Goal: Task Accomplishment & Management: Manage account settings

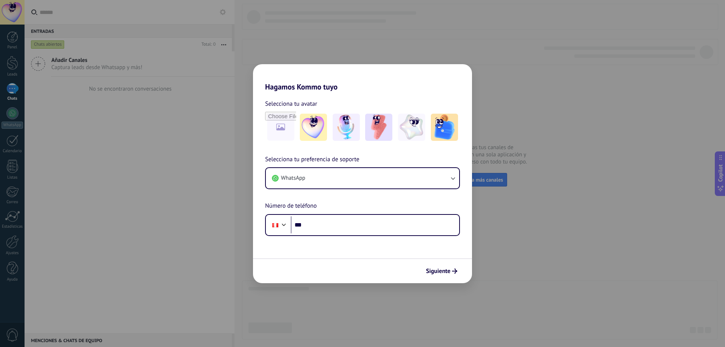
click at [515, 210] on div "Hagamos Kommo tuyo Selecciona tu avatar Selecciona tu preferencia de soporte Wh…" at bounding box center [362, 173] width 725 height 347
click at [443, 280] on div "Siguiente" at bounding box center [362, 270] width 219 height 25
click at [448, 269] on span "Siguiente" at bounding box center [438, 271] width 25 height 5
click at [320, 81] on h2 "Hagamos Kommo tuyo" at bounding box center [362, 77] width 219 height 27
click at [275, 108] on span "Selecciona tu avatar" at bounding box center [291, 104] width 52 height 10
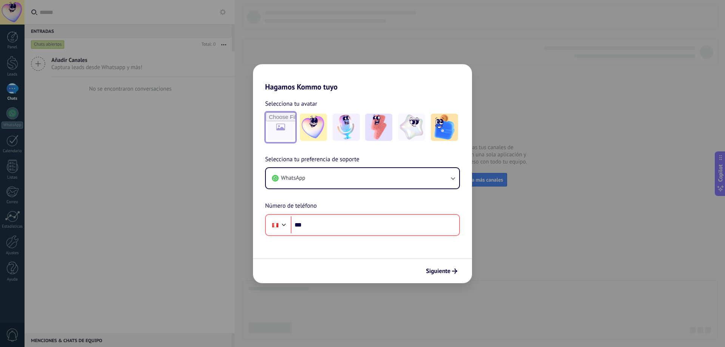
click at [278, 135] on input "file" at bounding box center [280, 127] width 29 height 29
click at [332, 133] on div at bounding box center [346, 127] width 31 height 31
click at [317, 134] on img at bounding box center [313, 127] width 27 height 27
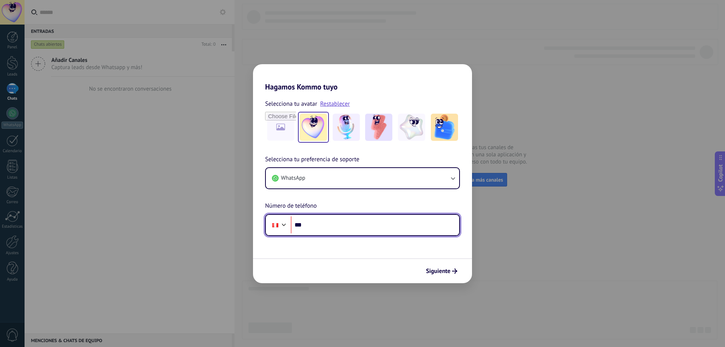
click at [398, 221] on input "***" at bounding box center [375, 224] width 169 height 17
click at [205, 133] on div "Hagamos Kommo tuyo Selecciona tu avatar Restablecer Selecciona tu preferencia d…" at bounding box center [362, 173] width 725 height 347
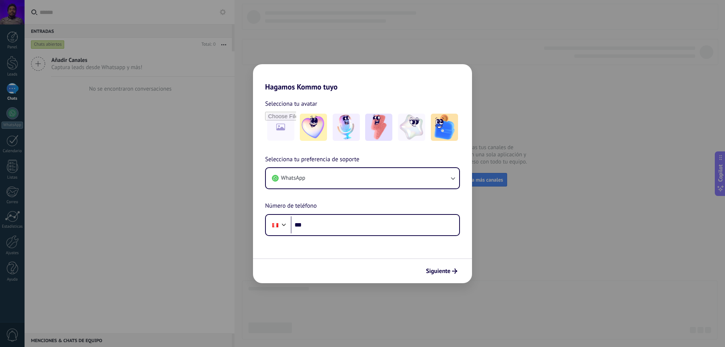
click at [563, 141] on div "Hagamos Kommo tuyo Selecciona tu avatar Selecciona tu preferencia de soporte Wh…" at bounding box center [362, 173] width 725 height 347
click at [594, 141] on div "Hagamos Kommo tuyo Selecciona tu avatar Selecciona tu preferencia de soporte Wh…" at bounding box center [362, 173] width 725 height 347
click at [16, 16] on div "Hagamos Kommo tuyo Selecciona tu avatar Selecciona tu preferencia de soporte Wh…" at bounding box center [362, 173] width 725 height 347
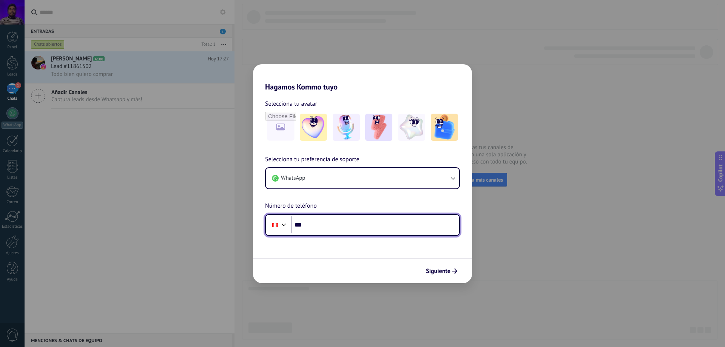
click at [363, 229] on input "***" at bounding box center [375, 224] width 169 height 17
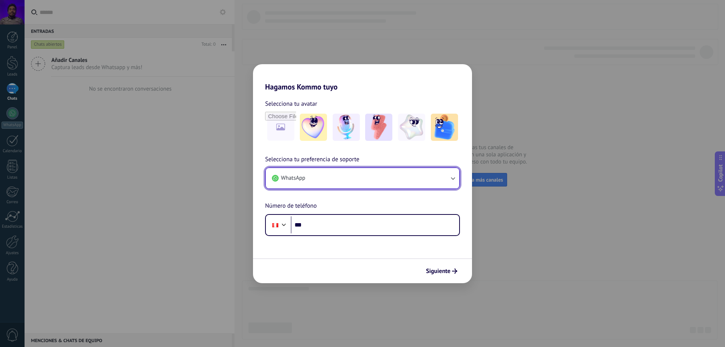
click at [446, 185] on button "WhatsApp" at bounding box center [362, 178] width 193 height 20
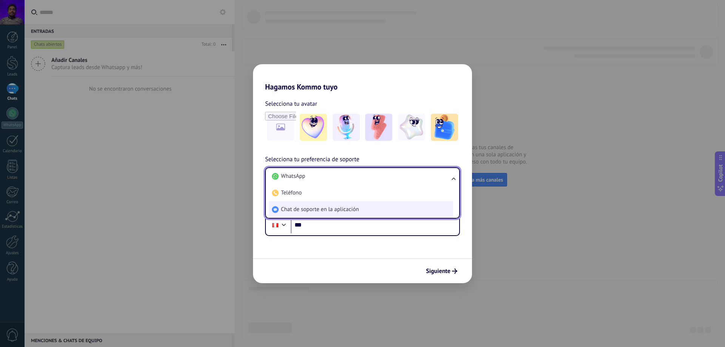
click at [373, 211] on li "Chat de soporte en la aplicación" at bounding box center [361, 209] width 184 height 17
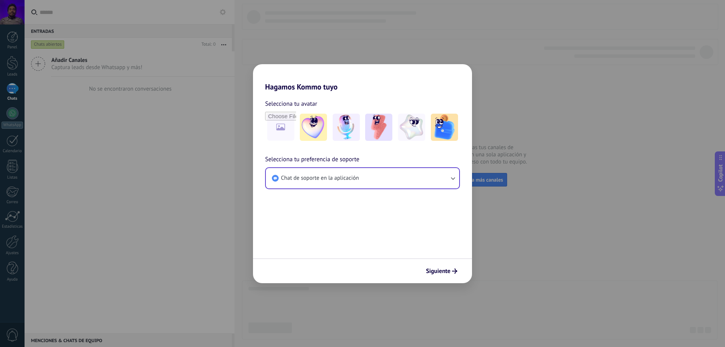
click at [444, 269] on button "Siguiente" at bounding box center [442, 271] width 38 height 13
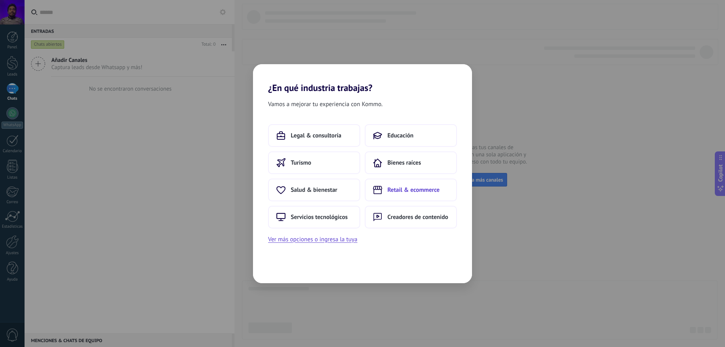
click at [438, 193] on span "Retail & ecommerce" at bounding box center [414, 190] width 52 height 8
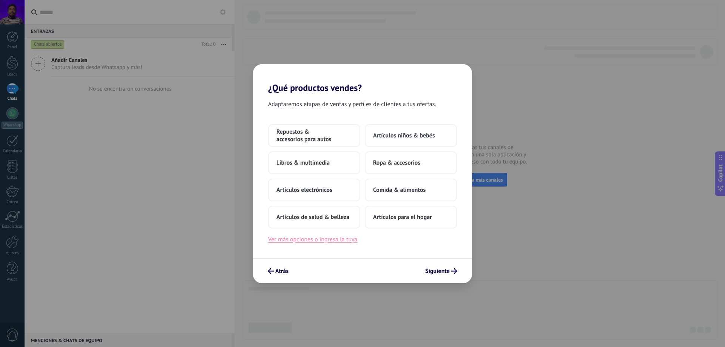
click at [343, 240] on button "Ver más opciones o ingresa la tuya" at bounding box center [312, 240] width 89 height 10
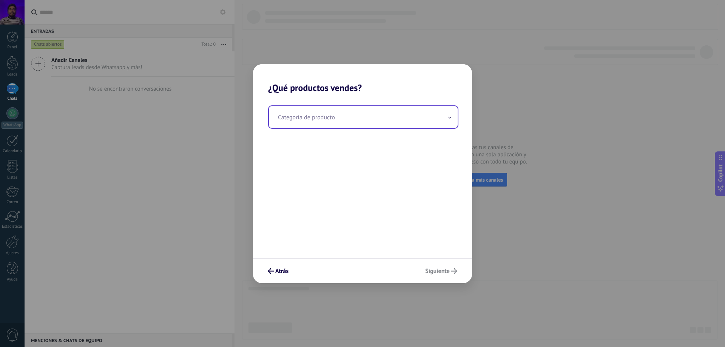
click at [349, 120] on input "text" at bounding box center [363, 117] width 189 height 22
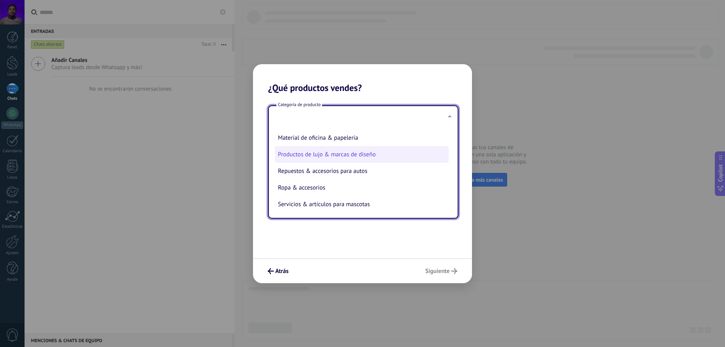
scroll to position [167, 0]
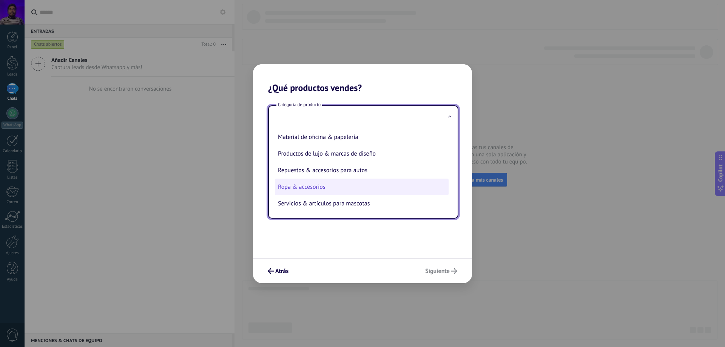
click at [346, 183] on li "Ropa & accesorios" at bounding box center [362, 187] width 174 height 17
type input "**********"
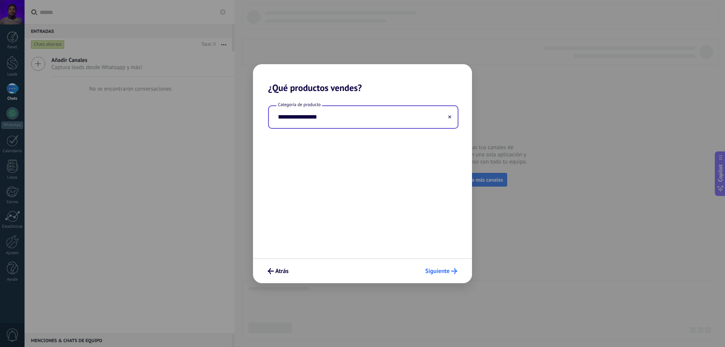
click at [440, 269] on span "Siguiente" at bounding box center [437, 271] width 25 height 5
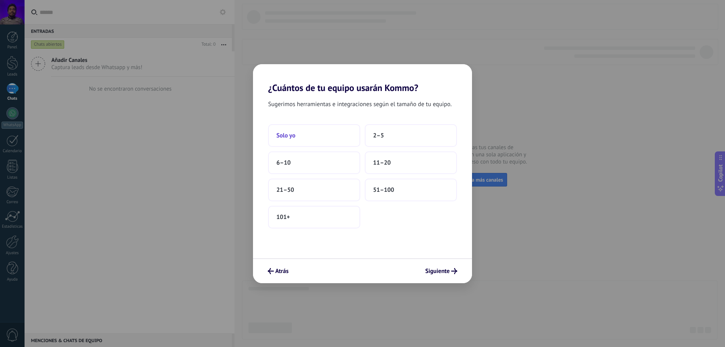
click at [301, 130] on button "Solo yo" at bounding box center [314, 135] width 92 height 23
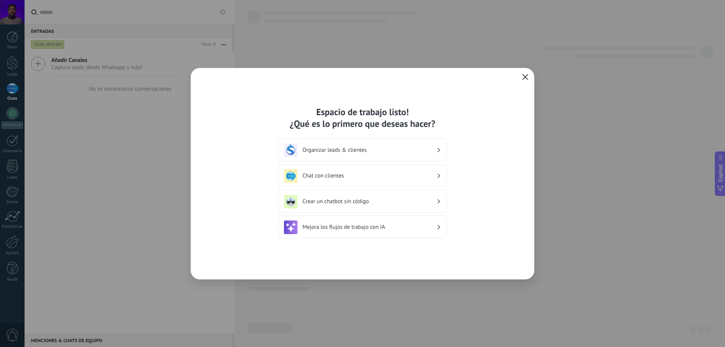
click at [529, 73] on button "button" at bounding box center [526, 77] width 10 height 11
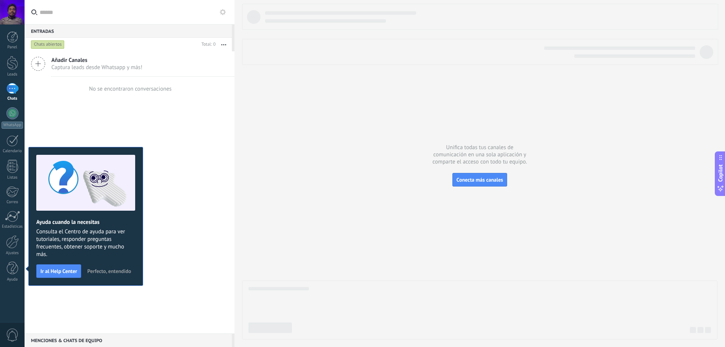
click at [111, 269] on span "Perfecto, entendido" at bounding box center [109, 271] width 44 height 5
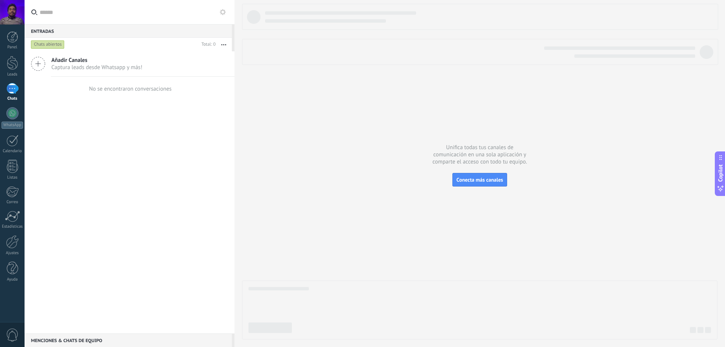
click at [14, 90] on div at bounding box center [12, 88] width 12 height 11
click at [9, 116] on div at bounding box center [12, 113] width 12 height 12
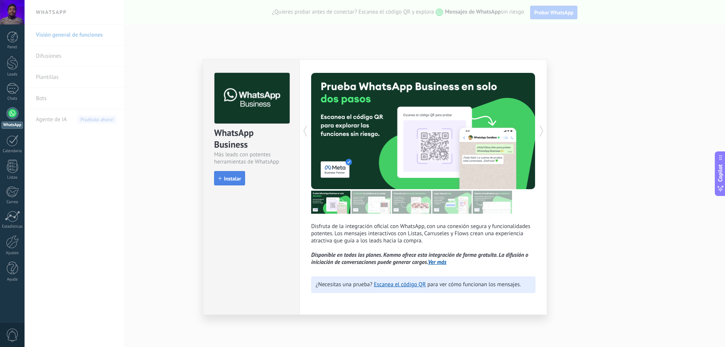
click at [227, 180] on span "Instalar" at bounding box center [232, 178] width 17 height 5
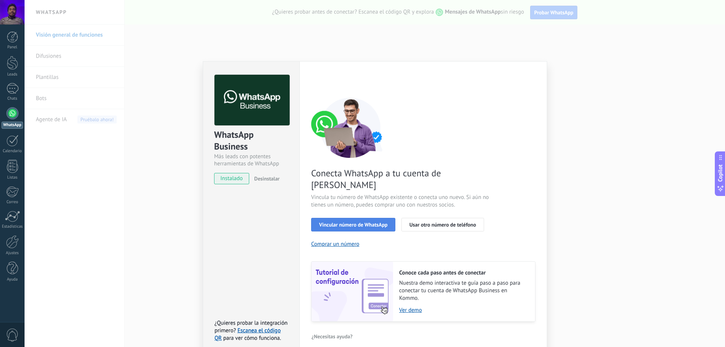
click at [390, 218] on button "Vincular número de WhatsApp" at bounding box center [353, 225] width 84 height 14
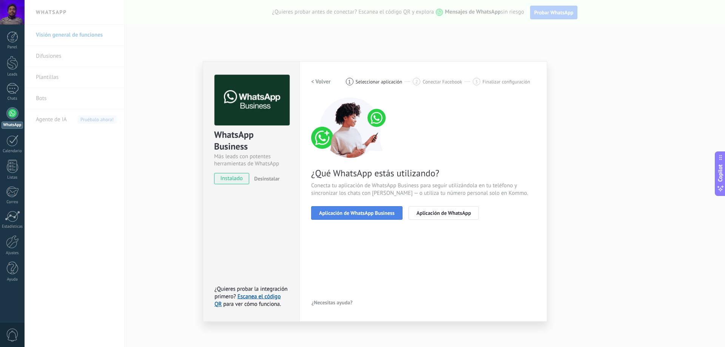
click at [374, 215] on span "Aplicación de WhatsApp Business" at bounding box center [357, 212] width 76 height 5
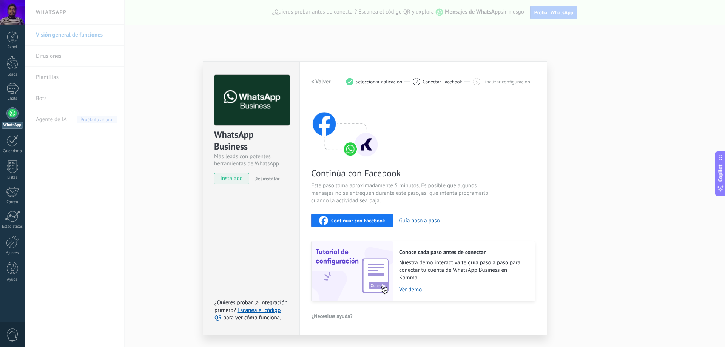
click at [366, 226] on button "Continuar con Facebook" at bounding box center [352, 221] width 82 height 14
click at [432, 218] on button "Guía paso a paso" at bounding box center [419, 220] width 41 height 7
drag, startPoint x: 155, startPoint y: 82, endPoint x: 238, endPoint y: 66, distance: 85.0
click at [155, 82] on div "WhatsApp Business Más leads con potentes herramientas de WhatsApp instalado Des…" at bounding box center [375, 173] width 701 height 347
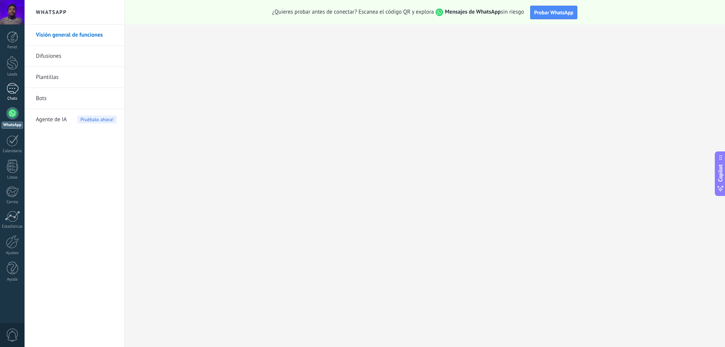
click at [13, 92] on div at bounding box center [12, 88] width 12 height 11
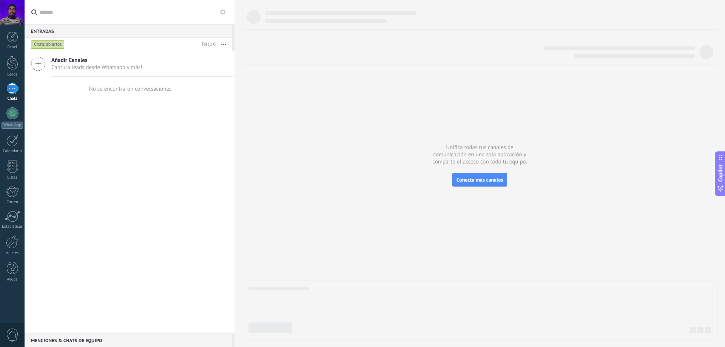
click at [115, 67] on span "Captura leads desde Whatsapp y más!" at bounding box center [96, 67] width 91 height 7
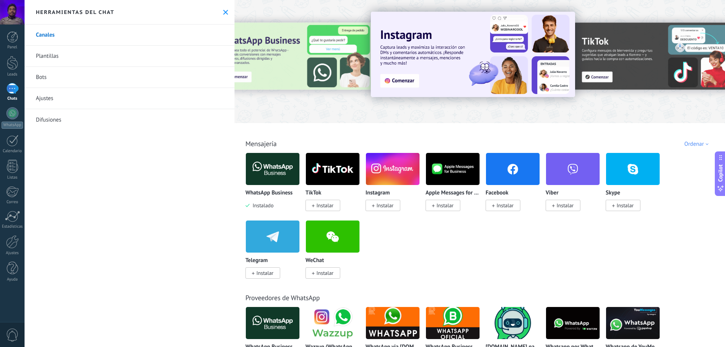
click at [388, 208] on span "Instalar" at bounding box center [385, 205] width 17 height 7
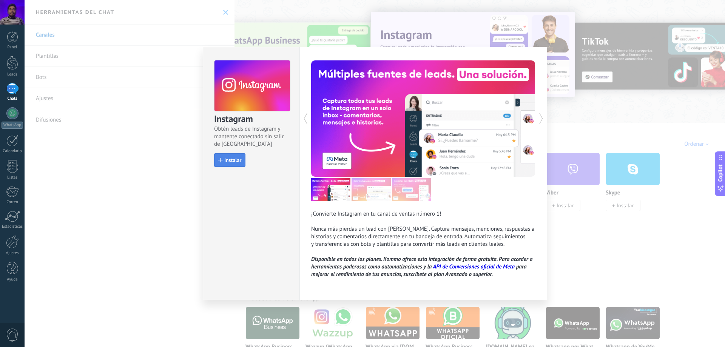
click at [233, 158] on span "Instalar" at bounding box center [232, 160] width 17 height 5
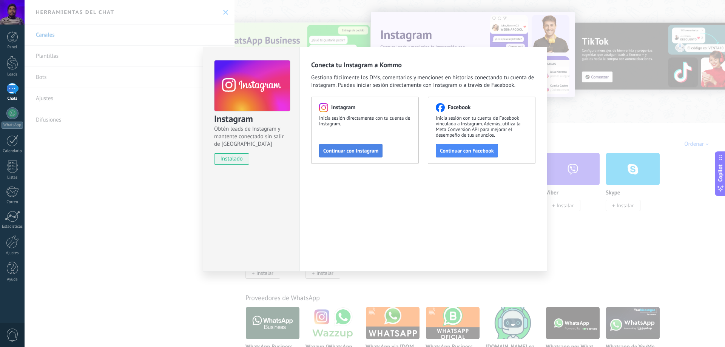
click at [356, 153] on span "Continuar con Instagram" at bounding box center [350, 150] width 55 height 5
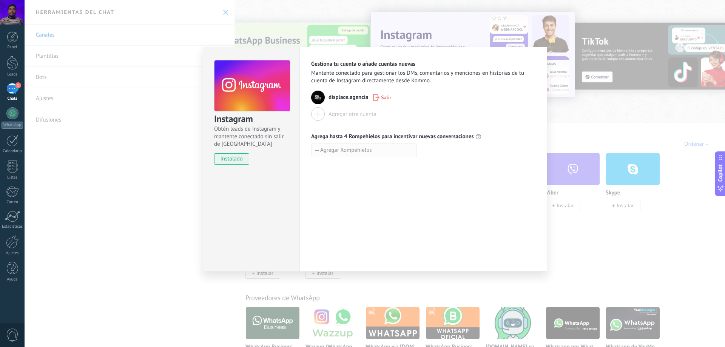
click at [373, 150] on button "Agregar Rompehielos" at bounding box center [364, 151] width 106 height 14
click at [478, 158] on div "Agregar Rompehielos" at bounding box center [423, 159] width 224 height 30
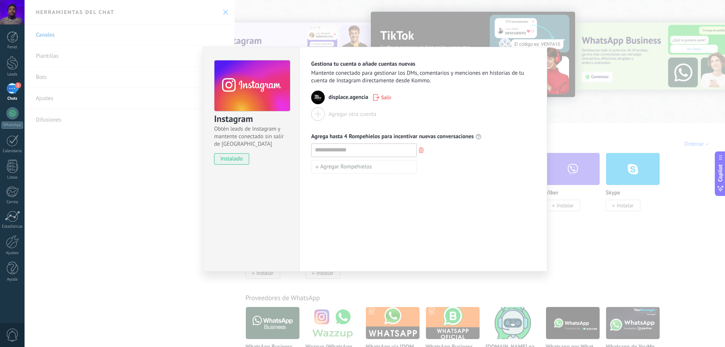
click at [565, 115] on div "Instagram Obtén leads de Instagram y mantente conectado sin salir de Kommo inst…" at bounding box center [375, 173] width 701 height 347
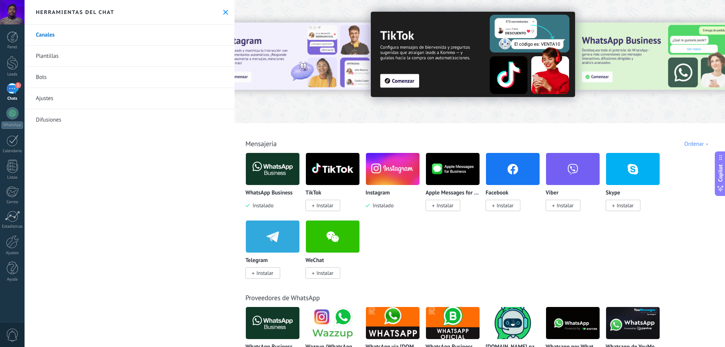
click at [11, 90] on div "1" at bounding box center [12, 88] width 12 height 11
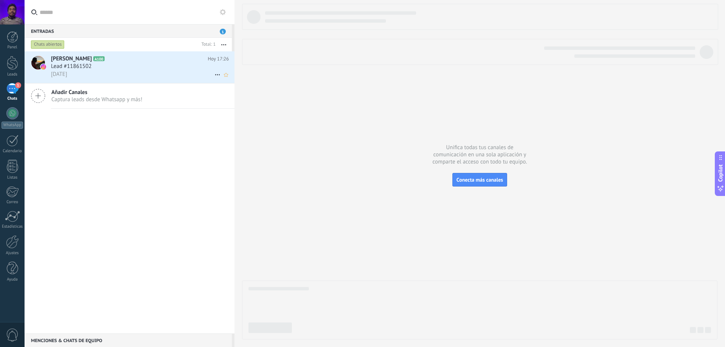
click at [141, 73] on div "[DATE]" at bounding box center [140, 74] width 178 height 8
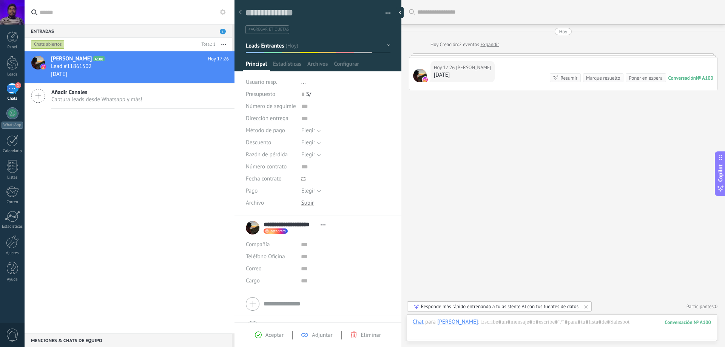
click at [492, 74] on div "[DATE]" at bounding box center [462, 75] width 57 height 8
click at [495, 323] on div at bounding box center [562, 330] width 298 height 23
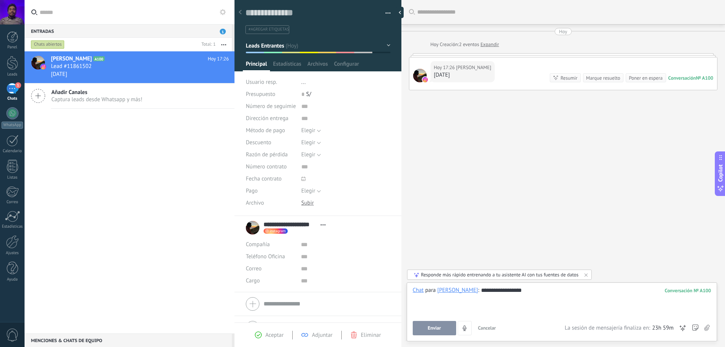
click at [554, 295] on div at bounding box center [562, 298] width 298 height 8
click at [439, 332] on button "Enviar" at bounding box center [434, 328] width 43 height 14
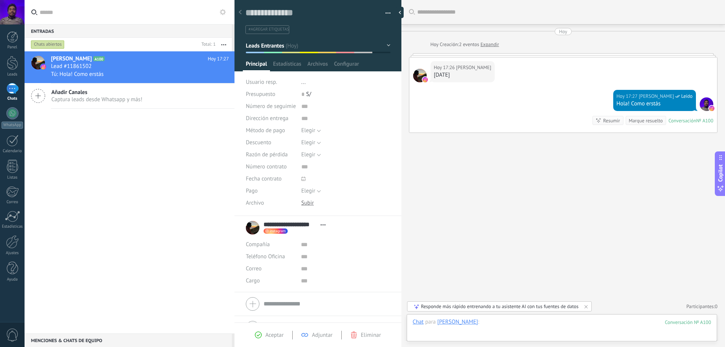
click at [608, 324] on div at bounding box center [562, 330] width 298 height 23
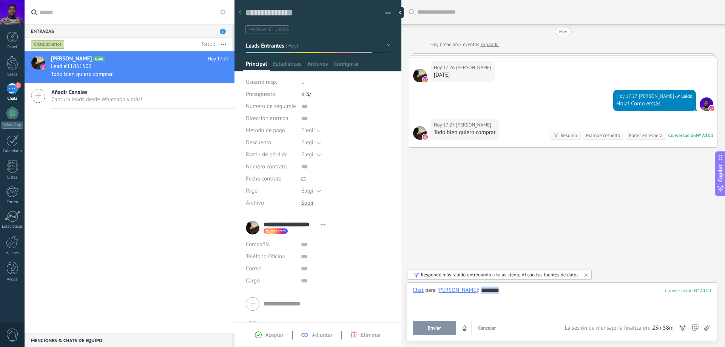
click at [550, 305] on div "********" at bounding box center [562, 301] width 298 height 29
click at [564, 137] on div "Resumir" at bounding box center [569, 135] width 17 height 7
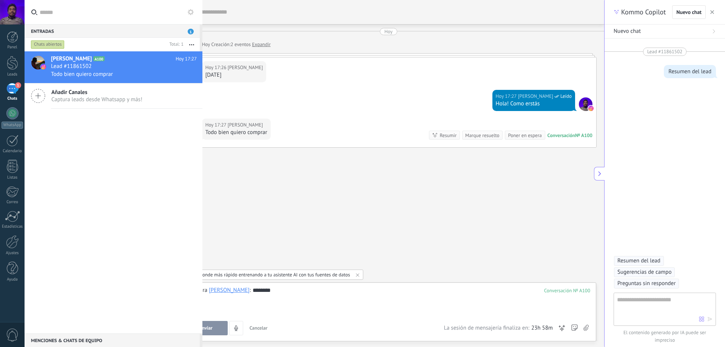
type textarea "**********"
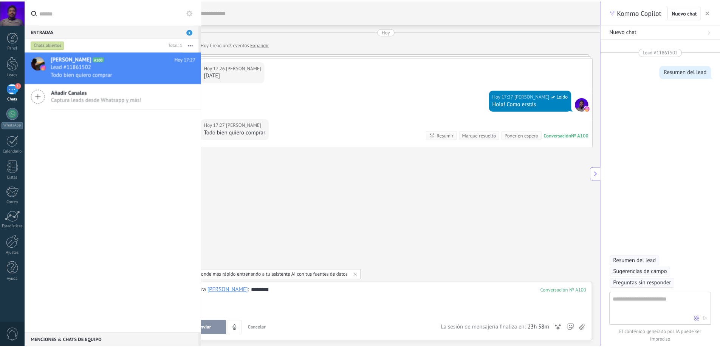
scroll to position [34, 0]
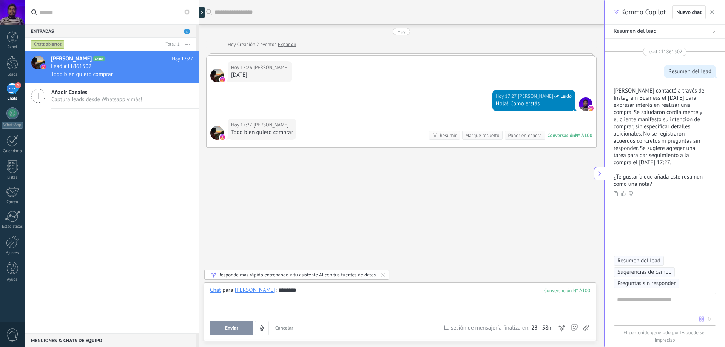
click at [719, 10] on div "Kommo Copilot Nuevo chat" at bounding box center [665, 12] width 121 height 25
click at [714, 10] on span "button" at bounding box center [713, 11] width 4 height 5
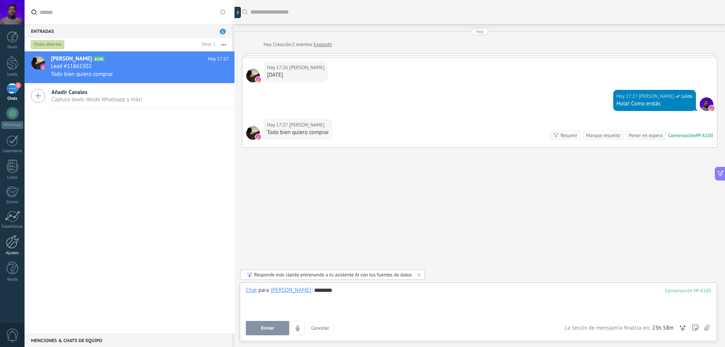
click at [6, 242] on div at bounding box center [12, 241] width 13 height 13
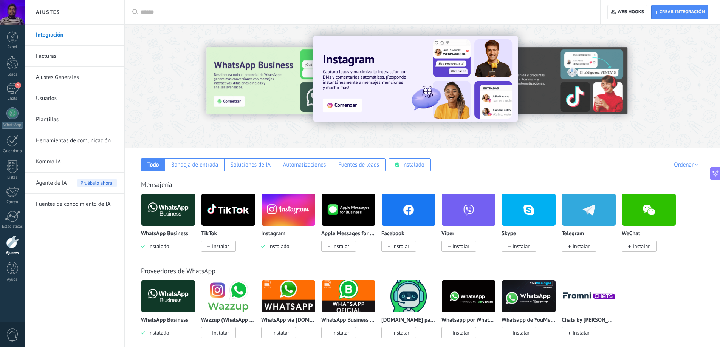
click at [285, 212] on img at bounding box center [288, 210] width 54 height 37
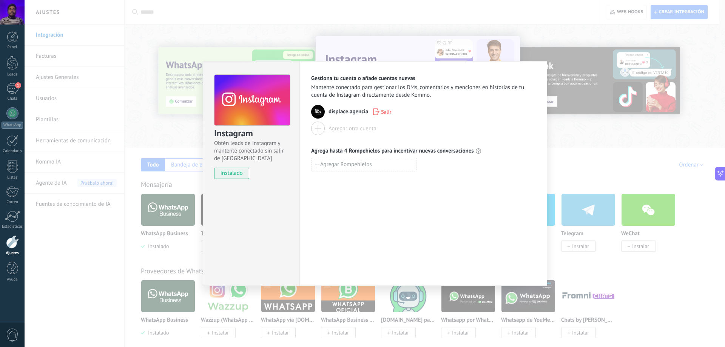
click at [381, 110] on span "Salir" at bounding box center [382, 111] width 18 height 7
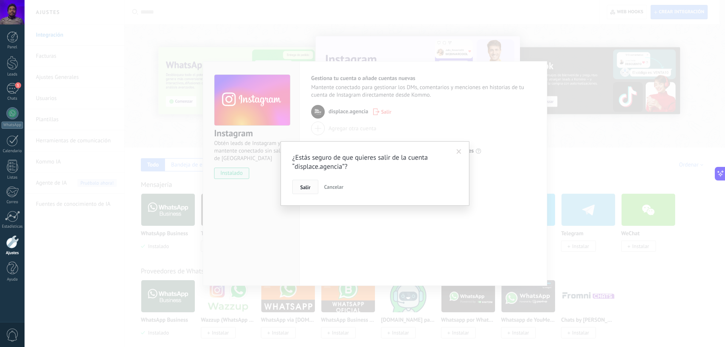
click at [308, 185] on span "Salir" at bounding box center [305, 187] width 10 height 5
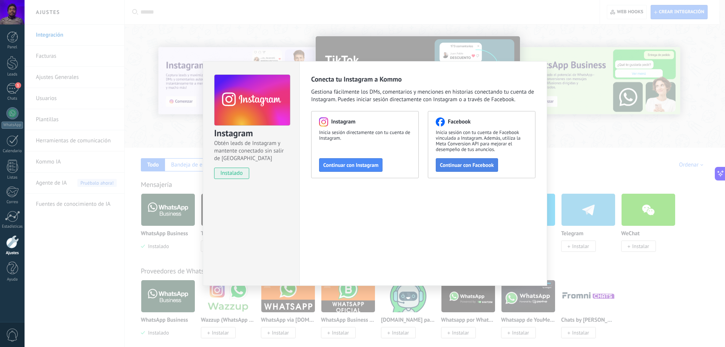
click at [479, 162] on span "Continuar con Facebook" at bounding box center [467, 164] width 54 height 5
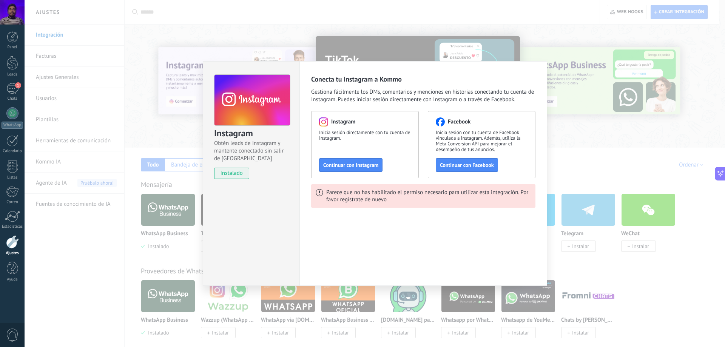
click at [559, 90] on div "Instagram Obtén leads de Instagram y mantente conectado sin salir de Kommo inst…" at bounding box center [375, 173] width 701 height 347
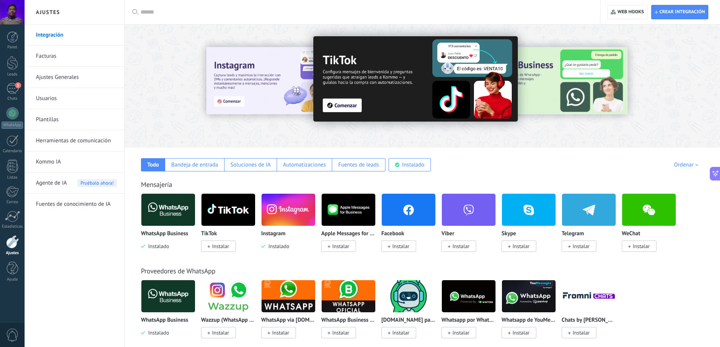
click at [399, 244] on span "Instalar" at bounding box center [400, 246] width 17 height 7
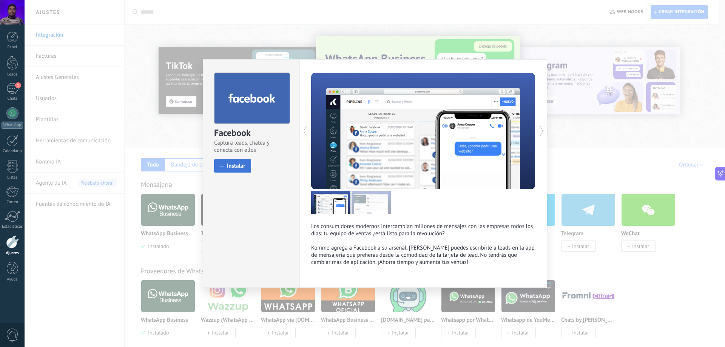
click at [249, 163] on button "Instalar" at bounding box center [232, 165] width 37 height 13
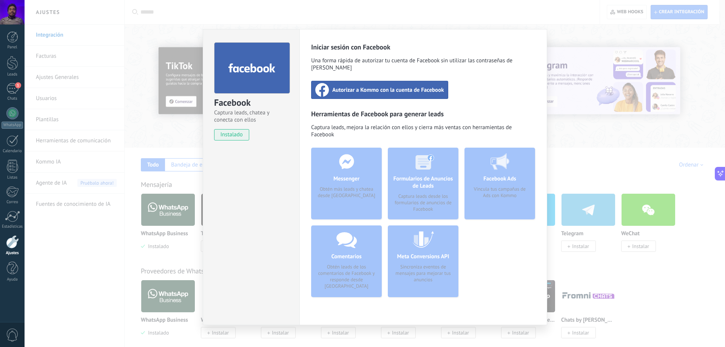
click at [401, 89] on div "Autorizar a Kommo con la cuenta de Facebook" at bounding box center [379, 90] width 137 height 18
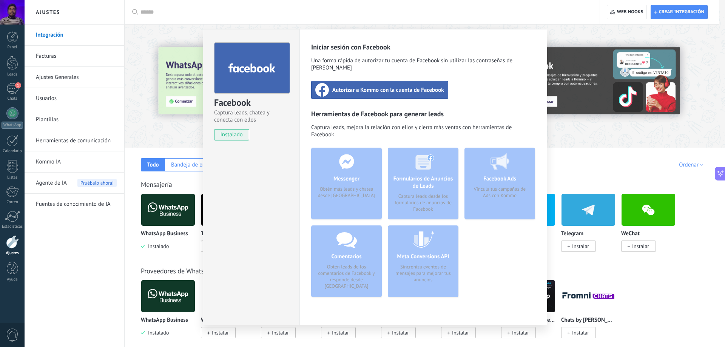
click at [394, 86] on span "Autorizar a Kommo con la cuenta de Facebook" at bounding box center [388, 90] width 112 height 8
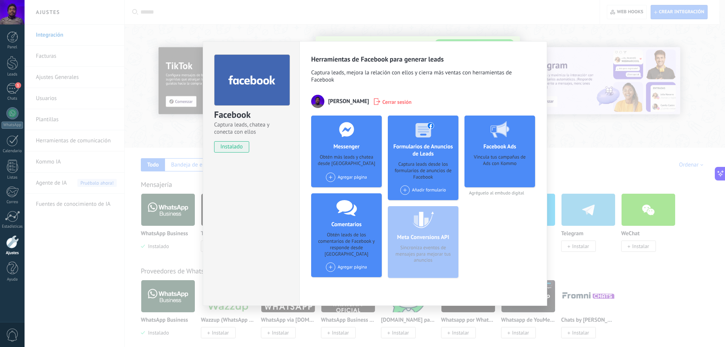
click at [331, 177] on span at bounding box center [330, 177] width 9 height 9
click at [357, 204] on div "Case It" at bounding box center [350, 205] width 51 height 15
click at [484, 155] on div "Vincula tus campañas de Ads con Kommo" at bounding box center [500, 168] width 59 height 28
click at [493, 196] on div "Facebook Ads Vincula tus campañas de Ads con Kommo Agréguelo al embudo digital" at bounding box center [500, 200] width 71 height 169
drag, startPoint x: 498, startPoint y: 175, endPoint x: 501, endPoint y: 167, distance: 8.8
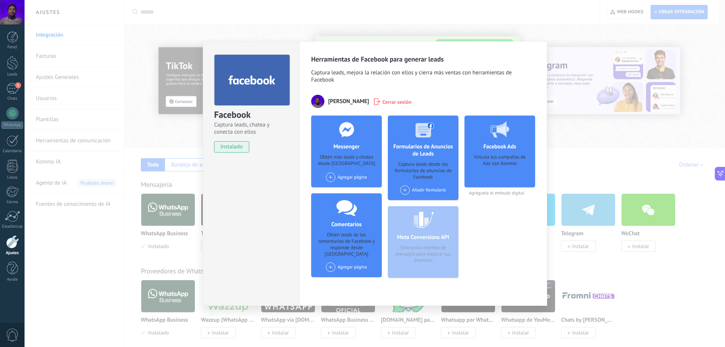
click at [498, 174] on div "Vincula tus campañas de Ads con Kommo" at bounding box center [500, 168] width 59 height 28
click at [503, 162] on div "Vincula tus campañas de Ads con Kommo" at bounding box center [500, 168] width 59 height 28
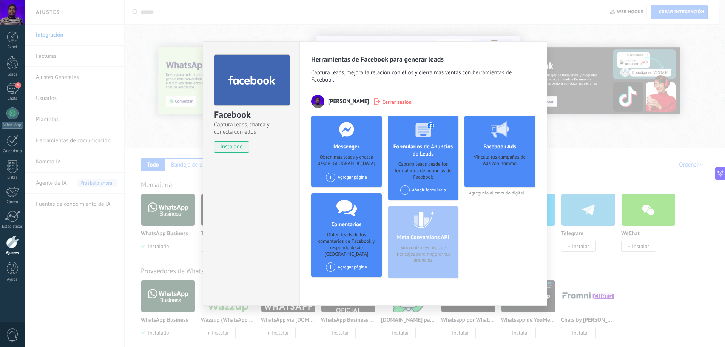
click at [346, 175] on div "Agregar página" at bounding box center [346, 177] width 41 height 9
click at [344, 190] on div "Case It" at bounding box center [350, 191] width 51 height 17
click at [492, 174] on div "Vincula tus campañas de Ads con Kommo" at bounding box center [500, 168] width 59 height 28
click at [497, 148] on h4 "Facebook Ads" at bounding box center [500, 146] width 37 height 7
click at [439, 189] on div "Añadir formulario" at bounding box center [423, 190] width 46 height 9
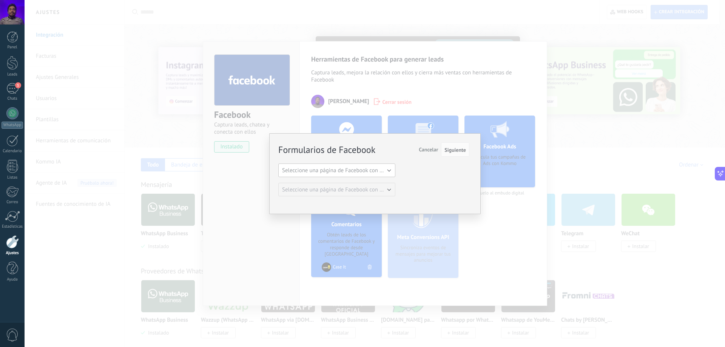
click at [371, 173] on span "Seleccione una página de Facebook con formas" at bounding box center [339, 170] width 114 height 7
click at [368, 184] on span "Case It" at bounding box center [333, 183] width 119 height 7
click at [448, 150] on span "Siguiente" at bounding box center [456, 149] width 22 height 5
click at [362, 172] on button "Case It" at bounding box center [336, 171] width 117 height 14
click at [431, 178] on div "Formularios de Facebook Siguiente Cancelar Seleccione una página de Facebook co…" at bounding box center [373, 169] width 191 height 53
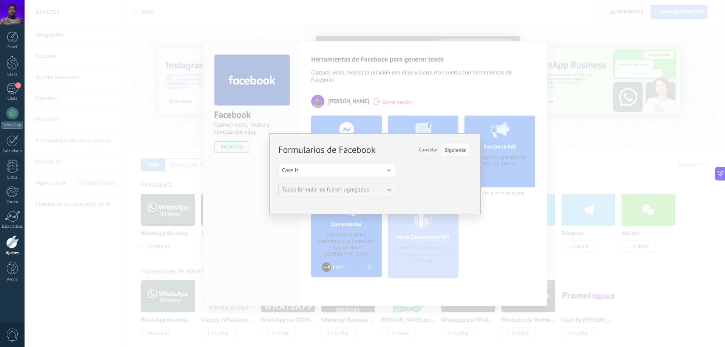
click at [441, 148] on button "Cancelar" at bounding box center [428, 149] width 25 height 14
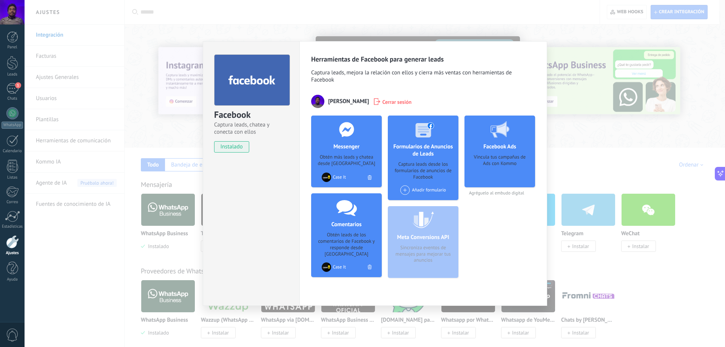
click at [516, 141] on div at bounding box center [500, 130] width 75 height 28
click at [501, 170] on div "Vincula tus campañas de Ads con Kommo" at bounding box center [500, 168] width 59 height 28
click at [502, 192] on span "Agréguelo al embudo digital" at bounding box center [500, 193] width 71 height 6
click at [593, 173] on div "Facebook Captura leads, chatea y conecta con ellos instalado Desinstalar Herram…" at bounding box center [375, 173] width 701 height 347
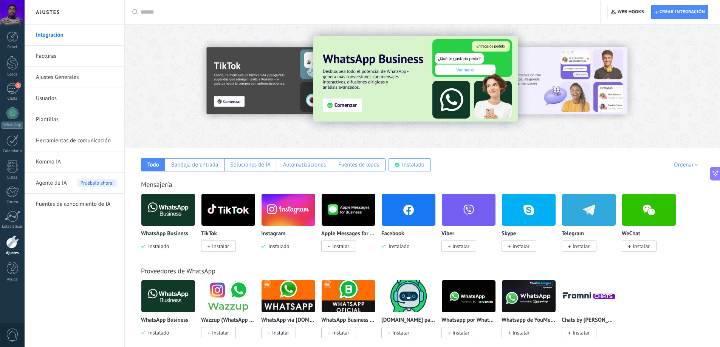
click at [278, 246] on span "Instalado" at bounding box center [277, 246] width 24 height 7
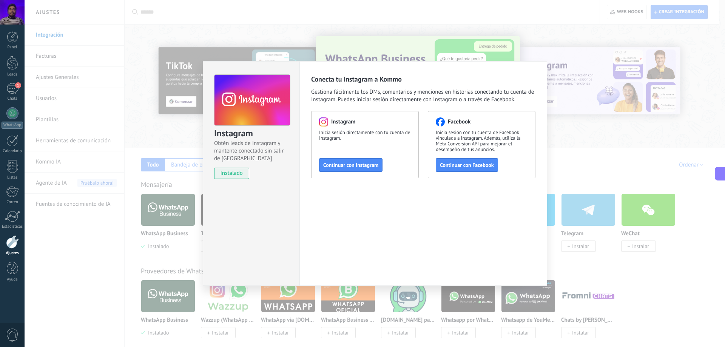
click at [604, 151] on div "Instagram Obtén leads de Instagram y mantente conectado sin salir de Kommo inst…" at bounding box center [375, 173] width 701 height 347
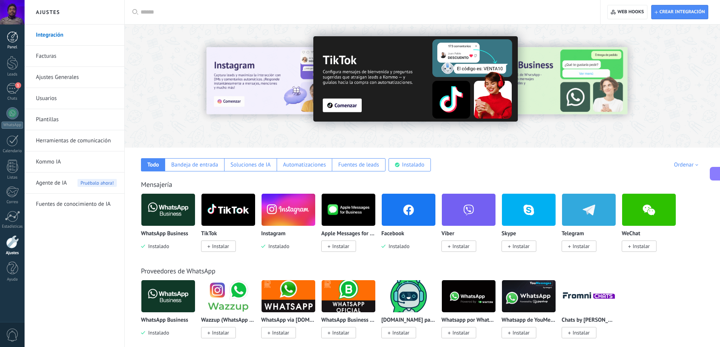
click at [15, 41] on div at bounding box center [12, 36] width 11 height 11
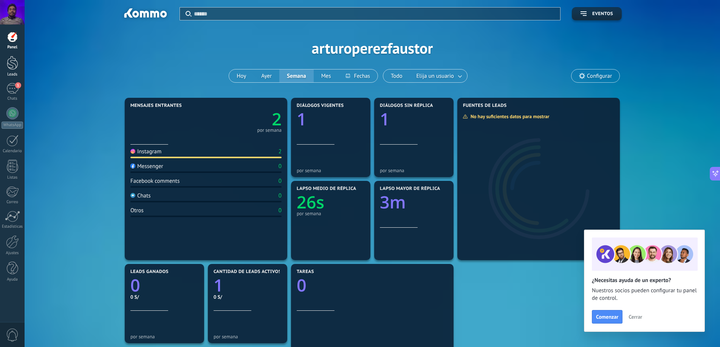
click at [16, 56] on div at bounding box center [12, 63] width 11 height 14
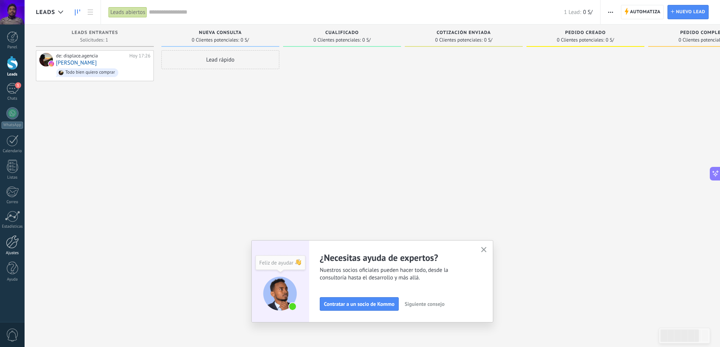
click at [12, 249] on link "Ajustes" at bounding box center [12, 245] width 25 height 20
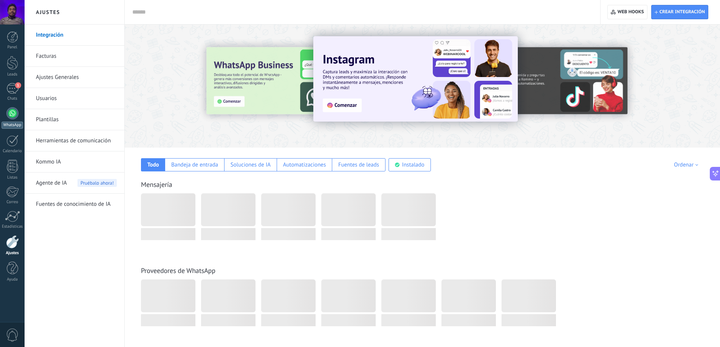
click at [8, 123] on div "WhatsApp" at bounding box center [13, 125] width 22 height 7
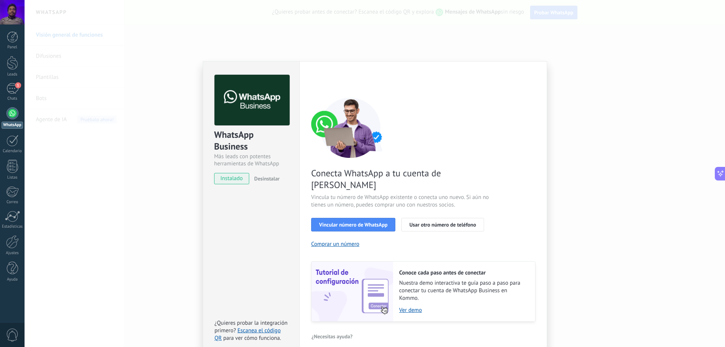
click at [175, 141] on div "WhatsApp Business Más leads con potentes herramientas de WhatsApp instalado Des…" at bounding box center [375, 173] width 701 height 347
click at [596, 83] on div "WhatsApp Business Más leads con potentes herramientas de WhatsApp instalado Des…" at bounding box center [375, 173] width 701 height 347
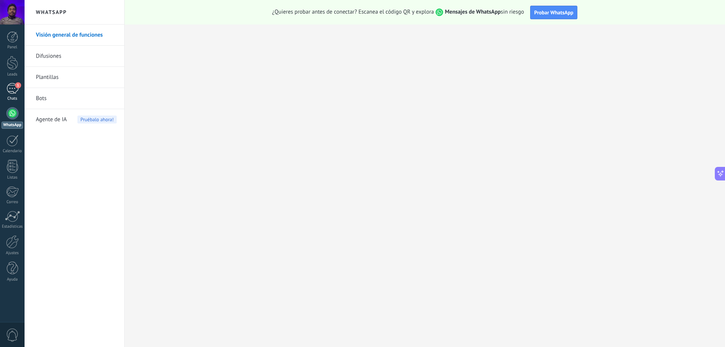
click at [14, 87] on div "1" at bounding box center [12, 88] width 12 height 11
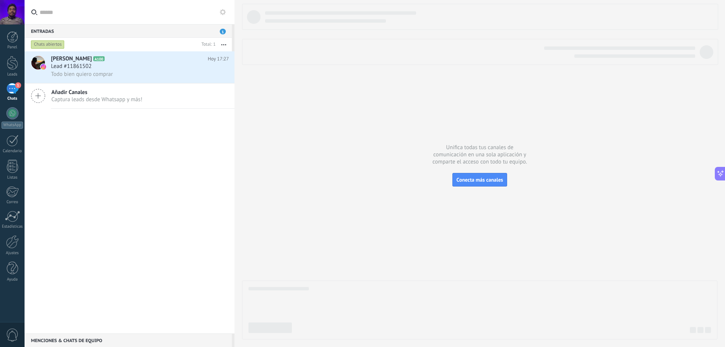
click at [141, 98] on span "Captura leads desde Whatsapp y más!" at bounding box center [96, 99] width 91 height 7
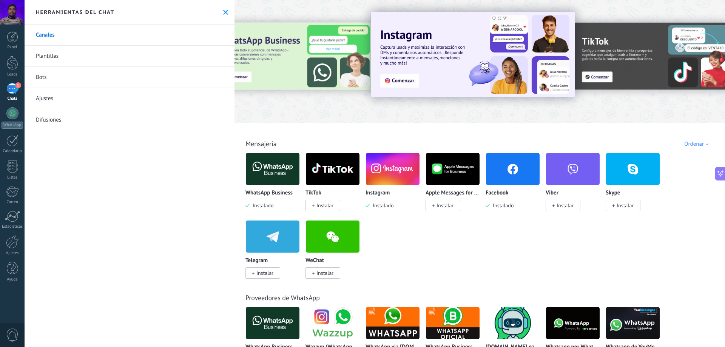
drag, startPoint x: 628, startPoint y: 279, endPoint x: 623, endPoint y: 129, distance: 150.4
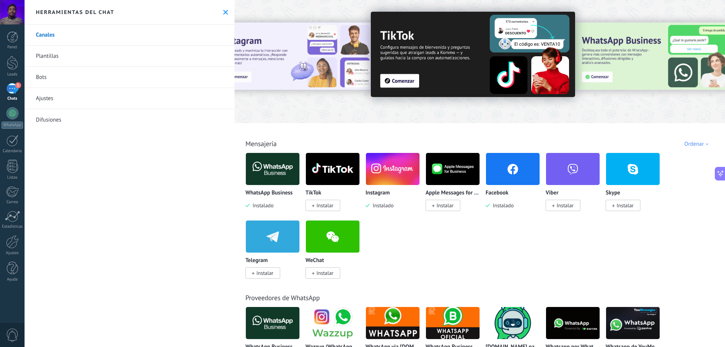
click at [102, 56] on link "Plantillas" at bounding box center [130, 56] width 210 height 21
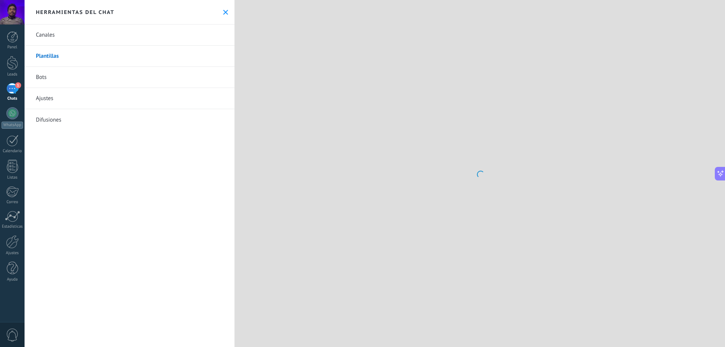
click at [110, 36] on link "Canales" at bounding box center [130, 35] width 210 height 21
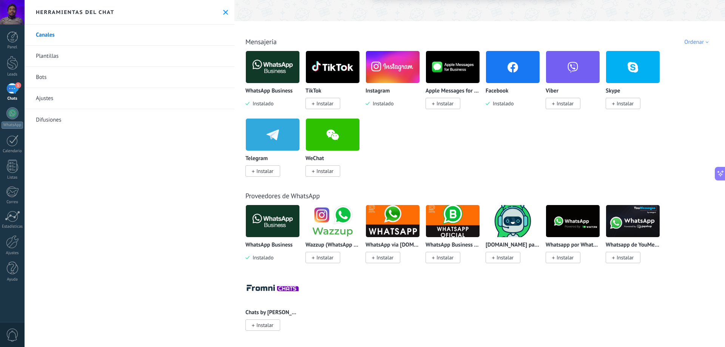
scroll to position [113, 0]
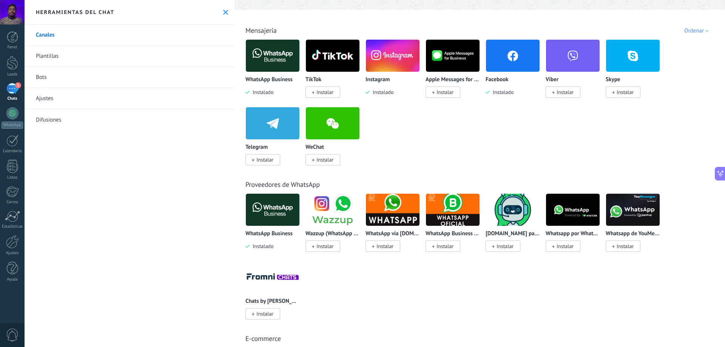
click at [498, 138] on div "WhatsApp Business Instalado TikTok Instalar Instagram Instalado Apple Messages …" at bounding box center [484, 106] width 477 height 135
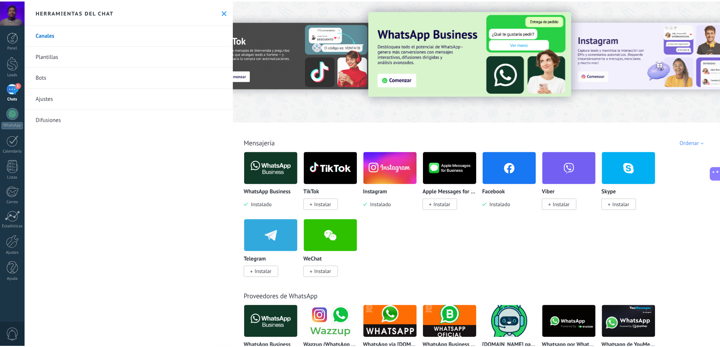
scroll to position [0, 0]
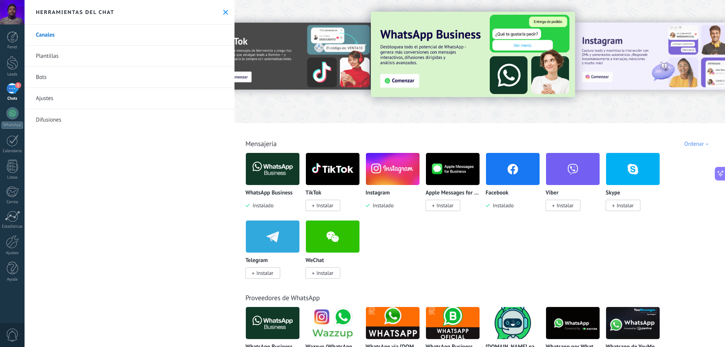
click at [343, 6] on div at bounding box center [480, 59] width 491 height 108
click at [361, 85] on div at bounding box center [294, 61] width 165 height 68
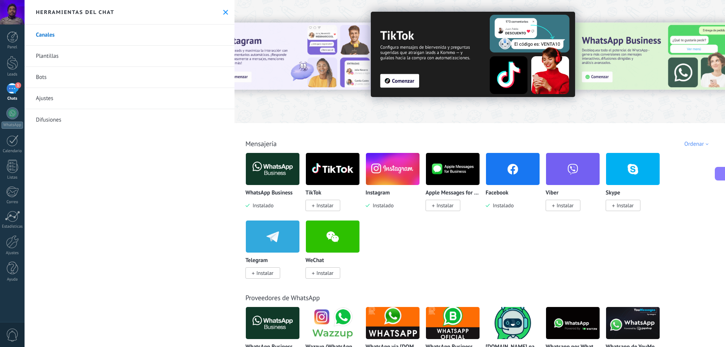
click at [142, 34] on link "Canales" at bounding box center [130, 35] width 210 height 21
click at [156, 15] on div "Herramientas del chat" at bounding box center [130, 12] width 210 height 25
click at [9, 252] on div "Ajustes" at bounding box center [13, 253] width 22 height 5
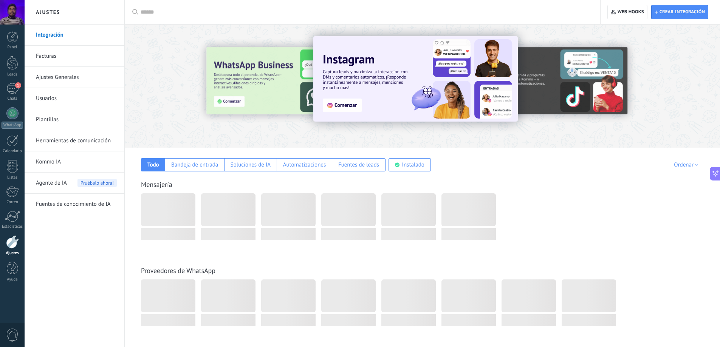
click at [215, 11] on input "text" at bounding box center [365, 12] width 449 height 8
type input "********"
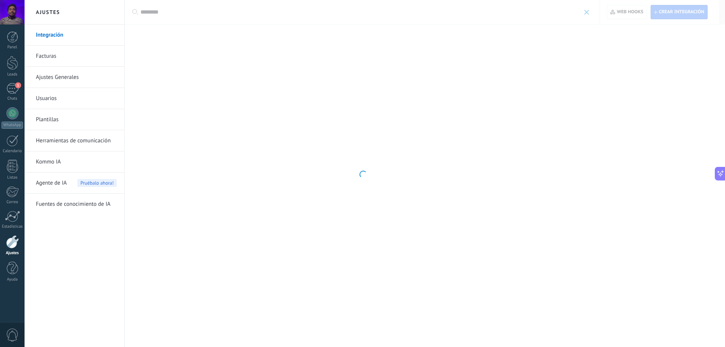
click at [182, 8] on div at bounding box center [362, 173] width 725 height 347
click at [154, 13] on div at bounding box center [362, 173] width 725 height 347
click at [11, 252] on div "Ajustes" at bounding box center [13, 253] width 22 height 5
click at [152, 13] on div at bounding box center [362, 173] width 725 height 347
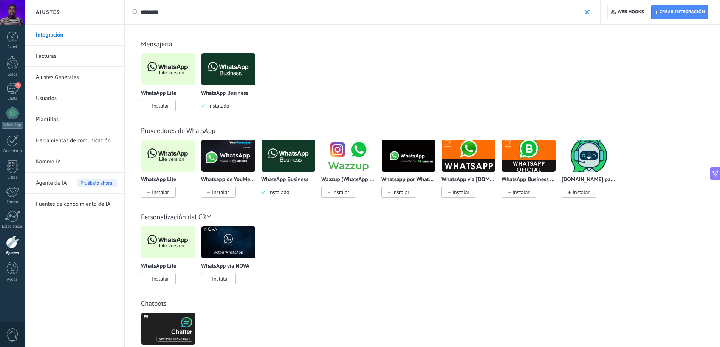
click at [158, 107] on span "Instalar" at bounding box center [160, 105] width 17 height 7
click at [162, 101] on span "Instalar" at bounding box center [158, 105] width 35 height 11
click at [170, 72] on img at bounding box center [168, 69] width 54 height 37
click at [149, 103] on span at bounding box center [148, 105] width 3 height 7
click at [153, 104] on span "Instalar" at bounding box center [160, 105] width 17 height 7
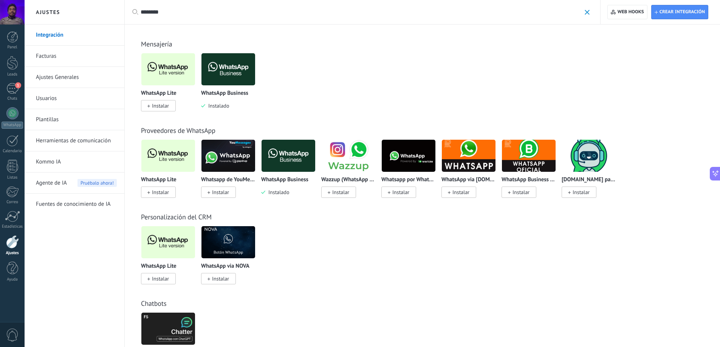
click at [153, 104] on span "Instalar" at bounding box center [160, 105] width 17 height 7
click at [155, 192] on span "Instalar" at bounding box center [160, 192] width 17 height 7
click at [164, 107] on span "Instalar" at bounding box center [160, 105] width 17 height 7
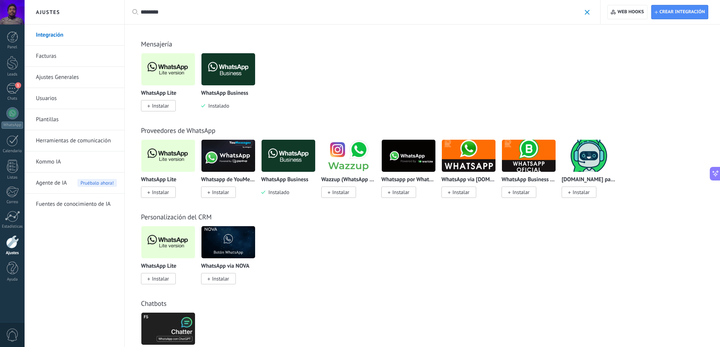
click at [164, 107] on span "Instalar" at bounding box center [160, 105] width 17 height 7
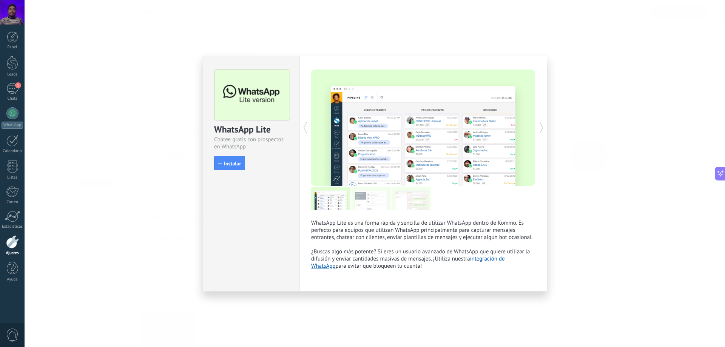
click at [238, 166] on span "Instalar" at bounding box center [232, 163] width 17 height 5
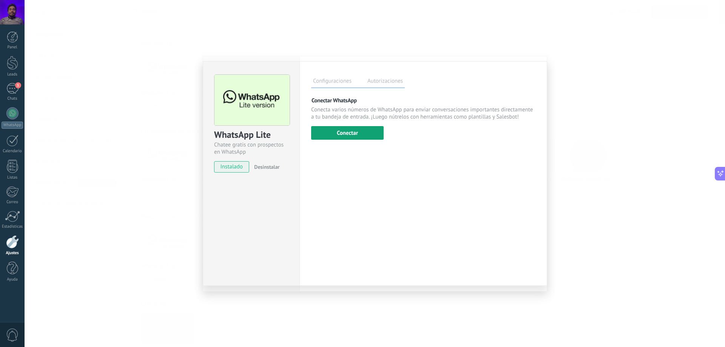
click at [360, 138] on button "Conectar" at bounding box center [347, 133] width 73 height 14
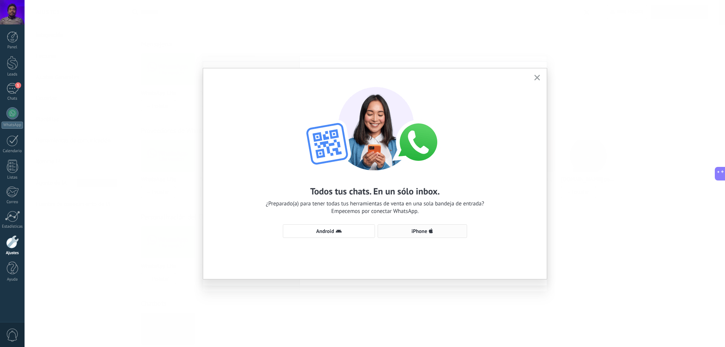
click at [438, 229] on span "iPhone" at bounding box center [422, 231] width 81 height 6
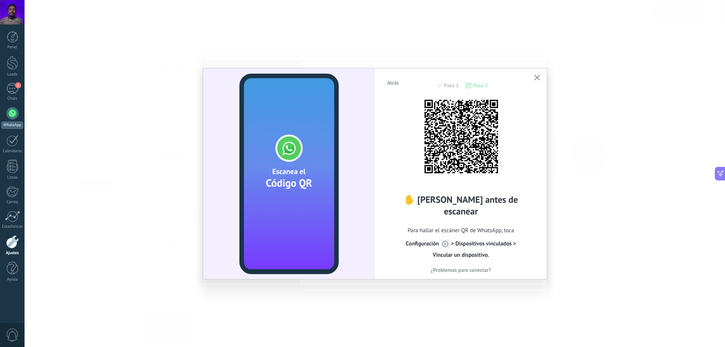
click at [9, 110] on div at bounding box center [12, 113] width 12 height 12
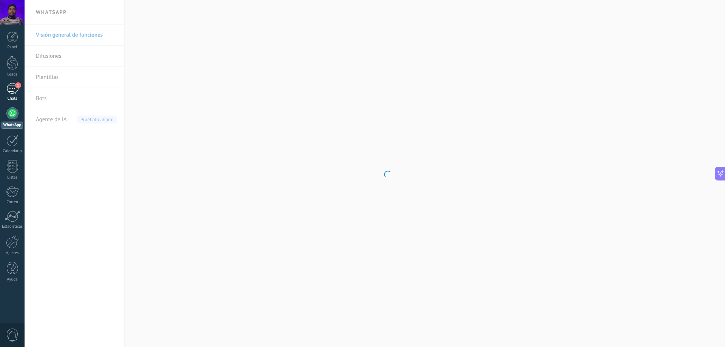
click at [4, 91] on link "1 Chats" at bounding box center [12, 92] width 25 height 18
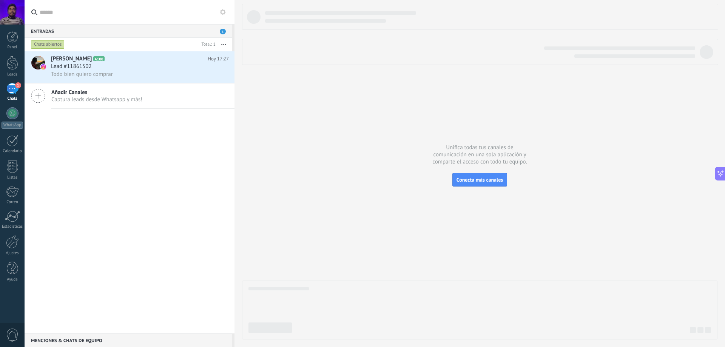
click at [135, 100] on span "Captura leads desde Whatsapp y más!" at bounding box center [96, 99] width 91 height 7
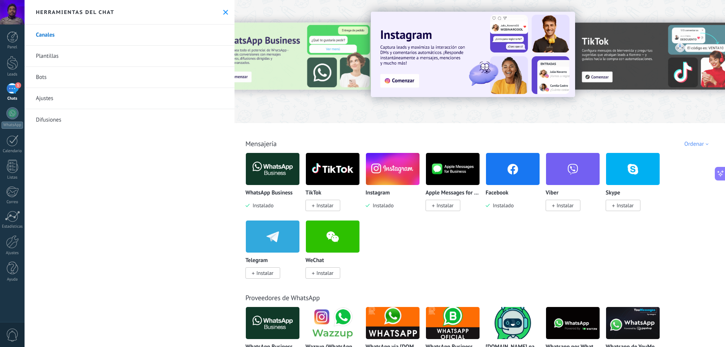
click at [515, 178] on img at bounding box center [513, 169] width 54 height 37
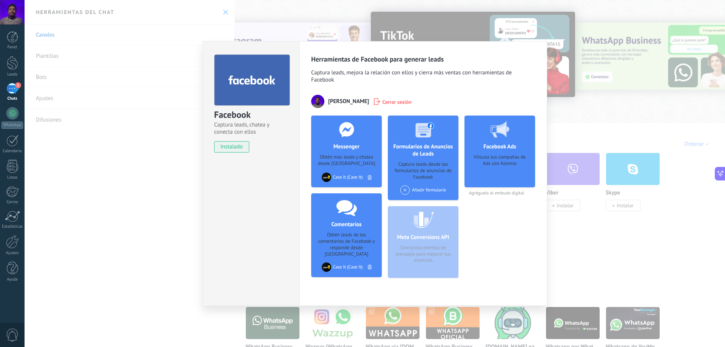
click at [436, 261] on div "Meta Conversions API Sincroniza eventos de mensajes para mejorar tus anuncios" at bounding box center [423, 242] width 71 height 72
click at [495, 166] on div "Vincula tus campañas de Ads con Kommo" at bounding box center [500, 168] width 59 height 28
click at [498, 171] on div "Vincula tus campañas de Ads con Kommo" at bounding box center [500, 168] width 59 height 28
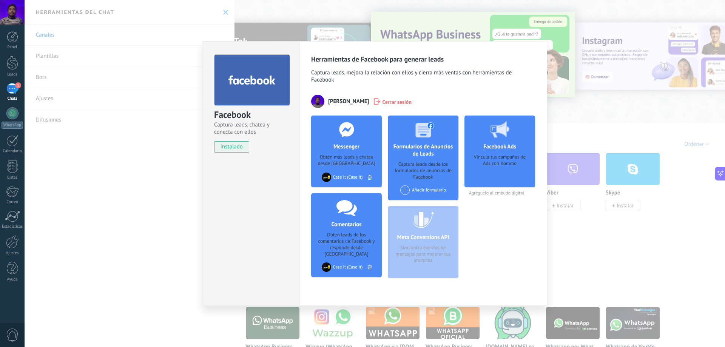
click at [609, 250] on div "Facebook Captura leads, chatea y conecta con ellos instalado Desinstalar Herram…" at bounding box center [375, 173] width 701 height 347
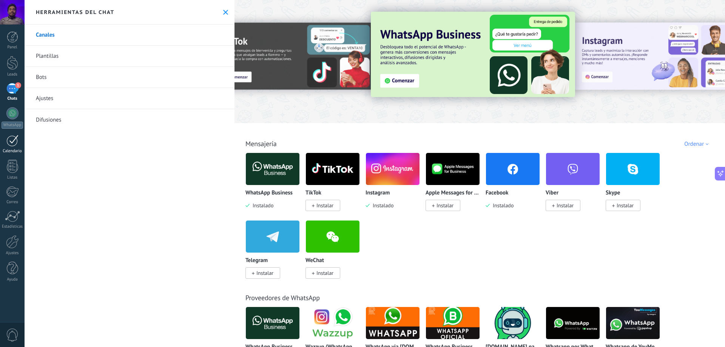
click at [12, 146] on link "Calendario" at bounding box center [12, 144] width 25 height 19
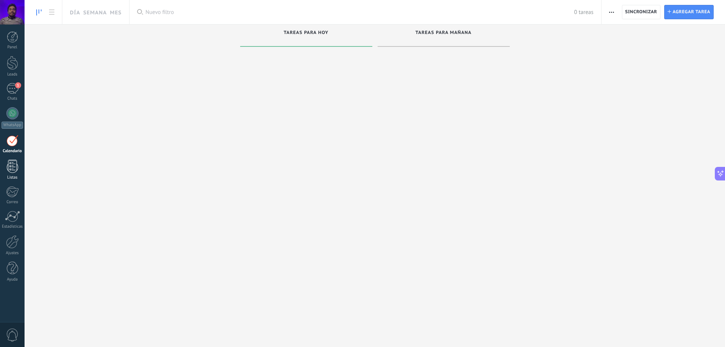
click at [8, 172] on div at bounding box center [12, 166] width 11 height 13
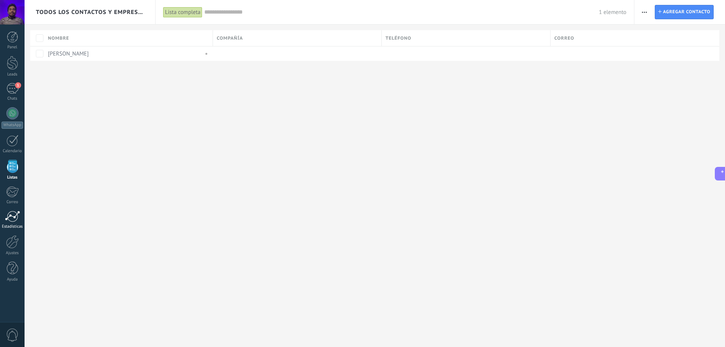
click at [12, 225] on div "Estadísticas" at bounding box center [13, 226] width 22 height 5
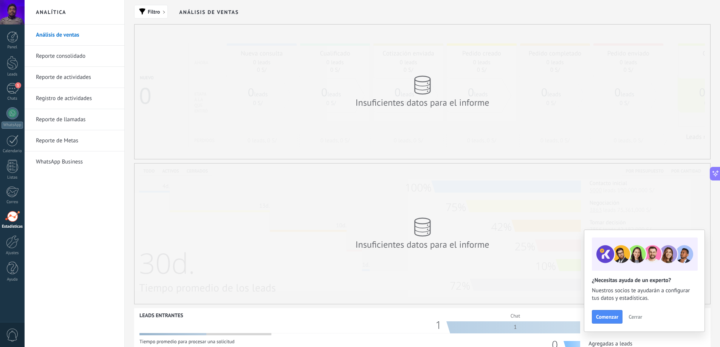
click at [91, 50] on link "Reporte consolidado" at bounding box center [76, 56] width 81 height 21
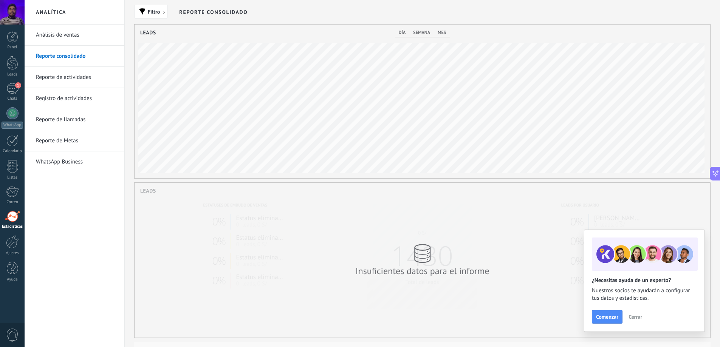
click at [99, 165] on link "WhatsApp Business" at bounding box center [76, 162] width 81 height 21
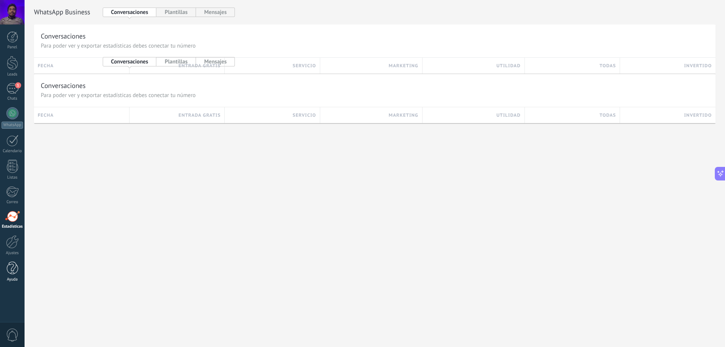
click at [6, 274] on link "Ayuda" at bounding box center [12, 272] width 25 height 20
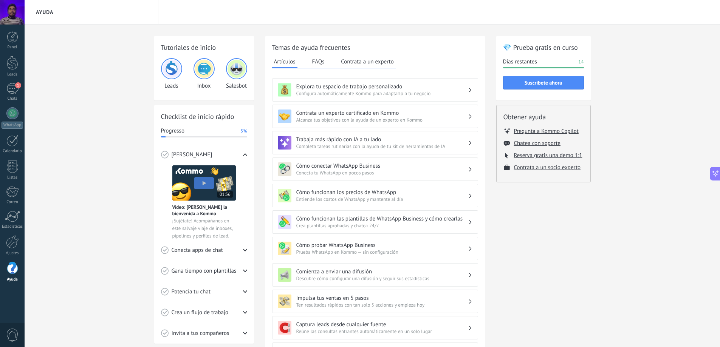
click at [402, 177] on div "Cómo conectar WhatsApp Business Conecta tu WhatsApp en pocos pasos" at bounding box center [375, 169] width 206 height 23
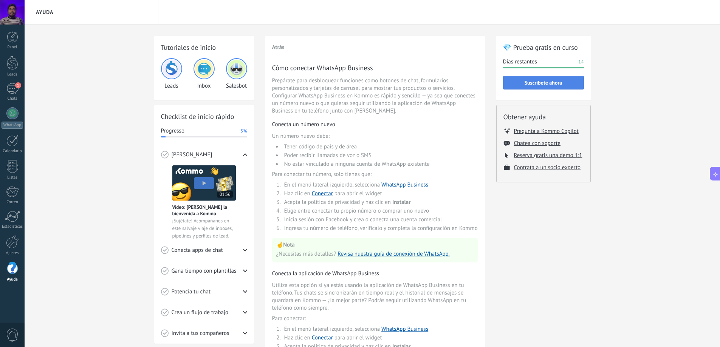
click at [559, 79] on button "Suscríbete ahora" at bounding box center [543, 83] width 81 height 14
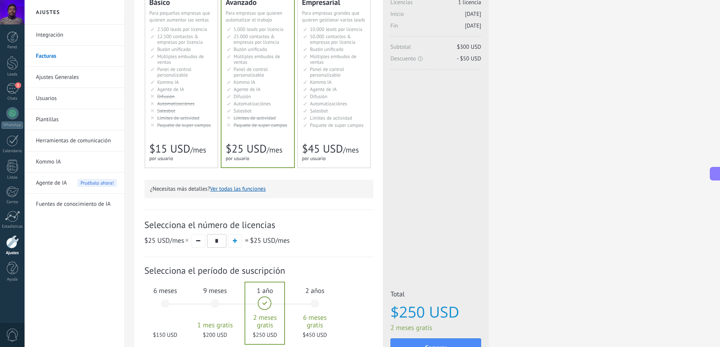
scroll to position [113, 0]
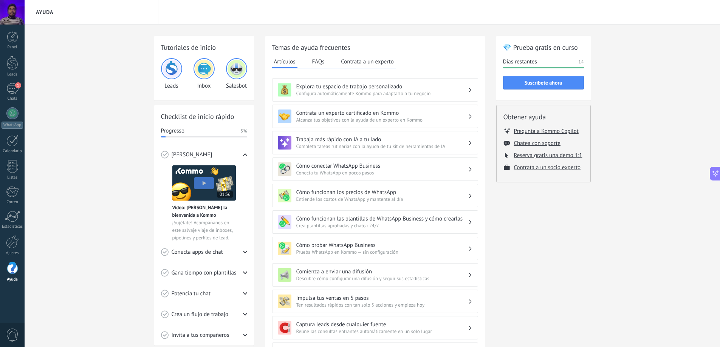
click at [391, 116] on h3 "Contrata un experto certificado en Kommo" at bounding box center [382, 113] width 172 height 7
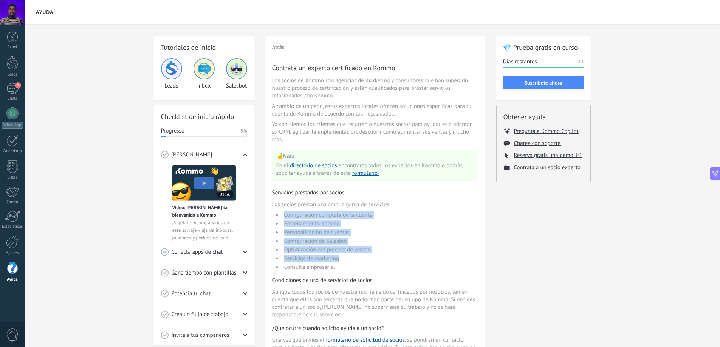
drag, startPoint x: 422, startPoint y: 203, endPoint x: 415, endPoint y: 263, distance: 60.5
click at [414, 261] on div "Contrata un experto certificado en Kommo Los socios de Kommo son agencias de ma…" at bounding box center [375, 226] width 206 height 327
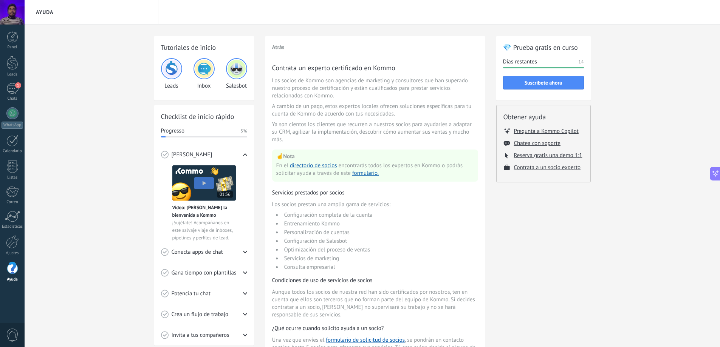
click at [415, 264] on li "Consulta empresarial" at bounding box center [380, 267] width 196 height 7
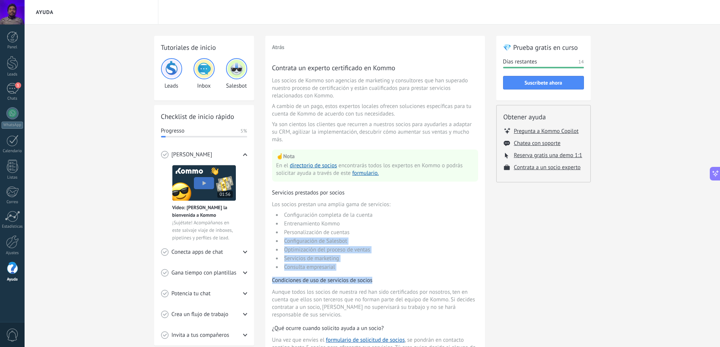
drag, startPoint x: 407, startPoint y: 274, endPoint x: 424, endPoint y: 230, distance: 46.9
click at [424, 230] on div "Contrata un experto certificado en Kommo Los socios de Kommo son agencias de ma…" at bounding box center [375, 226] width 206 height 327
click at [424, 230] on li "Personalización de cuentas" at bounding box center [380, 232] width 196 height 7
drag, startPoint x: 420, startPoint y: 227, endPoint x: 412, endPoint y: 260, distance: 34.2
click at [411, 260] on ul "Configuración completa de la cuenta Entrenamiento Kommo Personalización de cuen…" at bounding box center [375, 241] width 206 height 59
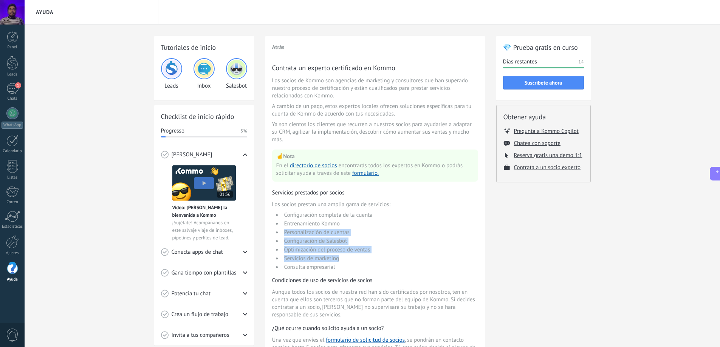
click at [412, 260] on li "Servicios de marketing" at bounding box center [380, 258] width 196 height 7
drag, startPoint x: 413, startPoint y: 266, endPoint x: 413, endPoint y: 260, distance: 6.1
click at [413, 260] on ul "Configuración completa de la cuenta Entrenamiento Kommo Personalización de cuen…" at bounding box center [375, 241] width 206 height 59
click at [413, 260] on li "Servicios de marketing" at bounding box center [380, 258] width 196 height 7
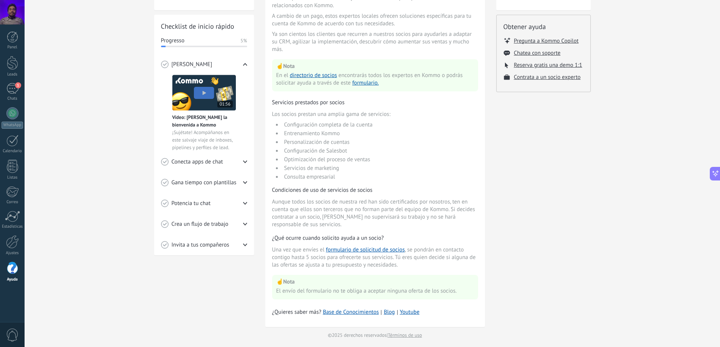
scroll to position [94, 0]
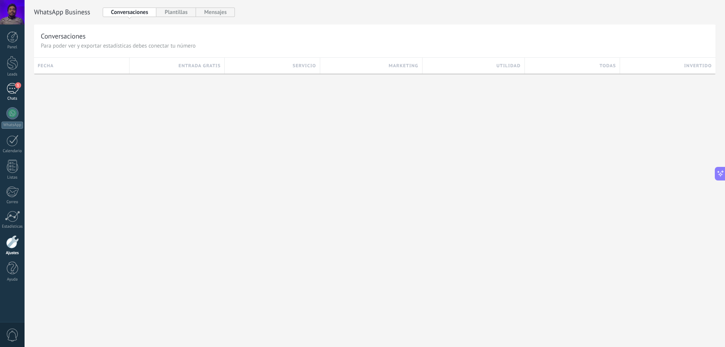
click at [5, 90] on link "1 Chats" at bounding box center [12, 92] width 25 height 18
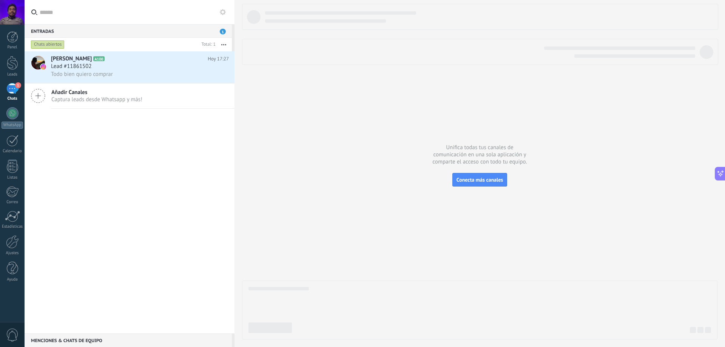
click at [122, 95] on span "Añadir Canales" at bounding box center [96, 92] width 91 height 7
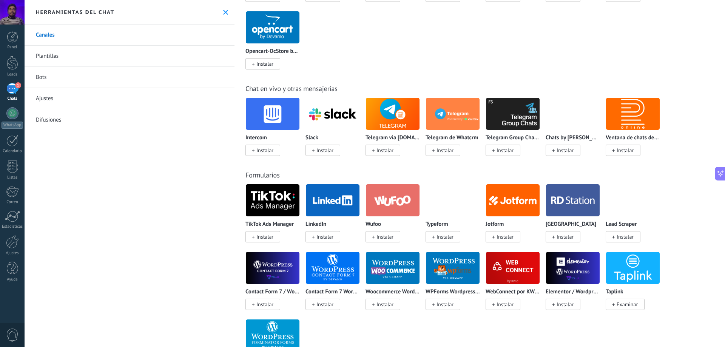
scroll to position [680, 0]
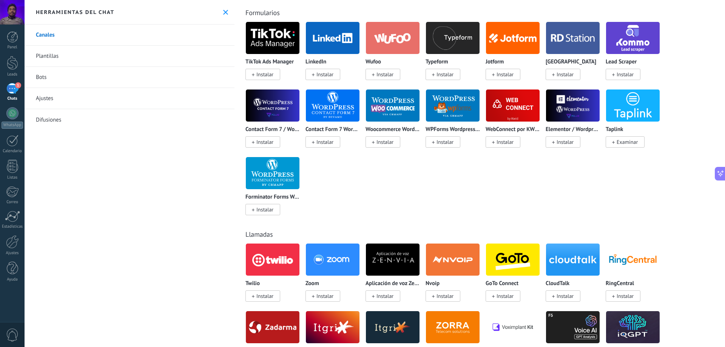
click at [54, 95] on link "Ajustes" at bounding box center [130, 98] width 210 height 21
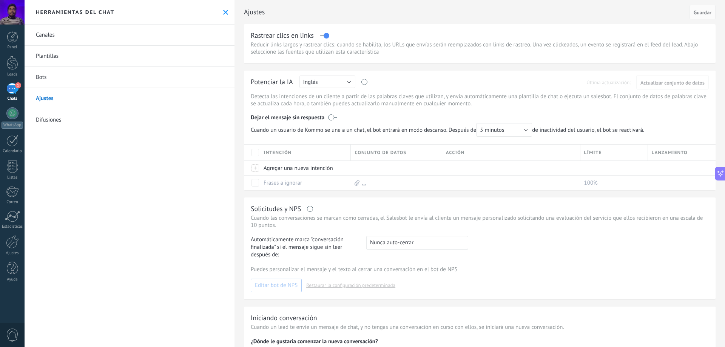
click at [65, 114] on link "Difusiones" at bounding box center [130, 119] width 210 height 21
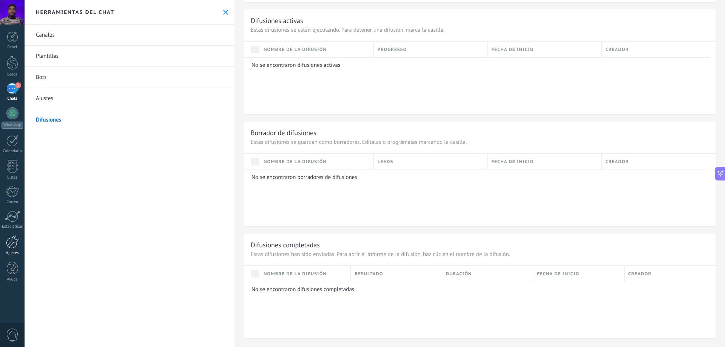
click at [11, 250] on link "Ajustes" at bounding box center [12, 245] width 25 height 20
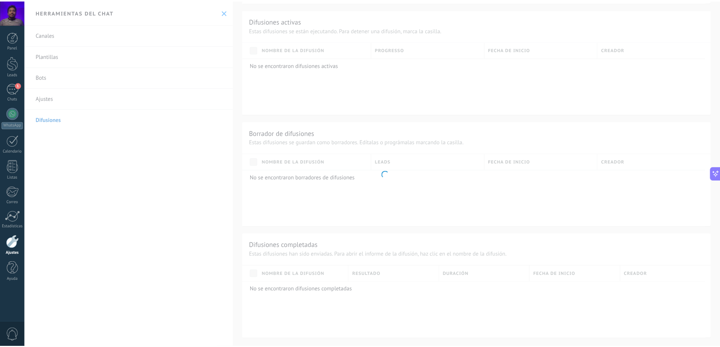
scroll to position [127, 0]
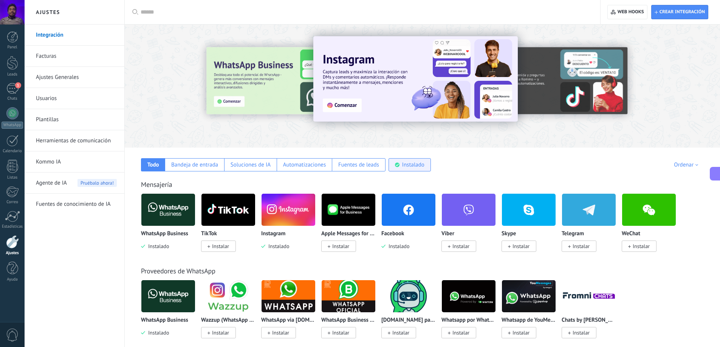
click at [419, 169] on div "Instalado" at bounding box center [409, 164] width 42 height 13
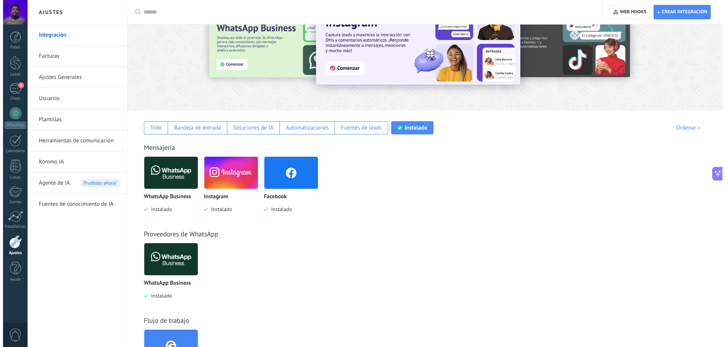
scroll to position [183, 0]
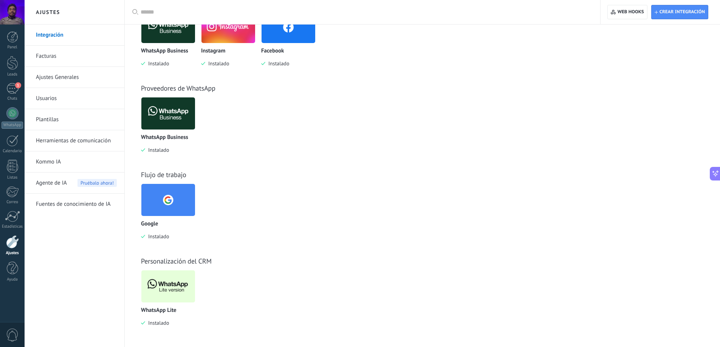
click at [169, 294] on img at bounding box center [168, 286] width 54 height 37
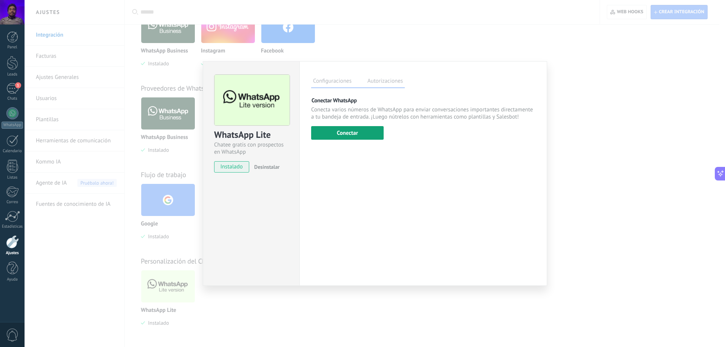
click at [366, 133] on button "Conectar" at bounding box center [347, 133] width 73 height 14
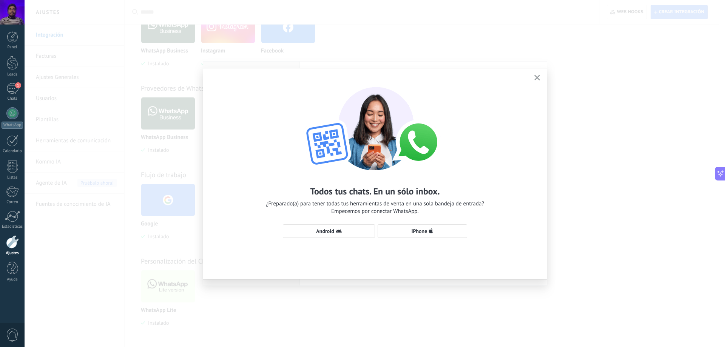
drag, startPoint x: 437, startPoint y: 247, endPoint x: 442, endPoint y: 237, distance: 11.0
click at [437, 247] on div "Todos tus chats. En un sólo inbox. ¿Preparado(a) para tener todas tus herramien…" at bounding box center [375, 158] width 344 height 181
click at [443, 236] on button "iPhone" at bounding box center [423, 231] width 90 height 14
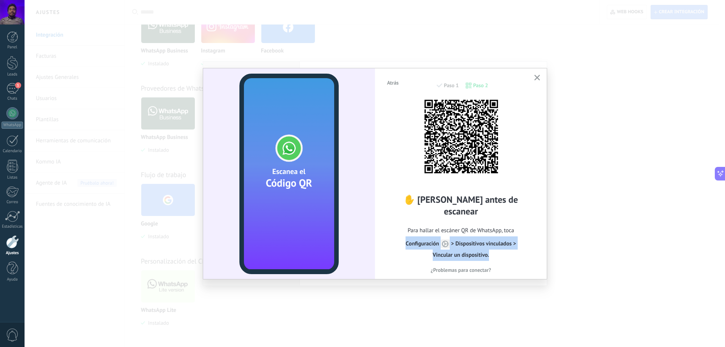
drag, startPoint x: 501, startPoint y: 252, endPoint x: 398, endPoint y: 238, distance: 103.4
click at [398, 238] on span "Para hallar el escáner QR de WhatsApp, toca Сonfiguración > Dispositivos vincul…" at bounding box center [461, 243] width 149 height 36
copy span "Сonfiguración > Dispositivos vinculados > Vincular un dispositivo."
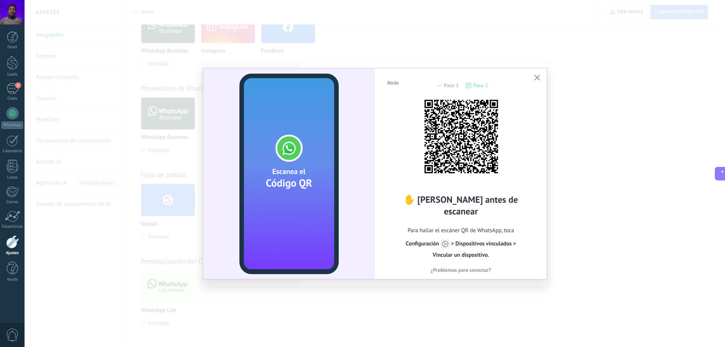
click at [523, 195] on div "✋ Lee antes de escanear Para hallar el escáner QR de WhatsApp, toca Сonfiguraci…" at bounding box center [461, 183] width 149 height 169
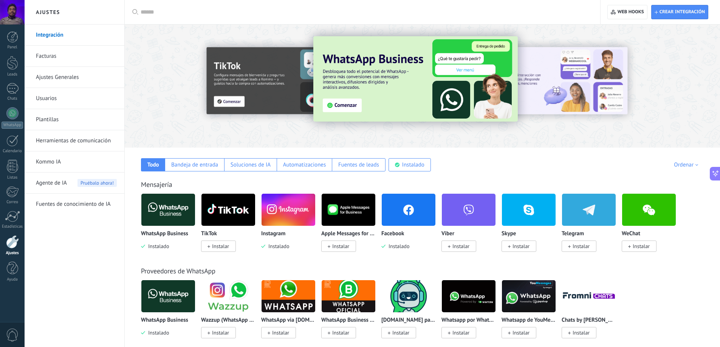
drag, startPoint x: 644, startPoint y: 219, endPoint x: 660, endPoint y: 118, distance: 101.8
click at [10, 142] on div at bounding box center [12, 141] width 12 height 12
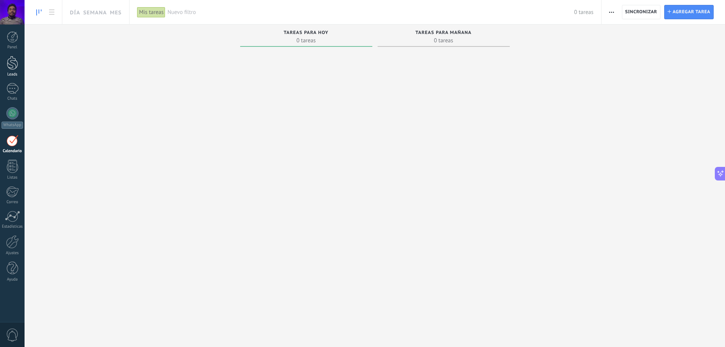
click at [7, 65] on div at bounding box center [12, 63] width 11 height 14
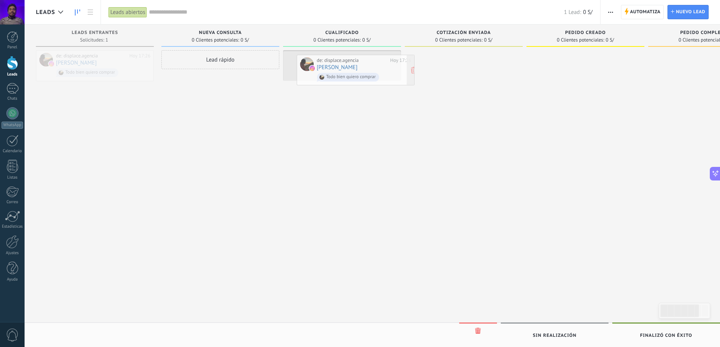
drag, startPoint x: 118, startPoint y: 60, endPoint x: 383, endPoint y: 62, distance: 265.2
drag, startPoint x: 351, startPoint y: 64, endPoint x: 616, endPoint y: 62, distance: 265.2
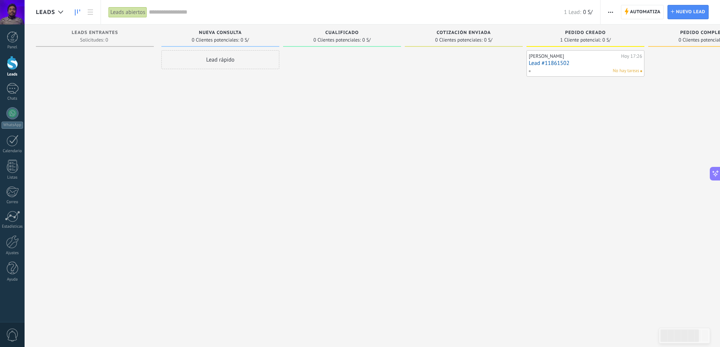
click at [575, 69] on div "No hay tareas" at bounding box center [583, 71] width 111 height 7
click at [597, 62] on link "Lead #11861502" at bounding box center [585, 63] width 113 height 6
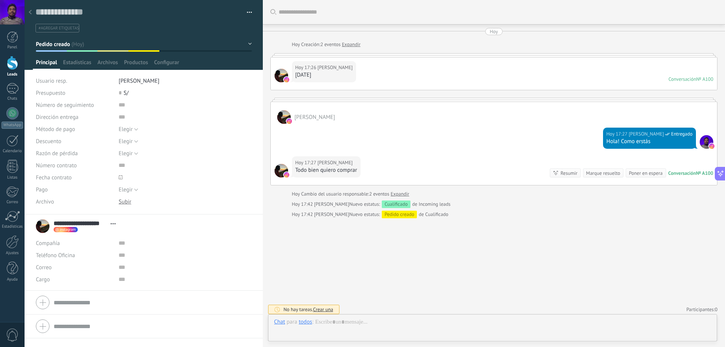
scroll to position [11, 0]
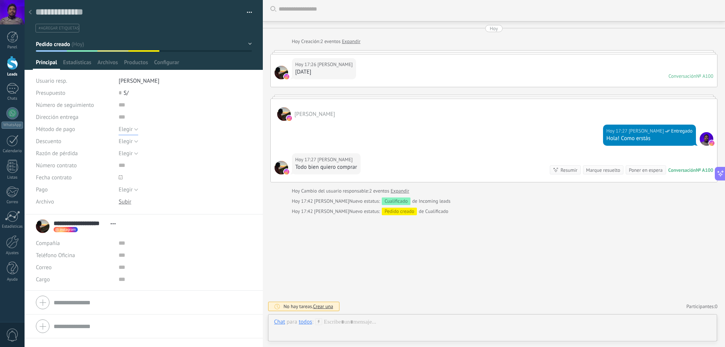
click at [128, 127] on span "Elegir" at bounding box center [126, 129] width 14 height 7
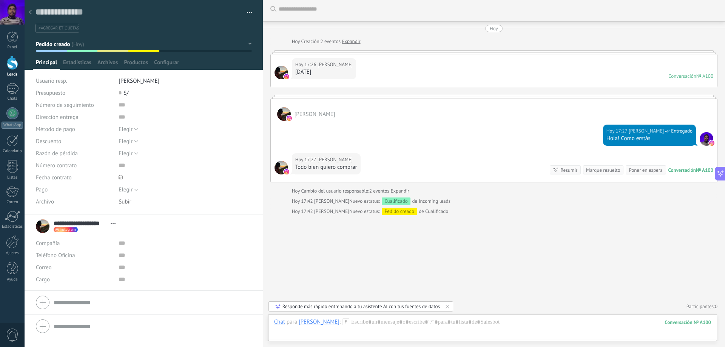
click at [272, 222] on div "Buscar Carga más Hoy Hoy Creación: 2 eventos Expandir Hoy 17:26 Arturo Perez Fa…" at bounding box center [494, 172] width 462 height 350
click at [122, 166] on input "text" at bounding box center [175, 165] width 113 height 12
click at [135, 191] on button "Elegir" at bounding box center [129, 190] width 20 height 12
click at [178, 207] on li "Completo" at bounding box center [178, 202] width 137 height 13
click at [127, 92] on span "S/" at bounding box center [126, 93] width 5 height 7
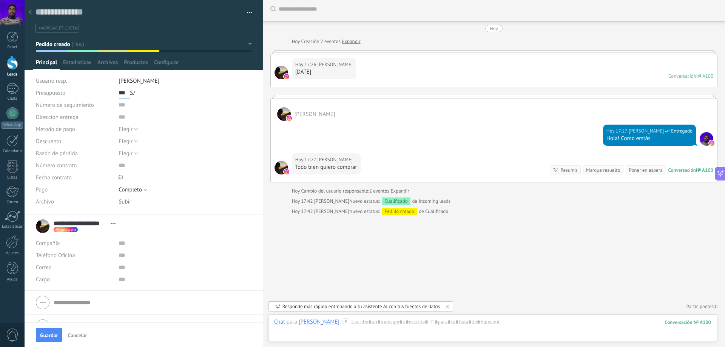
type input "***"
click at [131, 112] on input "text" at bounding box center [175, 117] width 113 height 12
click at [146, 107] on input "text" at bounding box center [175, 105] width 113 height 12
click at [85, 62] on span "Estadísticas" at bounding box center [77, 64] width 28 height 11
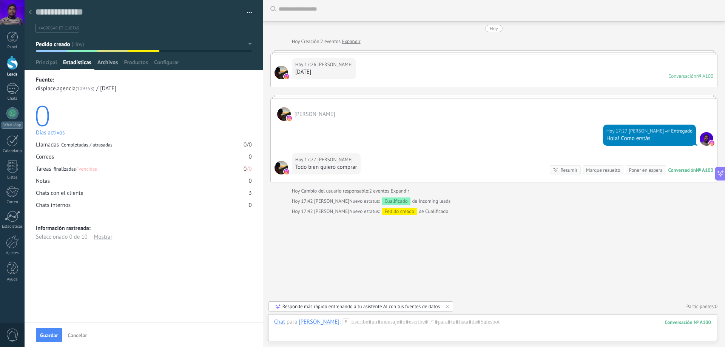
click at [104, 62] on span "Archivos" at bounding box center [107, 64] width 20 height 11
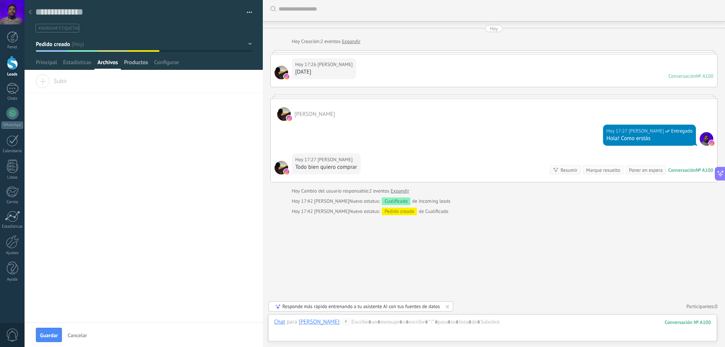
click at [125, 60] on span "Productos" at bounding box center [136, 64] width 24 height 11
click at [32, 80] on div "Instalar" at bounding box center [144, 83] width 238 height 19
click at [41, 80] on span "Instalar" at bounding box center [55, 79] width 38 height 11
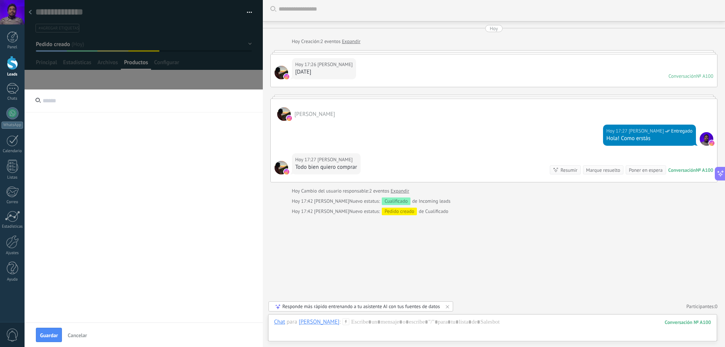
click at [57, 96] on input "text" at bounding box center [144, 101] width 238 height 23
type input "******"
click at [48, 334] on span "Guardar" at bounding box center [49, 335] width 18 height 5
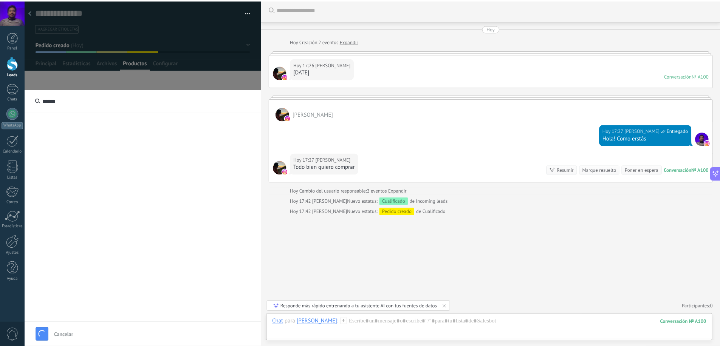
scroll to position [23, 0]
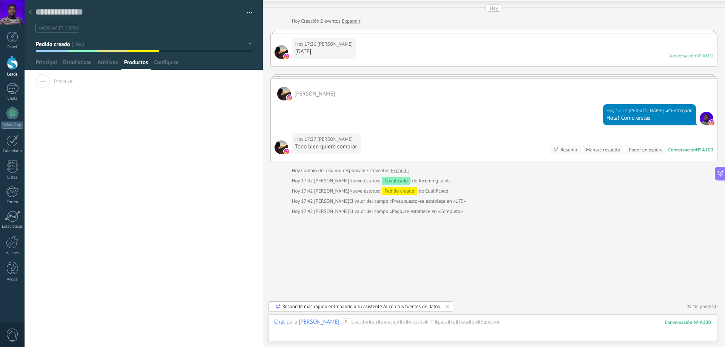
click at [451, 235] on div "Buscar Carga más Hoy Hoy Creación: 2 eventos Expandir Hoy 17:26 Arturo Perez Fa…" at bounding box center [494, 162] width 462 height 371
click at [171, 65] on span "Configurar" at bounding box center [166, 64] width 25 height 11
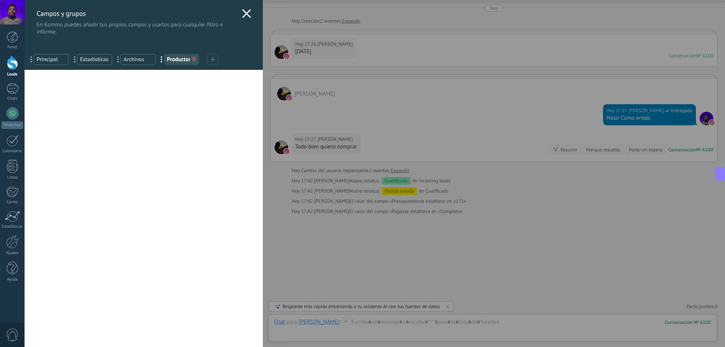
click at [55, 95] on div "Usted ha alcanzado la cantidad máxima de los campos añadidos en la tarifa Perio…" at bounding box center [144, 208] width 238 height 277
click at [243, 17] on icon at bounding box center [246, 13] width 9 height 9
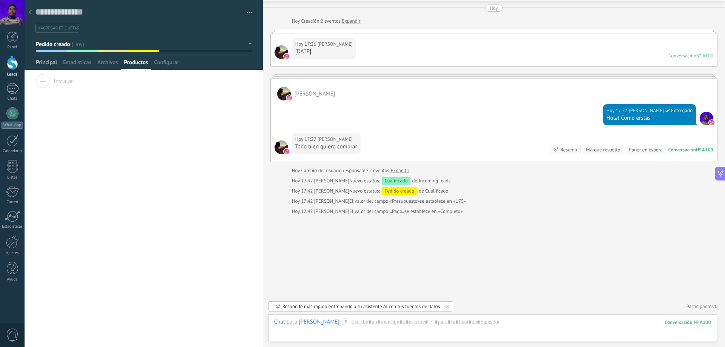
click at [39, 61] on span "Principal" at bounding box center [46, 64] width 21 height 11
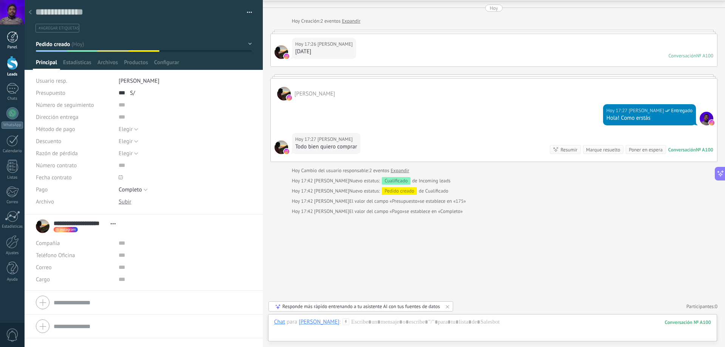
click at [10, 43] on link "Panel" at bounding box center [12, 40] width 25 height 19
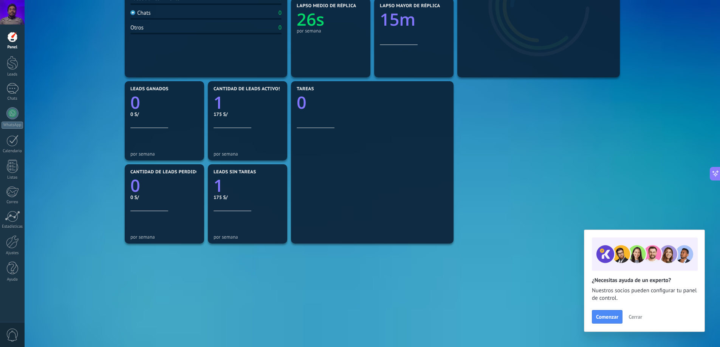
scroll to position [187, 0]
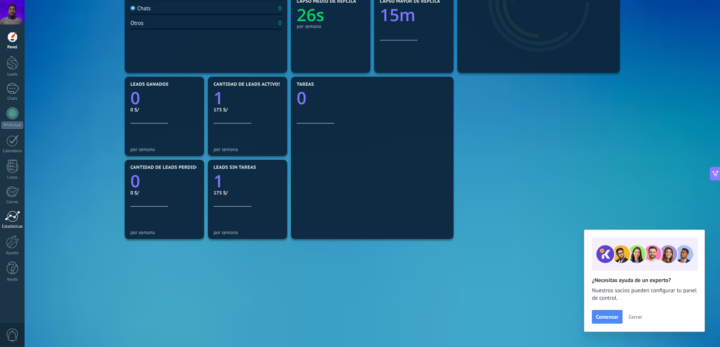
click at [6, 218] on div at bounding box center [12, 216] width 15 height 11
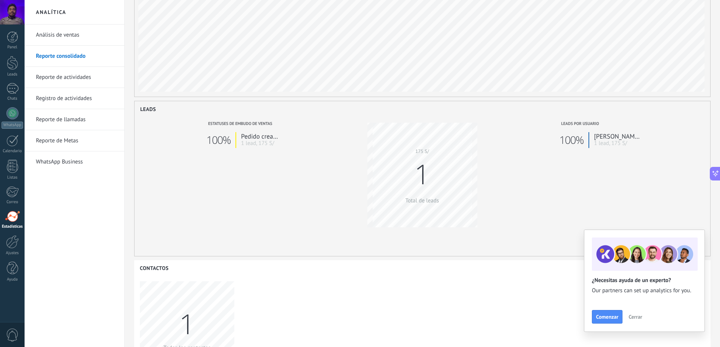
scroll to position [38, 0]
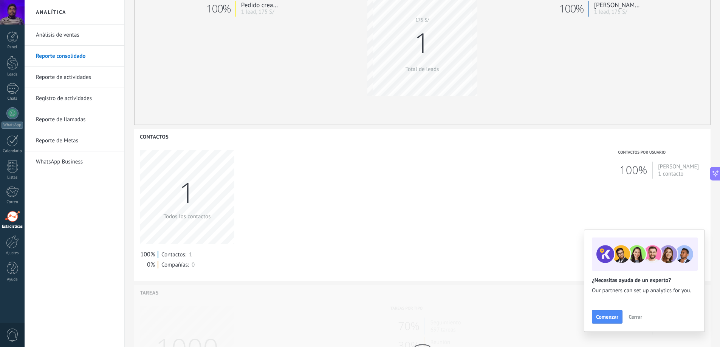
click at [81, 73] on link "Reporte de actividades" at bounding box center [76, 77] width 81 height 21
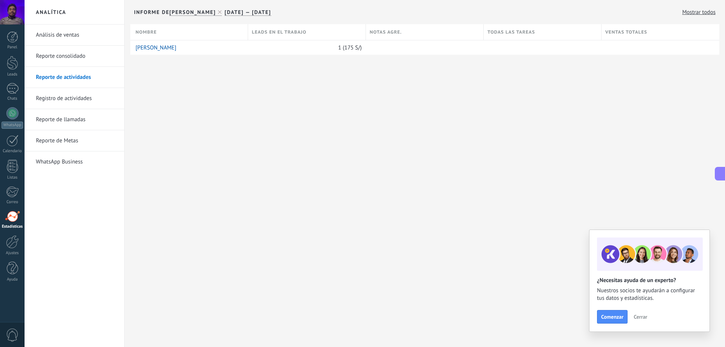
click at [83, 102] on link "Registro de actividades" at bounding box center [76, 98] width 81 height 21
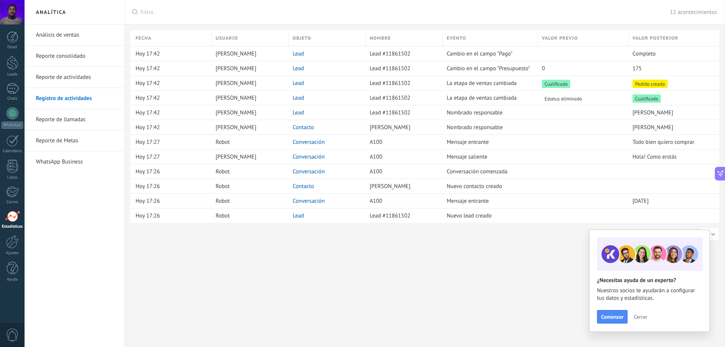
click at [84, 113] on link "Reporte de llamadas" at bounding box center [76, 119] width 81 height 21
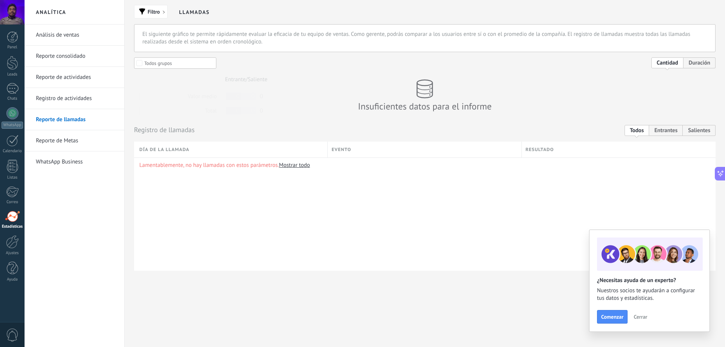
click at [89, 143] on link "Reporte de Metas" at bounding box center [76, 140] width 81 height 21
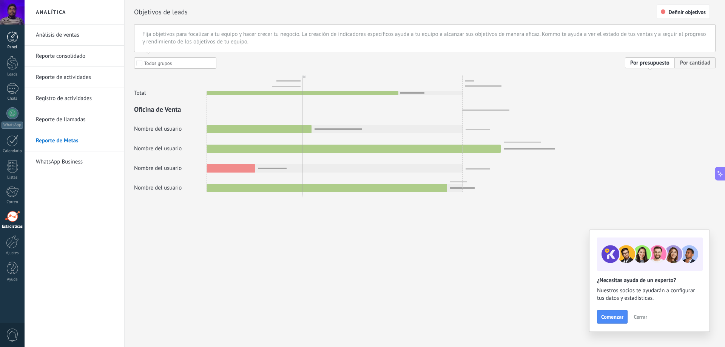
click at [7, 40] on div at bounding box center [12, 36] width 11 height 11
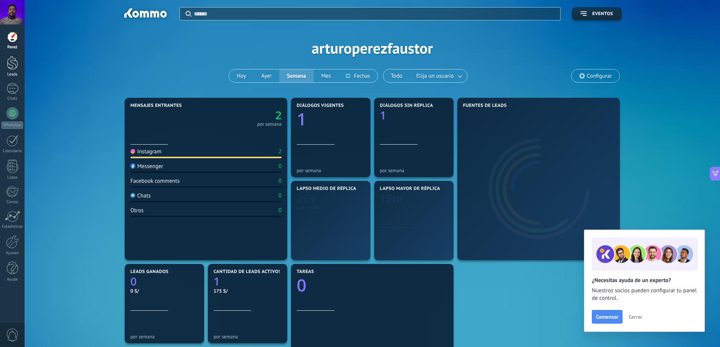
click at [15, 67] on div at bounding box center [12, 63] width 11 height 14
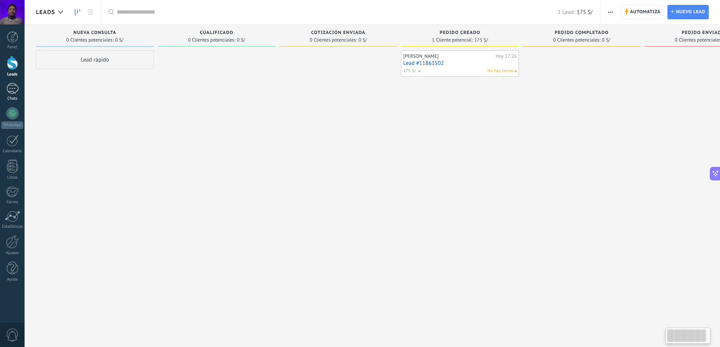
click at [13, 93] on div at bounding box center [12, 88] width 12 height 11
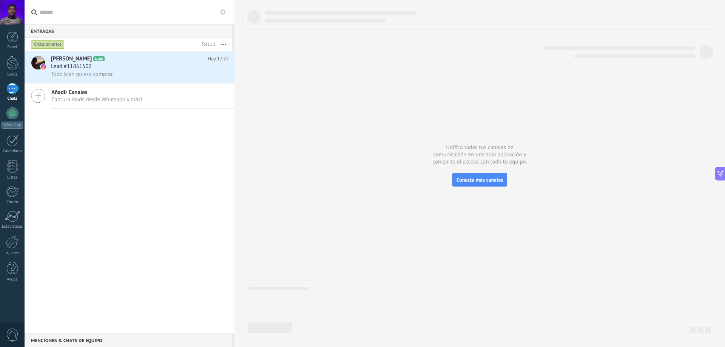
click at [474, 170] on div at bounding box center [480, 172] width 476 height 336
click at [477, 179] on span "Conecta más canales" at bounding box center [480, 179] width 46 height 7
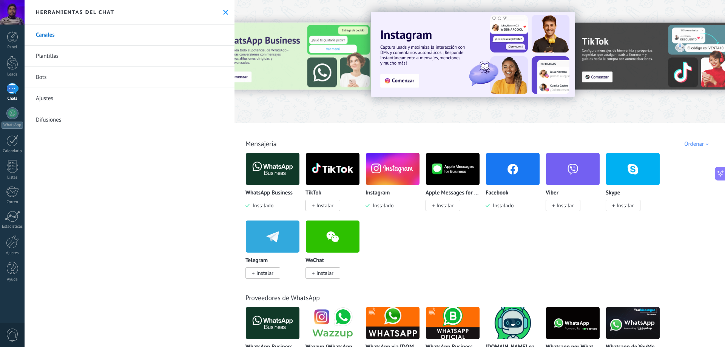
click at [637, 61] on div at bounding box center [668, 61] width 170 height 68
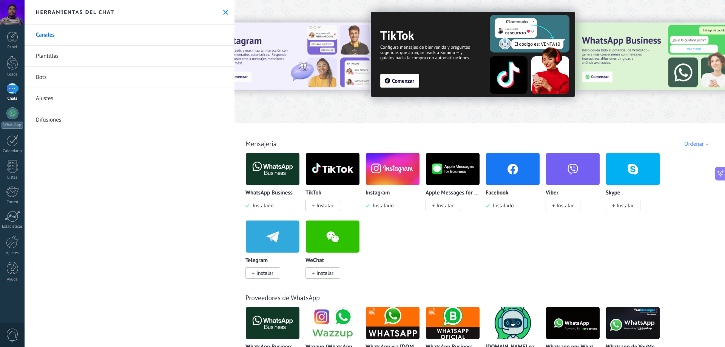
click at [638, 58] on div at bounding box center [668, 61] width 170 height 68
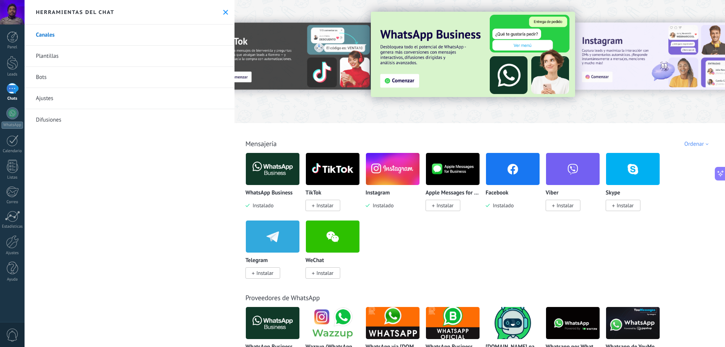
click at [641, 51] on div at bounding box center [668, 61] width 170 height 68
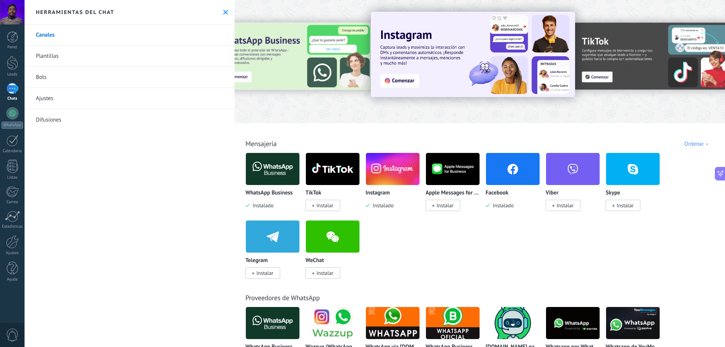
click at [280, 172] on img at bounding box center [273, 169] width 54 height 37
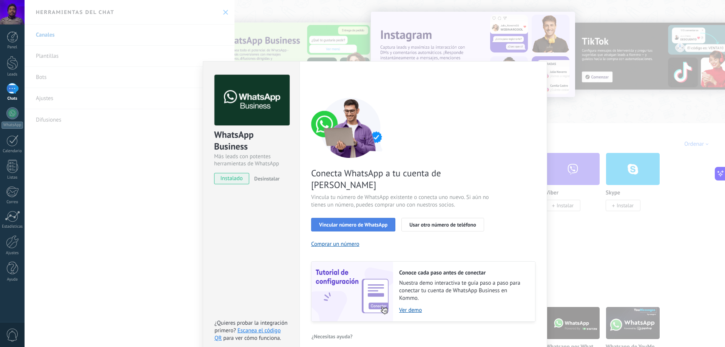
click at [375, 222] on span "Vincular número de WhatsApp" at bounding box center [353, 224] width 68 height 5
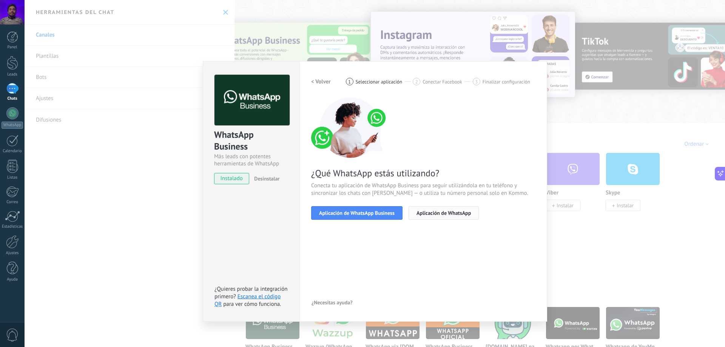
click at [440, 212] on span "Aplicación de WhatsApp" at bounding box center [444, 212] width 54 height 5
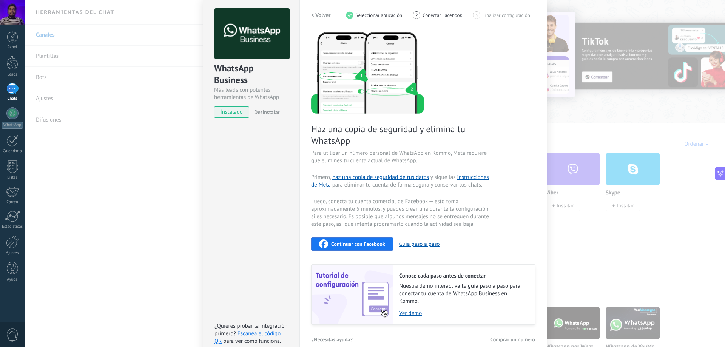
scroll to position [78, 0]
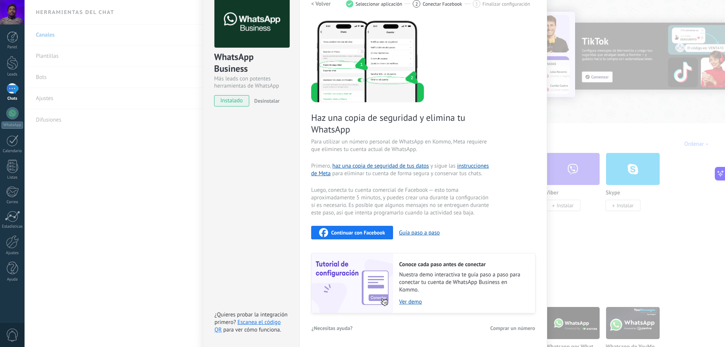
click at [238, 101] on span "instalado" at bounding box center [232, 100] width 34 height 11
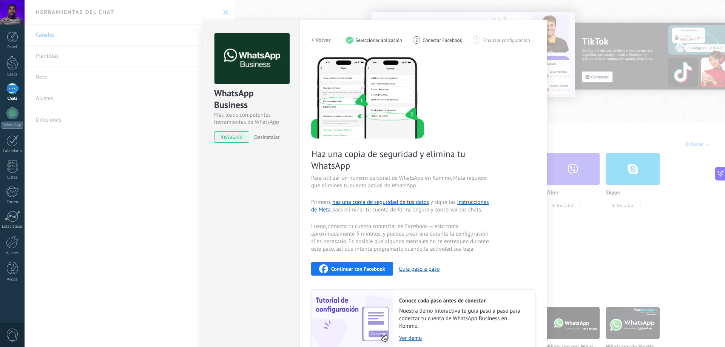
scroll to position [0, 0]
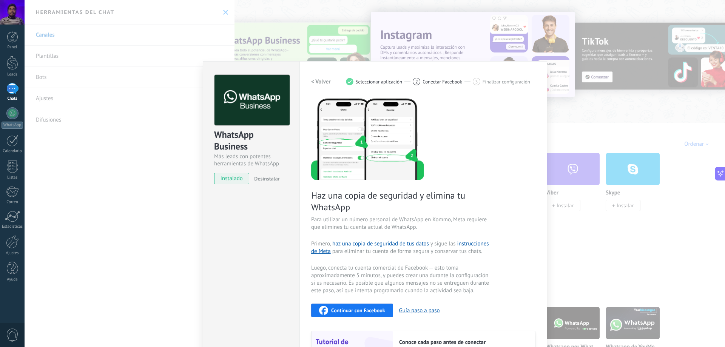
click at [432, 82] on span "Conectar Facebook" at bounding box center [443, 82] width 40 height 6
click at [382, 84] on span "Seleccionar aplicación" at bounding box center [379, 82] width 47 height 6
click at [317, 84] on h2 "< Volver" at bounding box center [321, 81] width 20 height 7
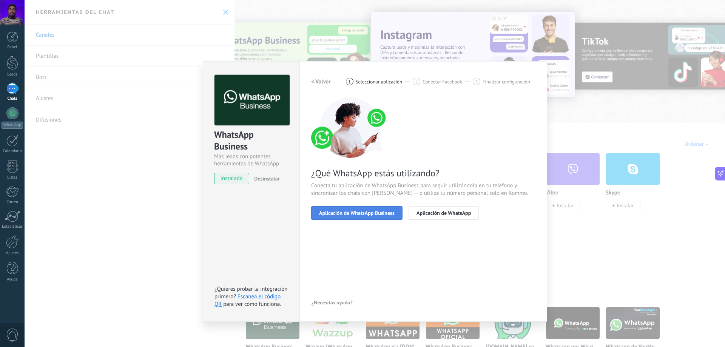
click at [357, 211] on span "Aplicación de WhatsApp Business" at bounding box center [357, 212] width 76 height 5
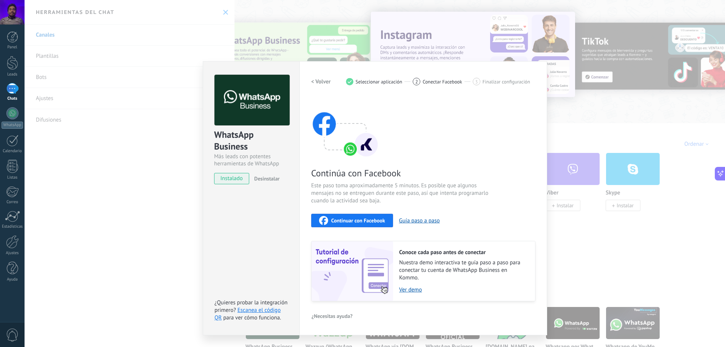
click at [369, 223] on span "Continuar con Facebook" at bounding box center [358, 220] width 54 height 5
click at [368, 222] on span "Continuar con Facebook" at bounding box center [358, 220] width 54 height 5
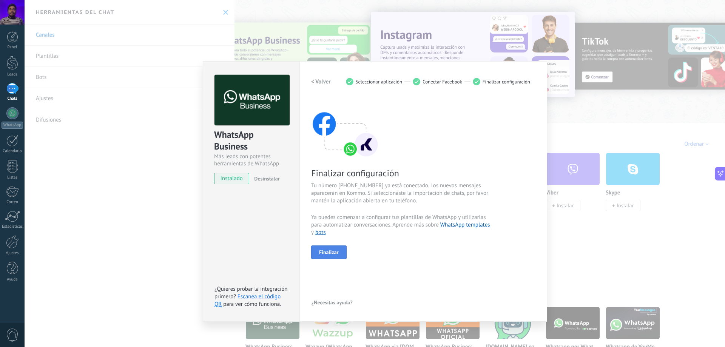
click at [334, 252] on span "Finalizar" at bounding box center [329, 252] width 20 height 5
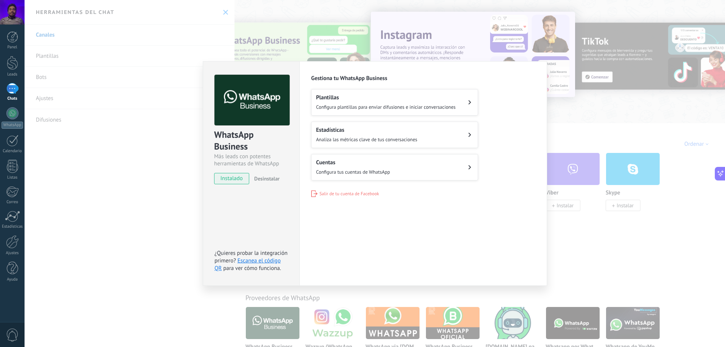
click at [592, 122] on div "WhatsApp Business Más leads con potentes herramientas de WhatsApp instalado Des…" at bounding box center [375, 173] width 701 height 347
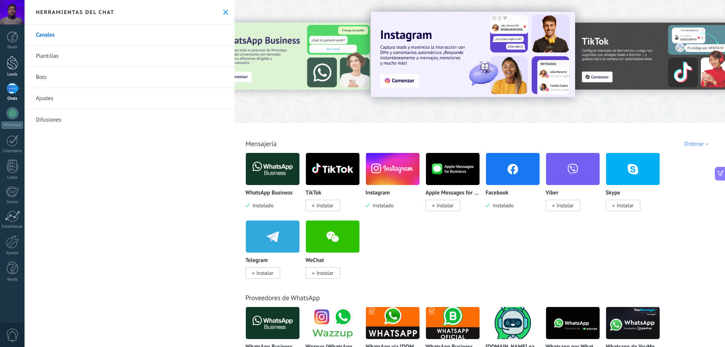
click at [14, 63] on div at bounding box center [12, 63] width 11 height 14
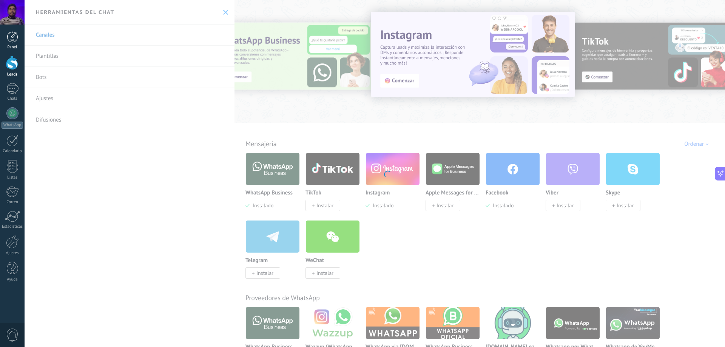
click at [18, 37] on div at bounding box center [12, 36] width 11 height 11
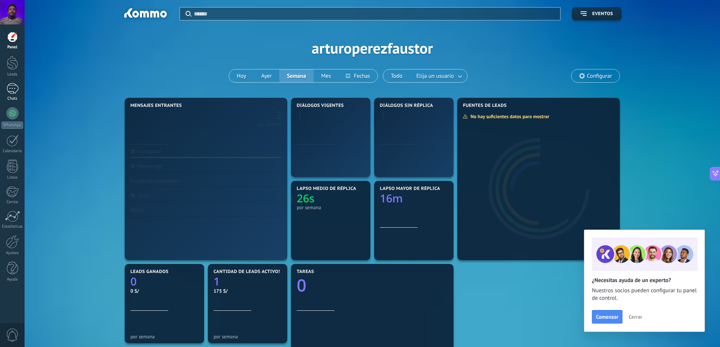
click at [9, 89] on div at bounding box center [12, 88] width 12 height 11
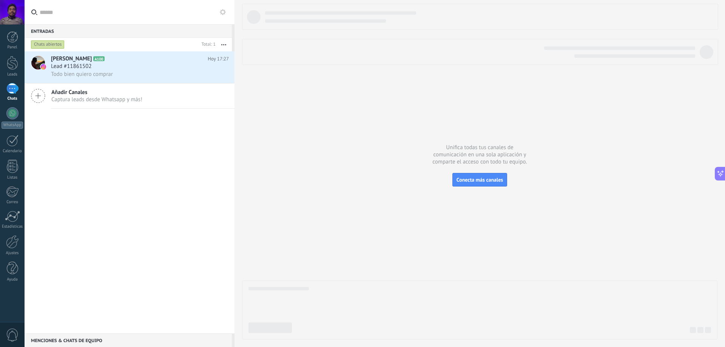
click at [11, 88] on div at bounding box center [12, 88] width 12 height 11
click at [138, 97] on span "Captura leads desde Whatsapp y más!" at bounding box center [96, 99] width 91 height 7
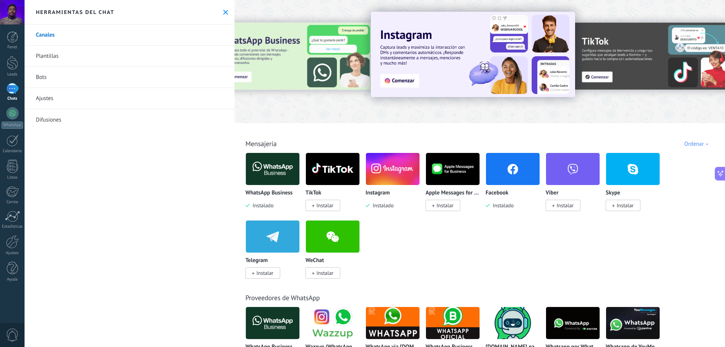
click at [266, 174] on img at bounding box center [273, 169] width 54 height 37
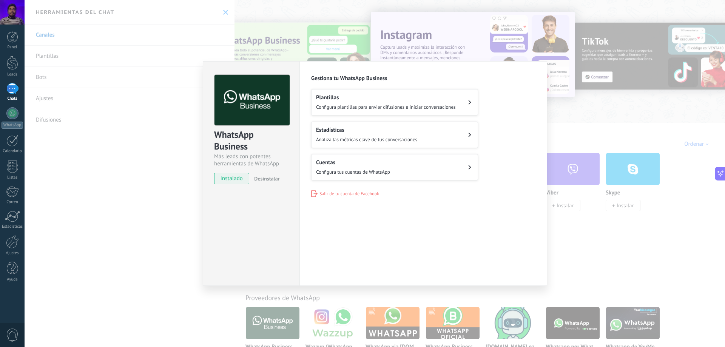
click at [457, 167] on button "Cuentas Configura tus cuentas de WhatsApp" at bounding box center [394, 167] width 167 height 26
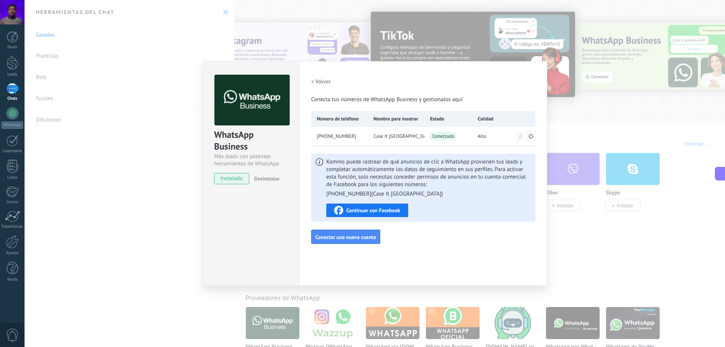
click at [398, 212] on span "Continuar con Facebook" at bounding box center [373, 210] width 54 height 5
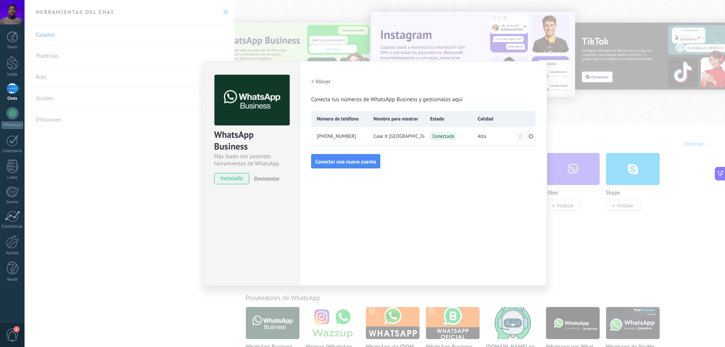
click at [370, 213] on div "Configuraciones Autorizaciones Esta pestaña registra a los usuarios que han con…" at bounding box center [424, 173] width 248 height 225
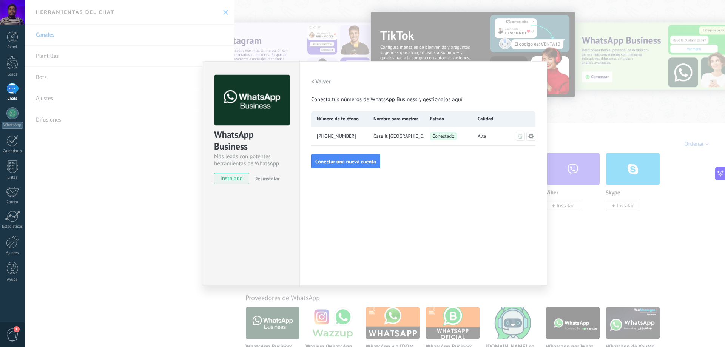
click at [574, 115] on div "WhatsApp Business Más leads con potentes herramientas de WhatsApp instalado Des…" at bounding box center [375, 173] width 701 height 347
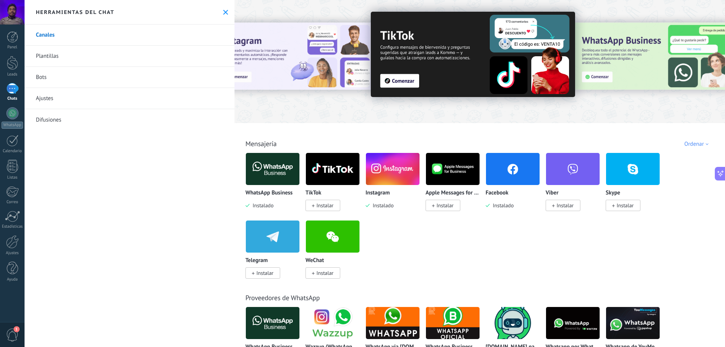
click at [11, 87] on div at bounding box center [12, 88] width 12 height 11
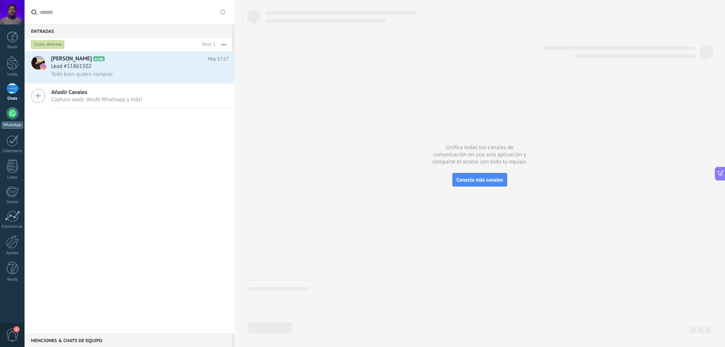
click at [15, 113] on div at bounding box center [12, 113] width 12 height 12
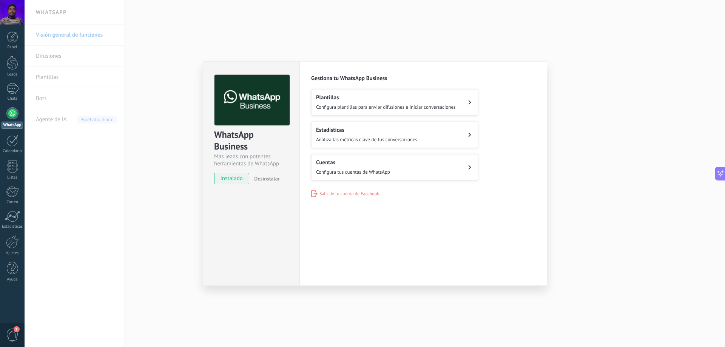
click at [385, 106] on span "Configura plantillas para enviar difusiones e iniciar conversaciones" at bounding box center [386, 107] width 140 height 6
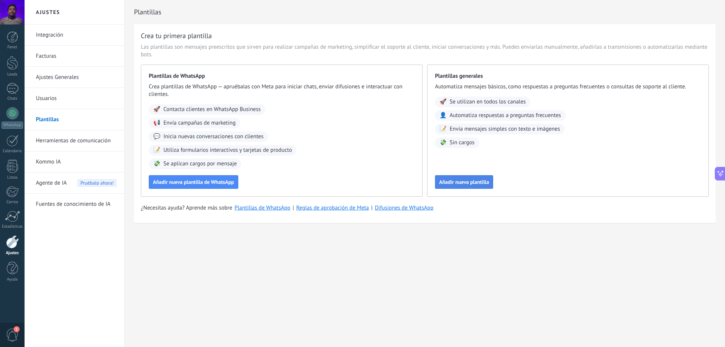
click at [467, 187] on button "Añadir nueva plantilla" at bounding box center [464, 182] width 58 height 14
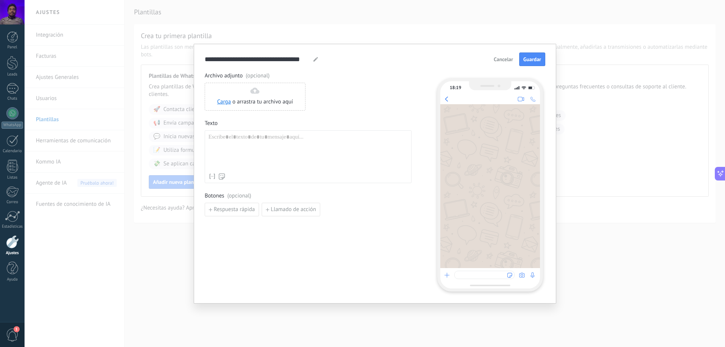
click at [326, 153] on div at bounding box center [308, 152] width 199 height 36
click at [538, 57] on span "Guardar" at bounding box center [533, 59] width 18 height 5
click at [386, 39] on div "**********" at bounding box center [375, 173] width 701 height 347
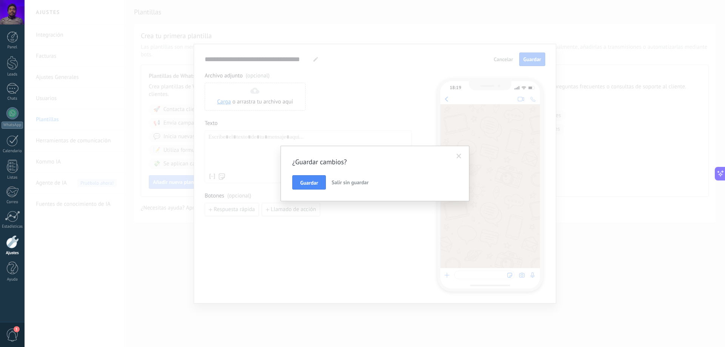
click at [354, 181] on span "Salir sin guardar" at bounding box center [350, 182] width 37 height 7
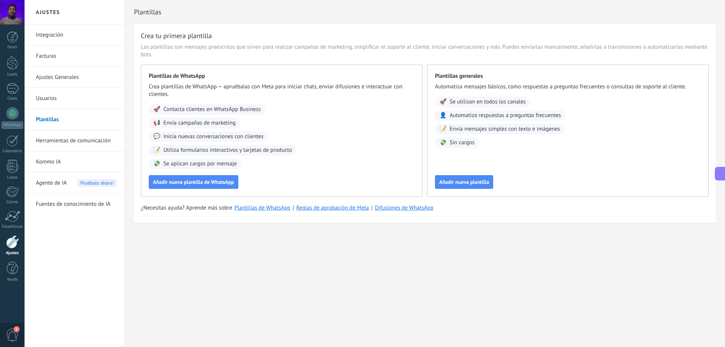
click at [83, 143] on link "Herramientas de comunicación" at bounding box center [76, 140] width 81 height 21
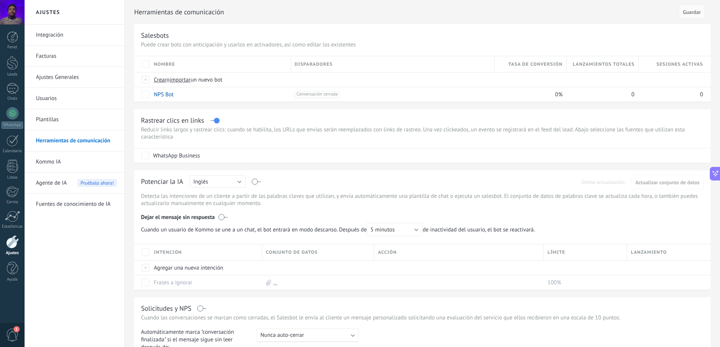
click at [68, 103] on link "Usuarios" at bounding box center [76, 98] width 81 height 21
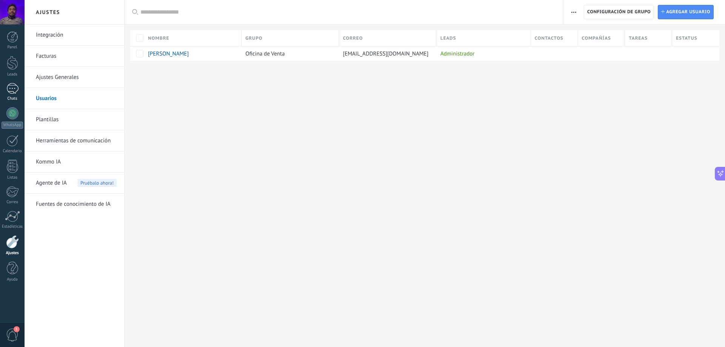
click at [3, 90] on link "Chats" at bounding box center [12, 92] width 25 height 18
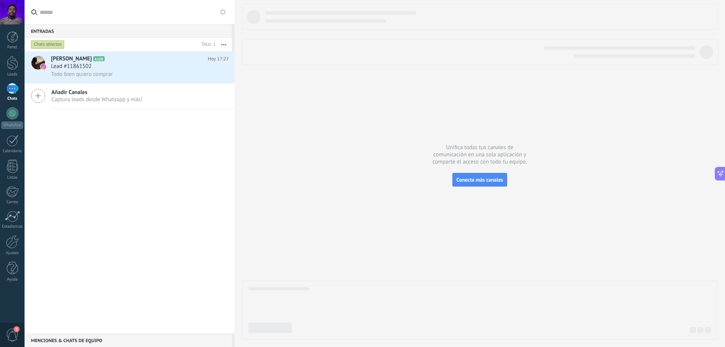
click at [95, 95] on span "Añadir Canales" at bounding box center [96, 92] width 91 height 7
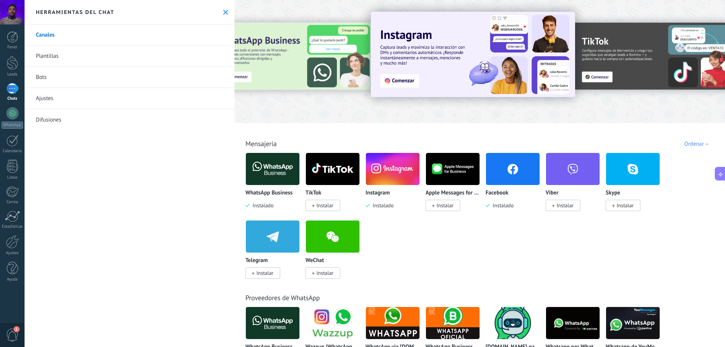
click at [276, 176] on img at bounding box center [273, 169] width 54 height 37
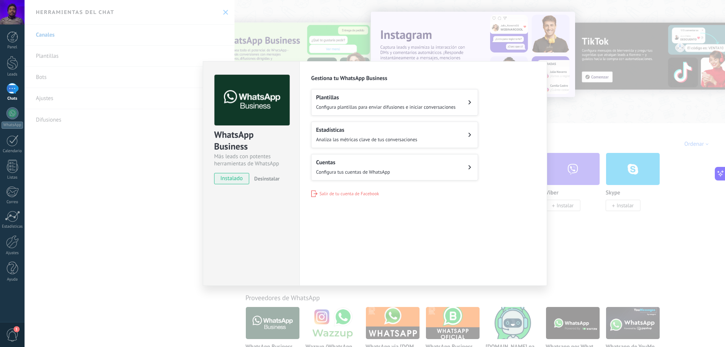
click at [386, 135] on div "Estadísticas Analiza las métricas clave de tus conversaciones" at bounding box center [366, 135] width 101 height 17
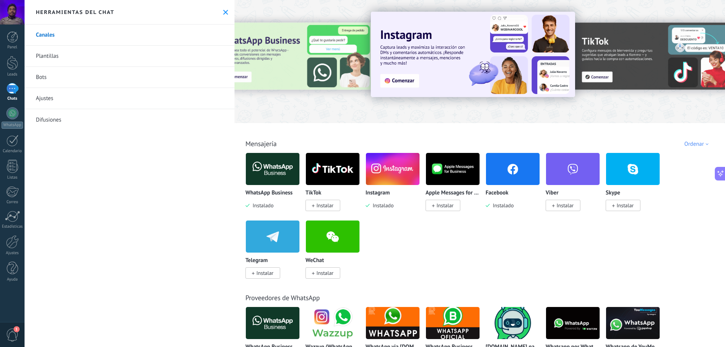
click at [269, 183] on img at bounding box center [273, 169] width 54 height 37
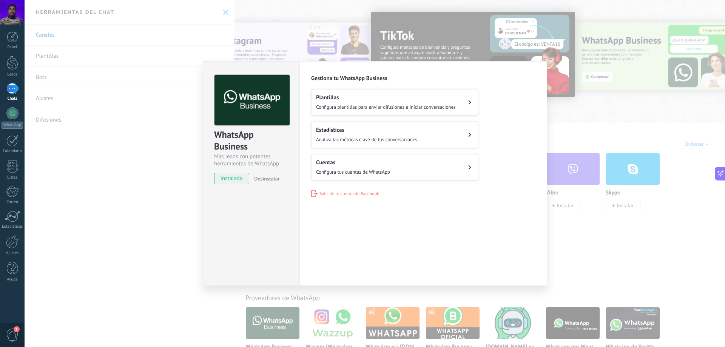
click at [410, 167] on button "Cuentas Configura tus cuentas de WhatsApp" at bounding box center [394, 167] width 167 height 26
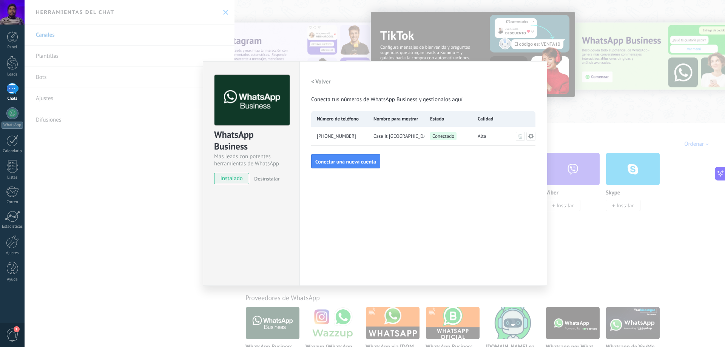
click at [532, 136] on icon at bounding box center [531, 136] width 6 height 6
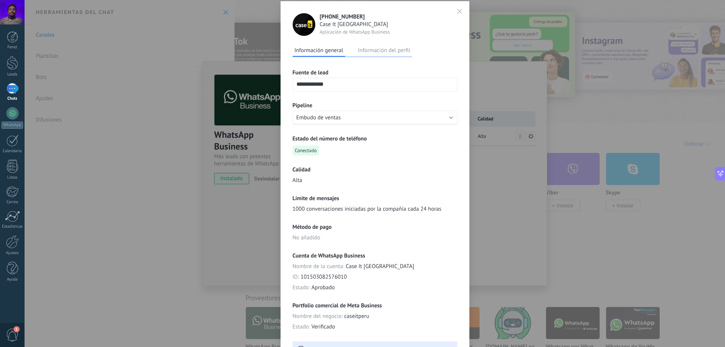
scroll to position [79, 0]
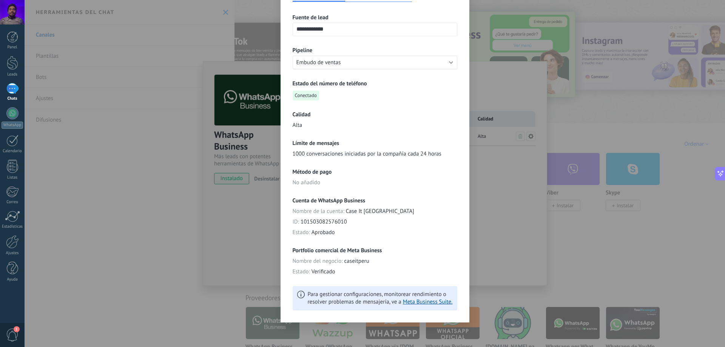
click at [499, 196] on div "**********" at bounding box center [375, 173] width 701 height 347
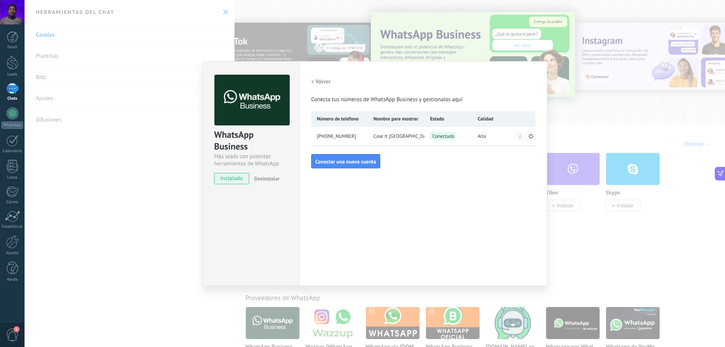
click at [586, 116] on div "WhatsApp Business Más leads con potentes herramientas de WhatsApp instalado Des…" at bounding box center [375, 173] width 701 height 347
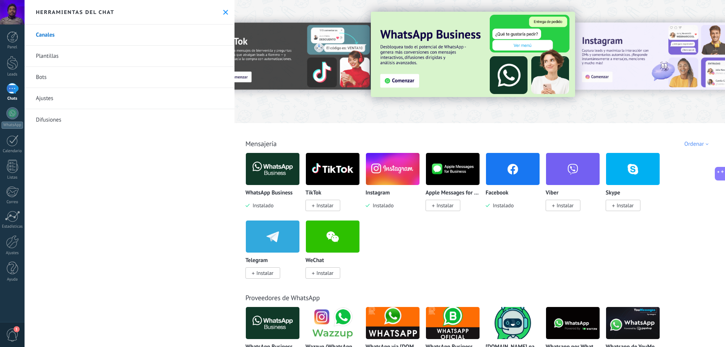
click at [11, 87] on div at bounding box center [12, 88] width 12 height 11
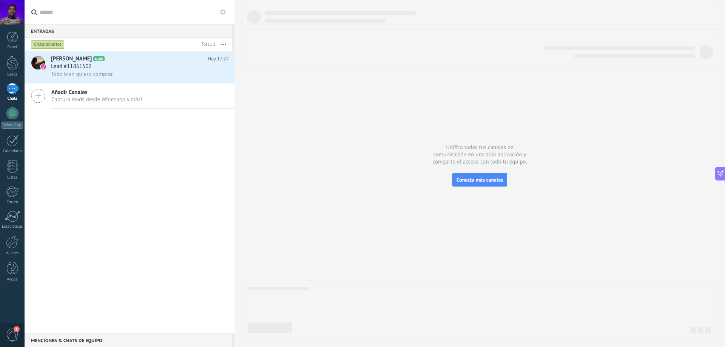
click at [51, 41] on div "Chats abiertos" at bounding box center [48, 44] width 34 height 9
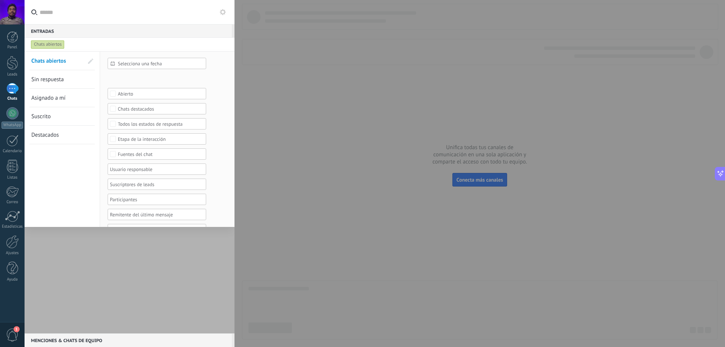
click at [63, 62] on span "Chats abiertos" at bounding box center [48, 60] width 35 height 7
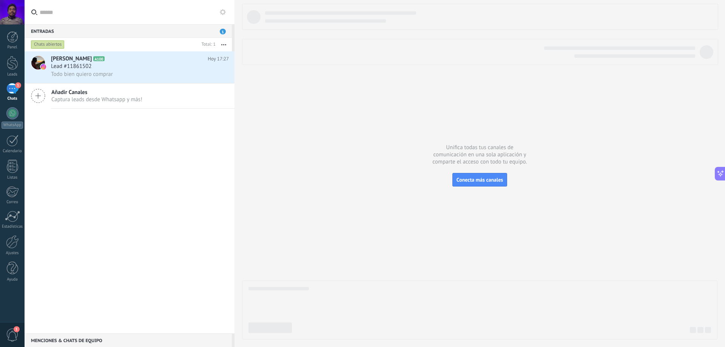
click at [11, 88] on div "1" at bounding box center [12, 88] width 12 height 11
click at [138, 64] on div "Lead #11861502" at bounding box center [140, 67] width 178 height 8
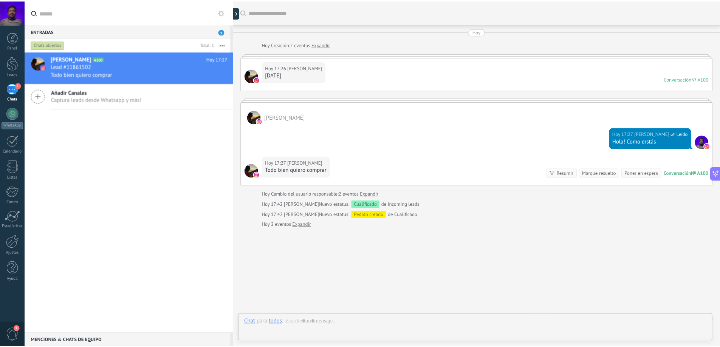
scroll to position [13, 0]
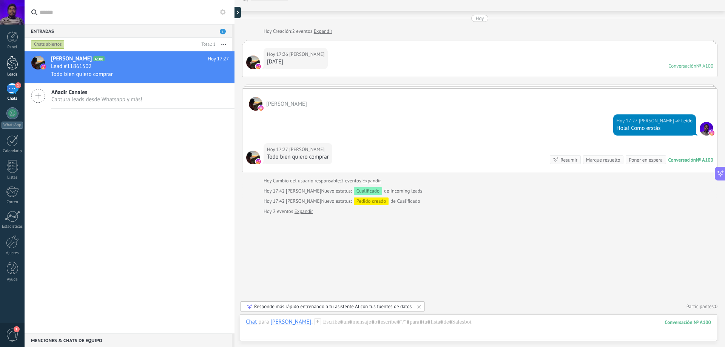
click at [14, 68] on div at bounding box center [12, 63] width 11 height 14
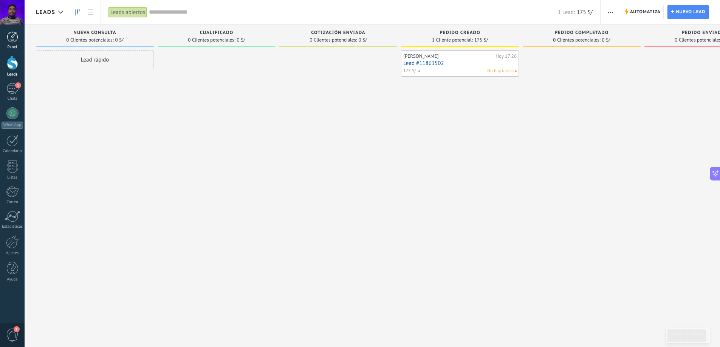
click at [9, 46] on div "Panel" at bounding box center [13, 47] width 22 height 5
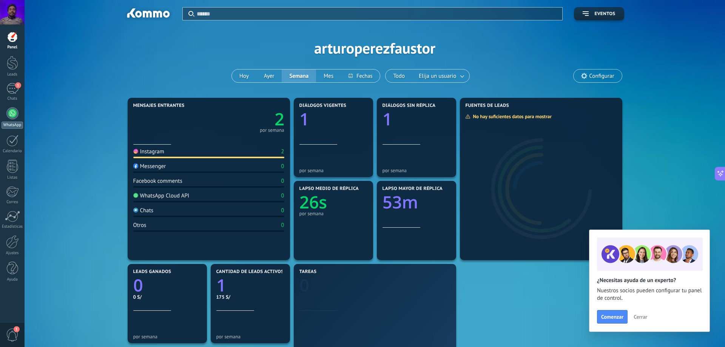
click at [14, 111] on div at bounding box center [12, 113] width 12 height 12
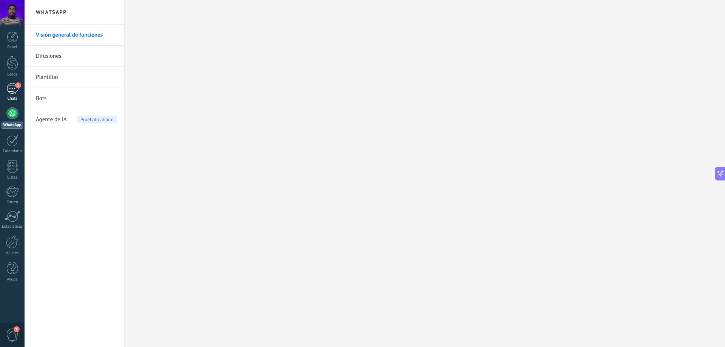
click at [9, 91] on div "1" at bounding box center [12, 88] width 12 height 11
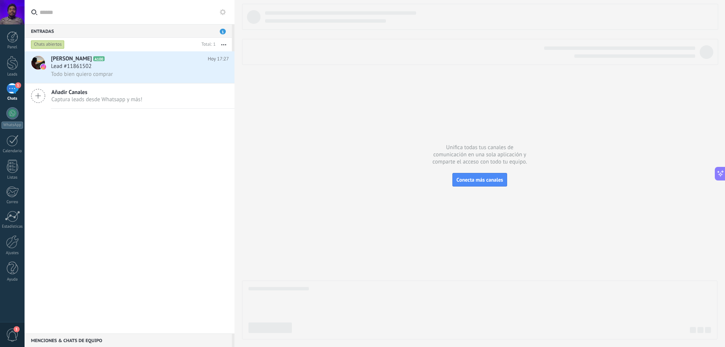
click at [224, 33] on span "1" at bounding box center [223, 32] width 6 height 6
click at [226, 47] on button "button" at bounding box center [224, 45] width 16 height 14
click at [122, 155] on div "[PERSON_NAME] A100 [DATE] 17:27 Lead #11861502 Todo bien quiero comprar Añadir …" at bounding box center [130, 192] width 210 height 282
click at [481, 169] on div at bounding box center [480, 172] width 476 height 336
click at [486, 178] on span "Conecta más canales" at bounding box center [480, 179] width 46 height 7
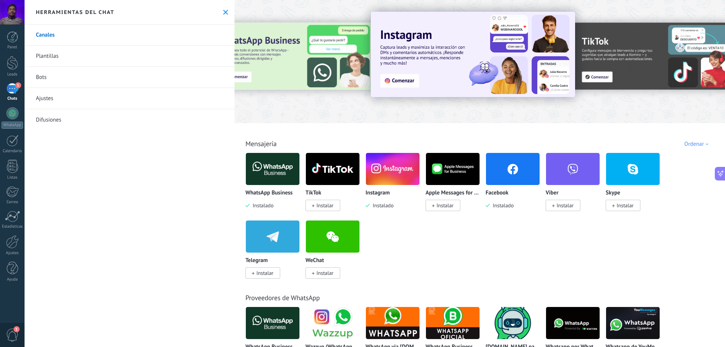
click at [277, 169] on img at bounding box center [273, 169] width 54 height 37
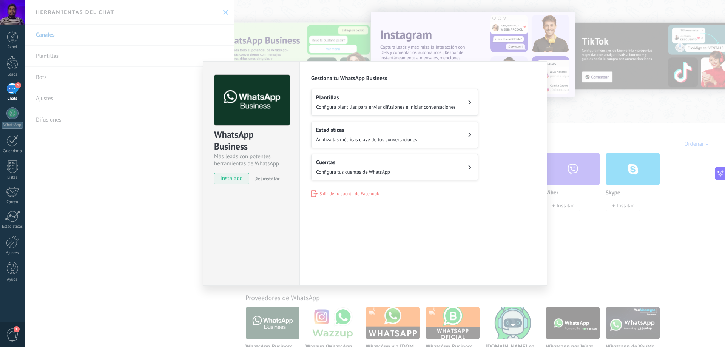
click at [441, 137] on button "Estadísticas Analiza las métricas clave de tus conversaciones" at bounding box center [394, 135] width 167 height 26
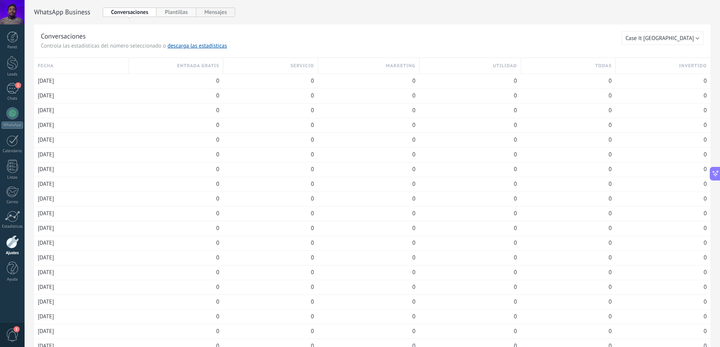
click at [178, 15] on button "Plantillas" at bounding box center [175, 12] width 39 height 9
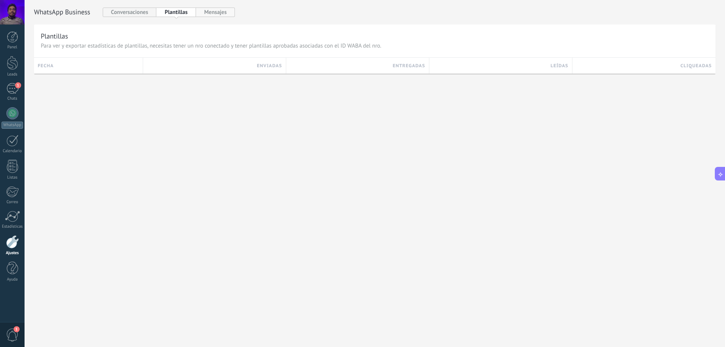
click at [220, 12] on button "Mensajes" at bounding box center [215, 12] width 39 height 9
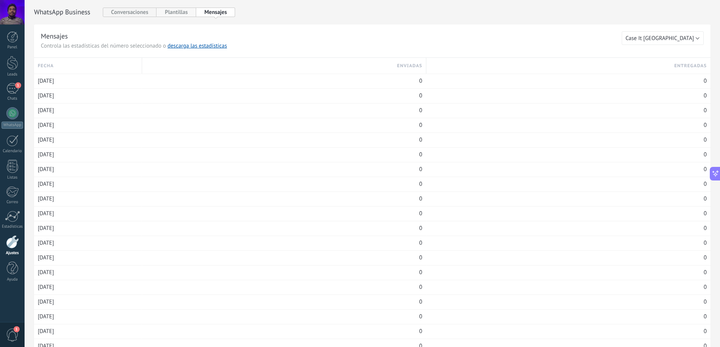
click at [177, 8] on button "Plantillas" at bounding box center [175, 12] width 39 height 9
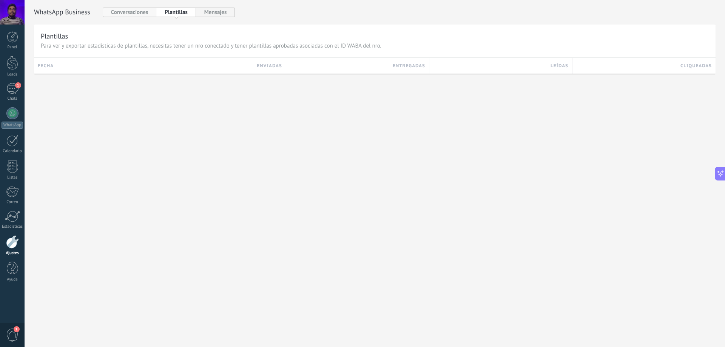
click at [140, 13] on button "Conversaciones" at bounding box center [130, 12] width 54 height 9
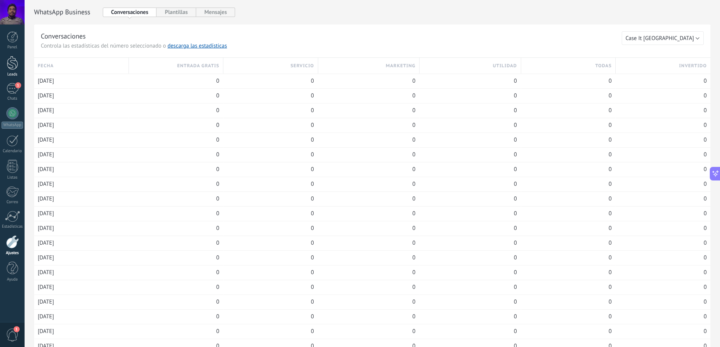
click at [12, 65] on div at bounding box center [12, 63] width 11 height 14
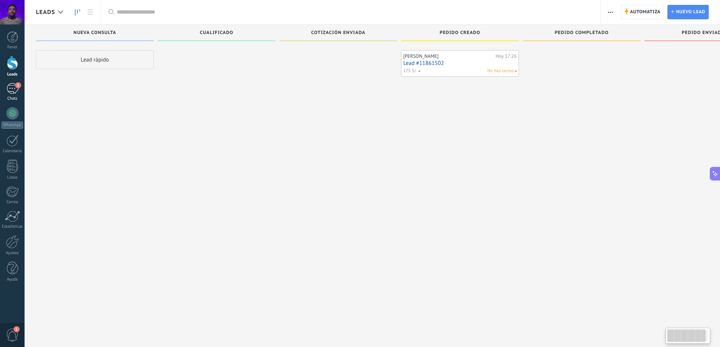
click at [8, 94] on link "1 Chats" at bounding box center [12, 92] width 25 height 18
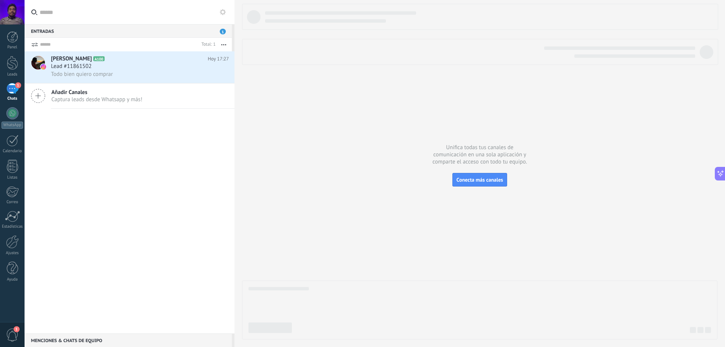
click at [8, 94] on div "1" at bounding box center [12, 88] width 12 height 11
click at [223, 32] on span "1" at bounding box center [223, 32] width 6 height 6
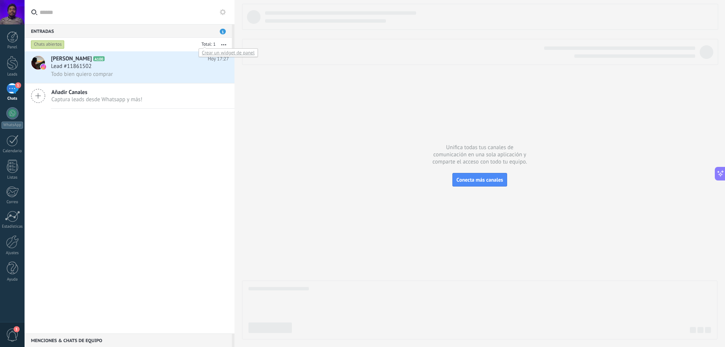
click at [209, 43] on div at bounding box center [207, 45] width 17 height 8
click at [209, 54] on div "Crear un widget de panel" at bounding box center [229, 52] width 60 height 9
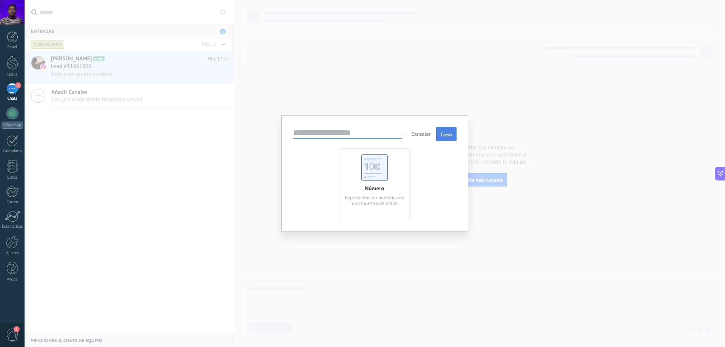
click at [440, 131] on button "Crear" at bounding box center [446, 134] width 20 height 14
click at [374, 130] on input "text" at bounding box center [347, 133] width 109 height 11
click at [411, 172] on div "Número Representación numérica de una muestra de datos" at bounding box center [375, 184] width 164 height 72
click at [365, 130] on input "text" at bounding box center [347, 133] width 109 height 11
type input "*"
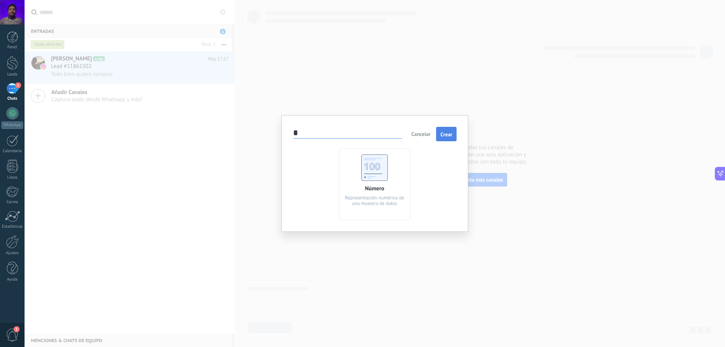
click at [453, 133] on button "Crear" at bounding box center [446, 134] width 20 height 14
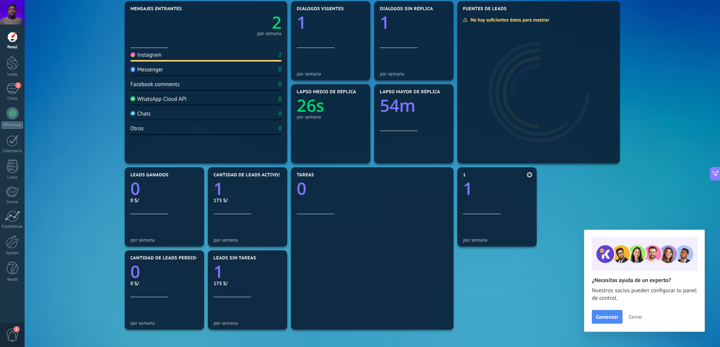
scroll to position [187, 0]
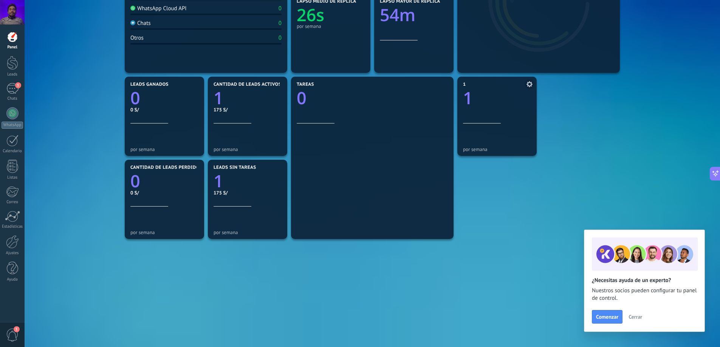
click at [530, 87] on icon at bounding box center [529, 84] width 6 height 6
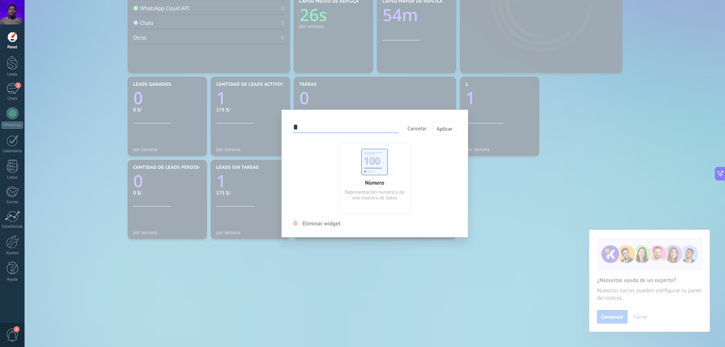
click at [327, 222] on span "Eliminar widget" at bounding box center [322, 223] width 38 height 7
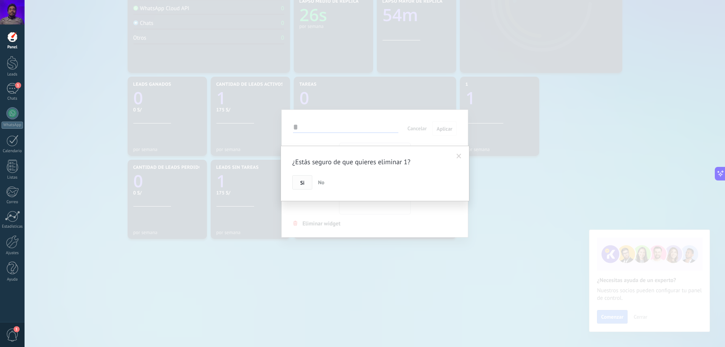
click at [309, 179] on button "Si" at bounding box center [302, 182] width 20 height 14
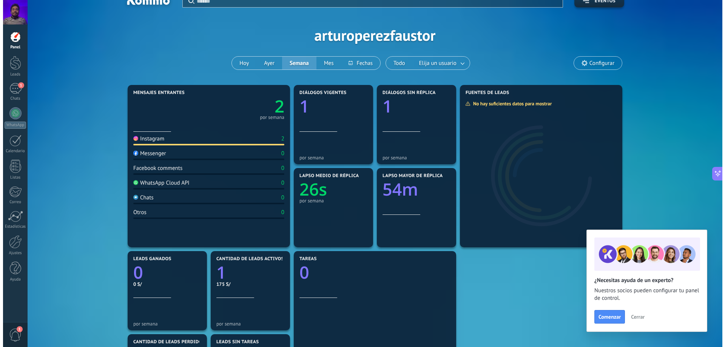
scroll to position [0, 0]
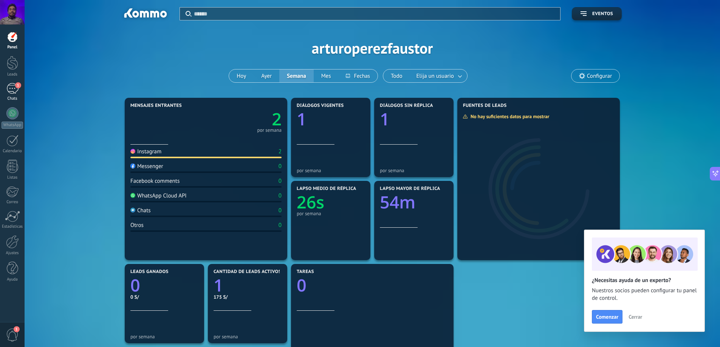
click at [7, 87] on div "1" at bounding box center [12, 88] width 12 height 11
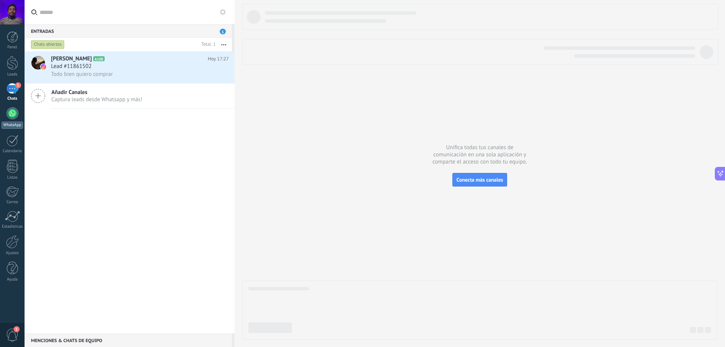
click at [6, 113] on link "WhatsApp" at bounding box center [12, 118] width 25 height 22
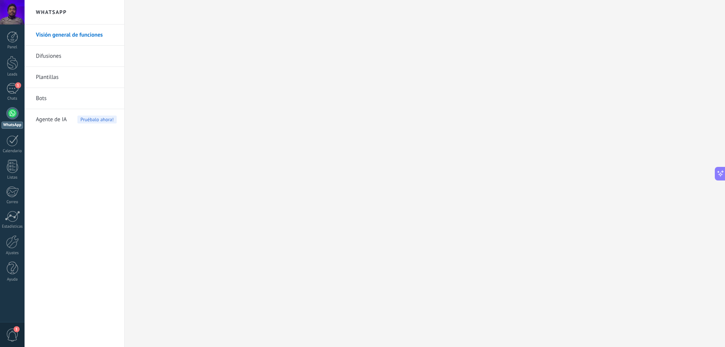
click at [60, 96] on link "Bots" at bounding box center [76, 98] width 81 height 21
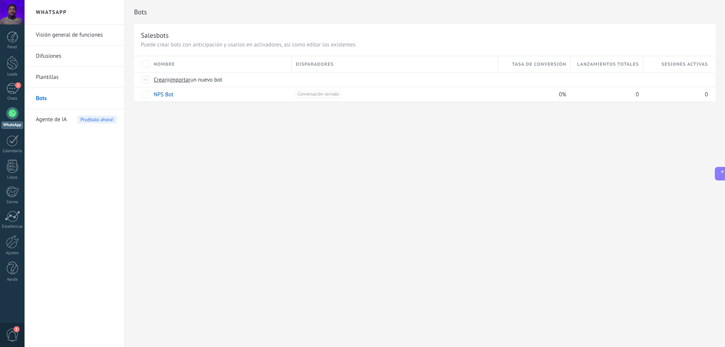
click at [82, 73] on link "Plantillas" at bounding box center [76, 77] width 81 height 21
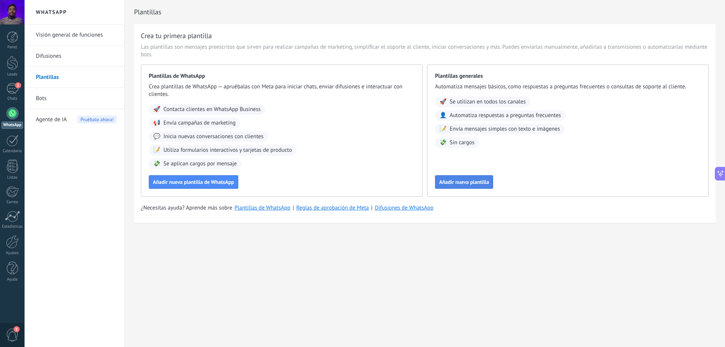
click at [476, 176] on button "Añadir nueva plantilla" at bounding box center [464, 182] width 58 height 14
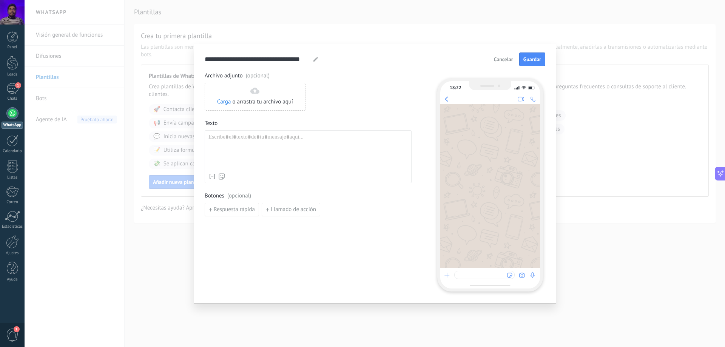
click at [337, 139] on div at bounding box center [308, 152] width 199 height 36
click at [537, 57] on span "Guardar" at bounding box center [533, 59] width 18 height 5
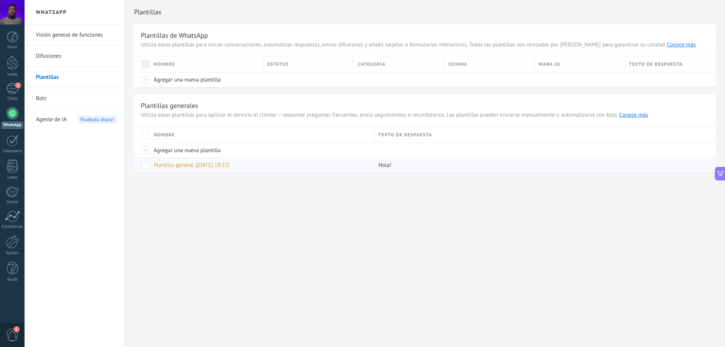
click at [186, 166] on span "Plantilla general ([DATE] 18:22)" at bounding box center [192, 165] width 76 height 7
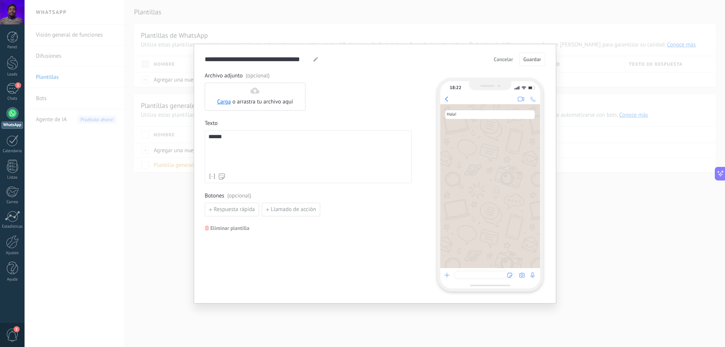
click at [158, 218] on div "**********" at bounding box center [375, 173] width 701 height 347
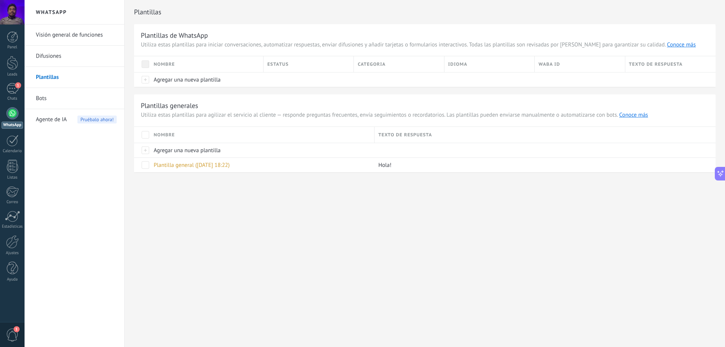
click at [47, 57] on link "Difusiones" at bounding box center [76, 56] width 81 height 21
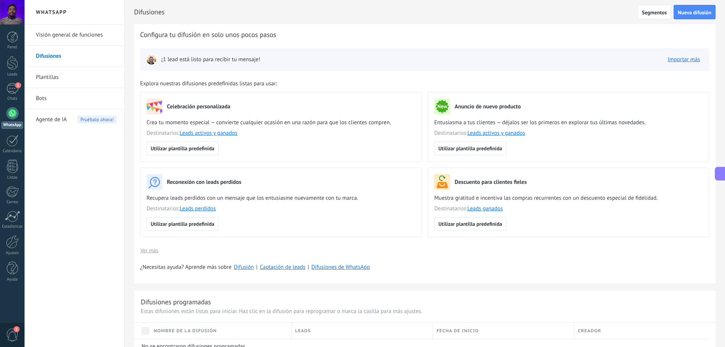
click at [86, 33] on link "Visión general de funciones" at bounding box center [76, 35] width 81 height 21
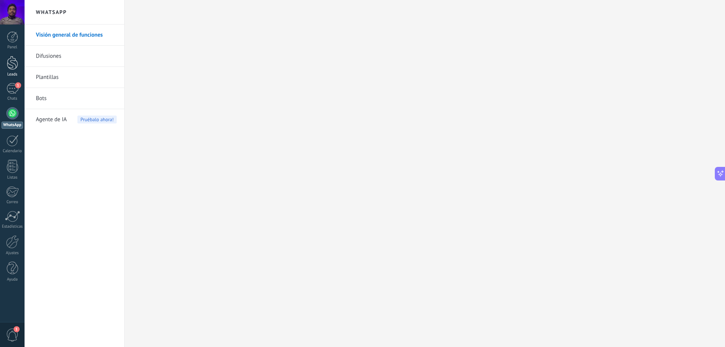
click at [13, 65] on div at bounding box center [12, 63] width 11 height 14
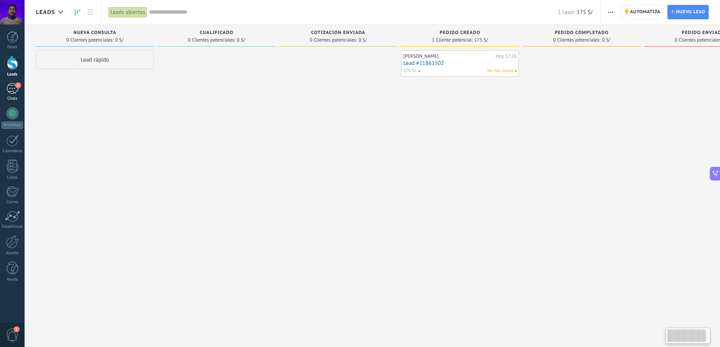
click at [13, 90] on div "1" at bounding box center [12, 88] width 12 height 11
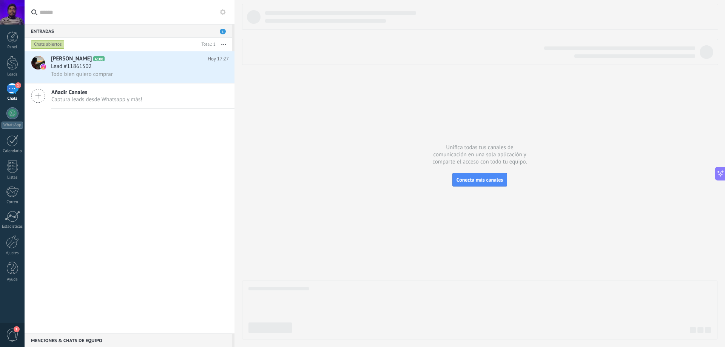
drag, startPoint x: 144, startPoint y: 70, endPoint x: 105, endPoint y: 130, distance: 71.3
click at [105, 146] on div "[PERSON_NAME] A100 [DATE] 17:27 Lead #11861502 Todo bien quiero comprar Añadir …" at bounding box center [130, 192] width 210 height 282
click at [13, 119] on link "WhatsApp" at bounding box center [12, 118] width 25 height 22
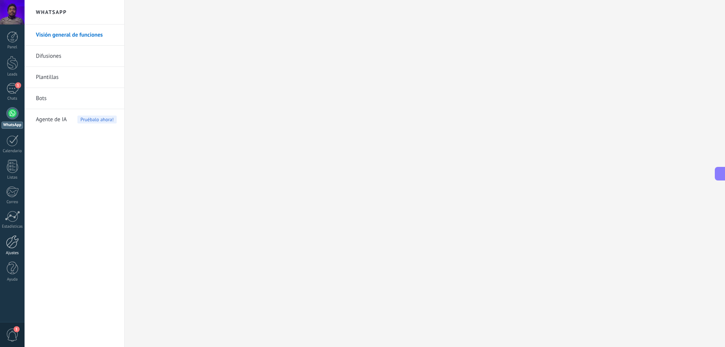
click at [8, 246] on div at bounding box center [12, 241] width 13 height 13
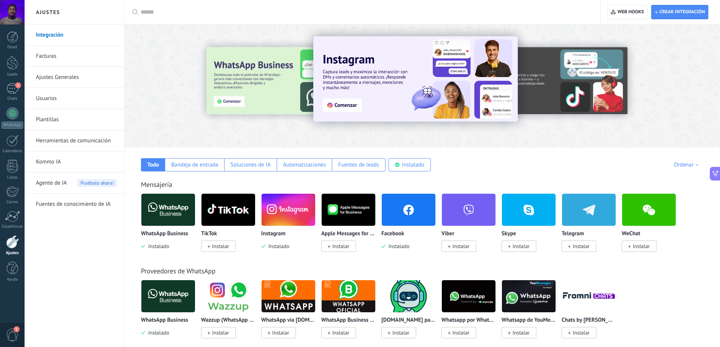
click at [167, 209] on img at bounding box center [168, 210] width 54 height 37
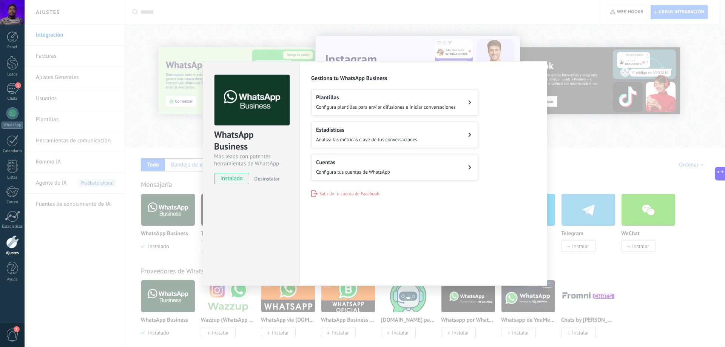
click at [404, 90] on button "Plantillas Configura plantillas para enviar difusiones e iniciar conversaciones" at bounding box center [394, 102] width 167 height 26
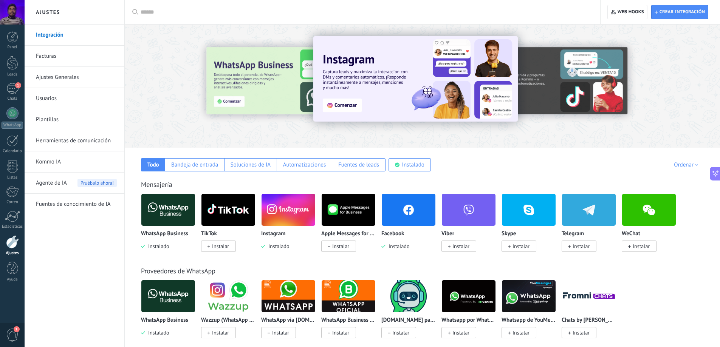
click at [240, 93] on div at bounding box center [237, 86] width 165 height 68
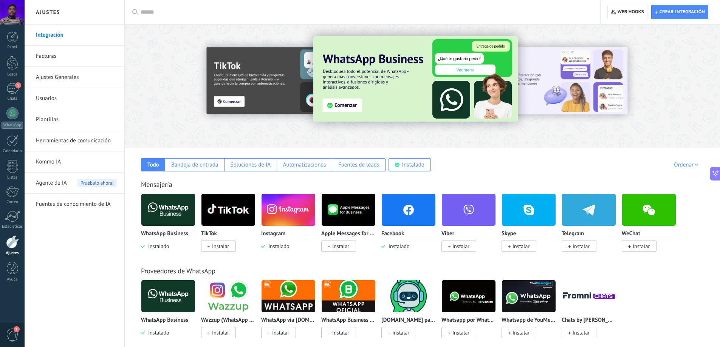
click at [354, 106] on img at bounding box center [415, 78] width 204 height 85
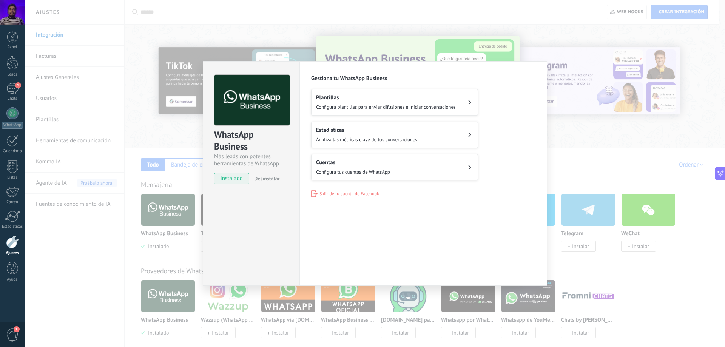
click at [345, 133] on h2 "Estadísticas" at bounding box center [366, 130] width 101 height 7
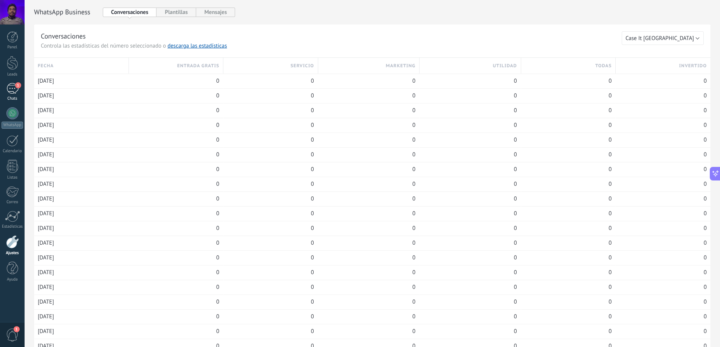
click at [10, 89] on div "1" at bounding box center [12, 88] width 12 height 11
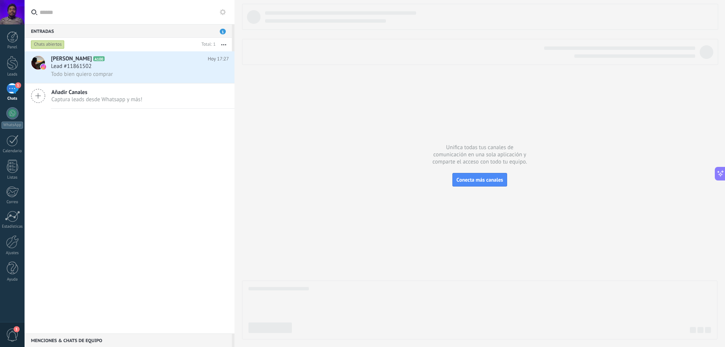
click at [119, 168] on div "[PERSON_NAME] A100 [DATE] 17:27 Lead #11861502 Todo bien quiero comprar Añadir …" at bounding box center [130, 192] width 210 height 282
click at [149, 72] on body ".abecls-1,.abecls-2{fill-rule:evenodd}.abecls-2{fill:#fff} .abhcls-1{fill:none}…" at bounding box center [362, 173] width 725 height 347
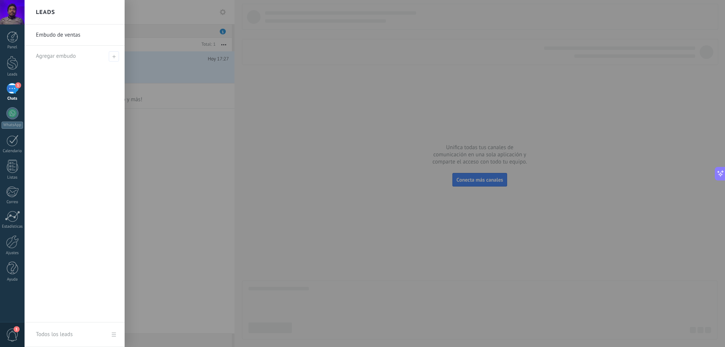
click at [169, 154] on div at bounding box center [387, 173] width 725 height 347
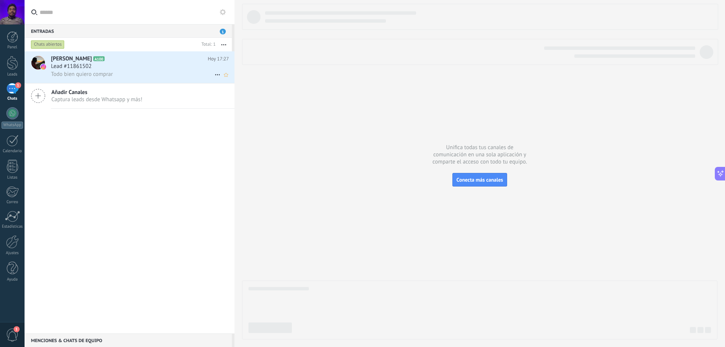
click at [122, 74] on div "Todo bien quiero comprar" at bounding box center [140, 74] width 178 height 8
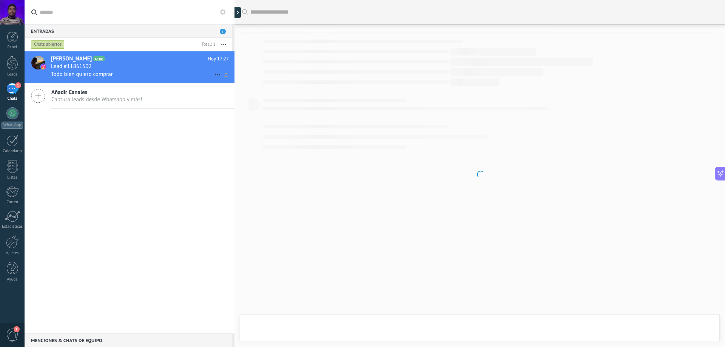
click at [155, 66] on div "Lead #11861502" at bounding box center [140, 67] width 178 height 8
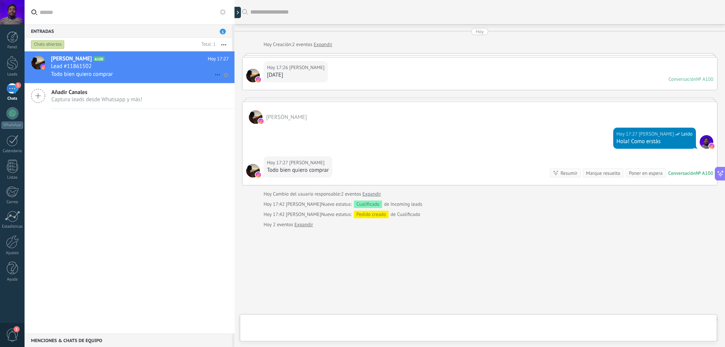
scroll to position [13, 0]
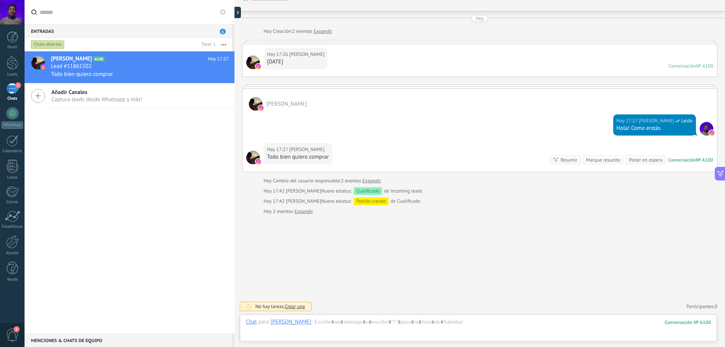
click at [148, 124] on div "[PERSON_NAME] A100 [DATE] 17:27 Lead #11861502 Todo bien quiero comprar Añadir …" at bounding box center [130, 192] width 210 height 282
click at [190, 38] on div "Chats abiertos" at bounding box center [113, 45] width 169 height 14
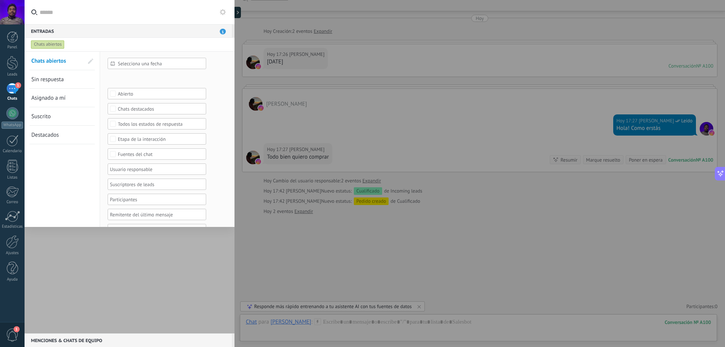
click at [125, 286] on div at bounding box center [130, 192] width 210 height 282
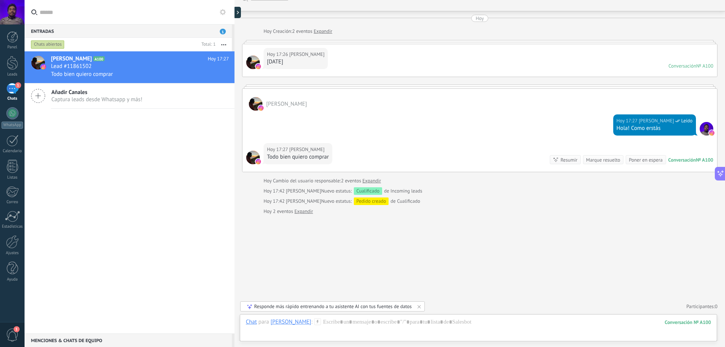
click at [134, 167] on div "[PERSON_NAME] A100 [DATE] 17:27 Lead #11861502 Todo bien quiero comprar Añadir …" at bounding box center [130, 192] width 210 height 282
click at [153, 90] on div "Añadir Canales Captura leads desde Whatsapp y más!" at bounding box center [130, 95] width 210 height 25
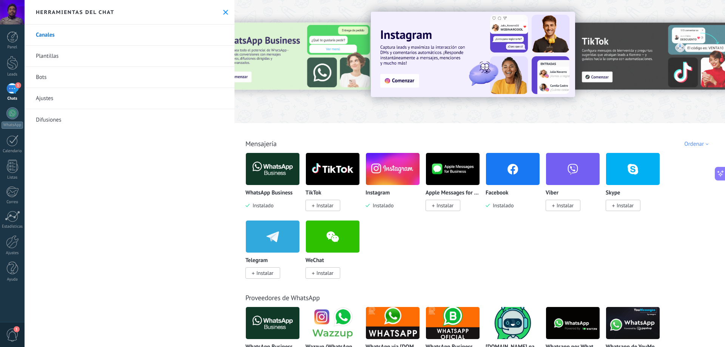
click at [223, 11] on button at bounding box center [226, 12] width 6 height 6
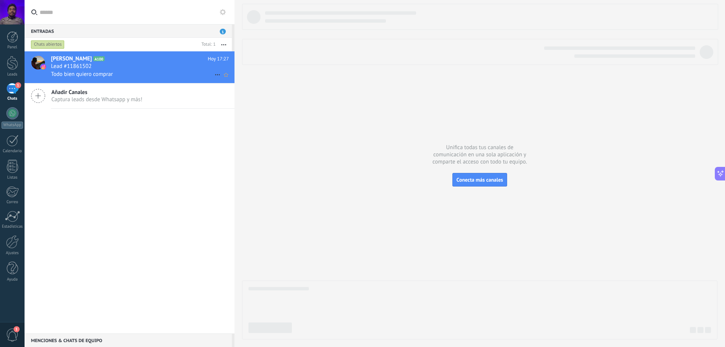
click at [216, 75] on icon at bounding box center [217, 74] width 9 height 9
click at [195, 71] on div at bounding box center [362, 173] width 725 height 347
drag, startPoint x: 192, startPoint y: 63, endPoint x: 168, endPoint y: 116, distance: 58.0
click at [156, 135] on div "[PERSON_NAME] A100 [DATE] 17:27 Lead #11861502 Todo bien quiero comprar [PERSON…" at bounding box center [130, 192] width 210 height 282
click at [223, 59] on span "Hoy 17:27" at bounding box center [218, 59] width 21 height 8
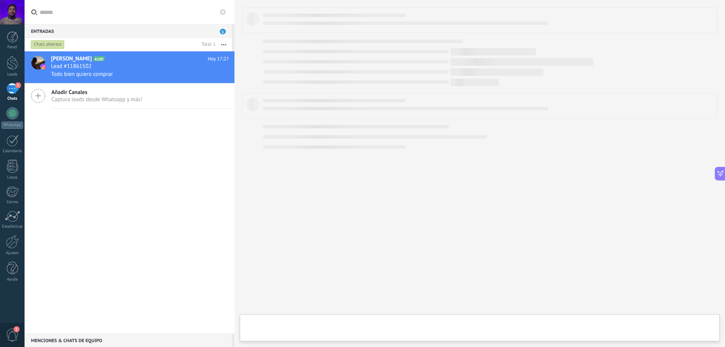
click at [226, 41] on button "button" at bounding box center [224, 45] width 16 height 14
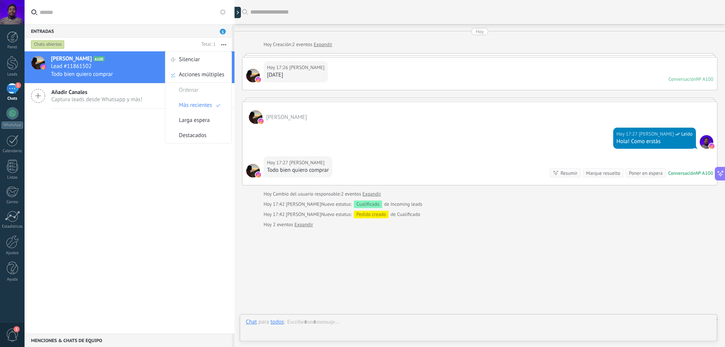
scroll to position [13, 0]
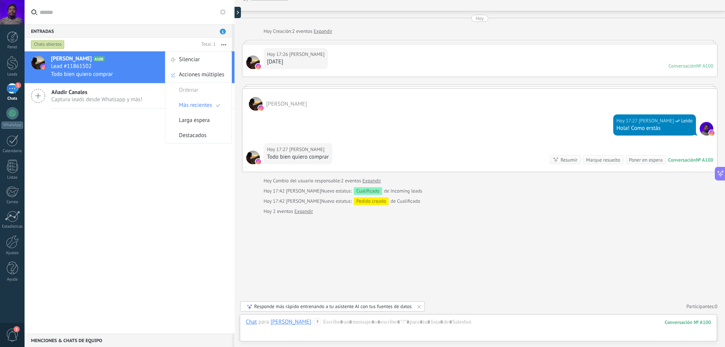
click at [180, 20] on input "text" at bounding box center [134, 12] width 189 height 24
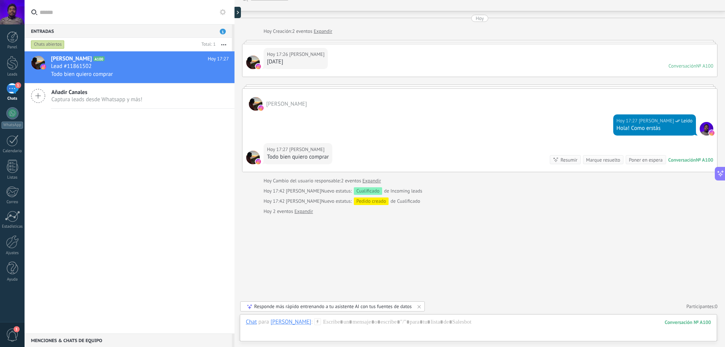
click at [202, 33] on div "Entradas 1" at bounding box center [128, 31] width 207 height 14
click at [219, 31] on div "Entradas 1" at bounding box center [128, 31] width 207 height 14
click at [56, 47] on div "Chats abiertos" at bounding box center [48, 44] width 34 height 9
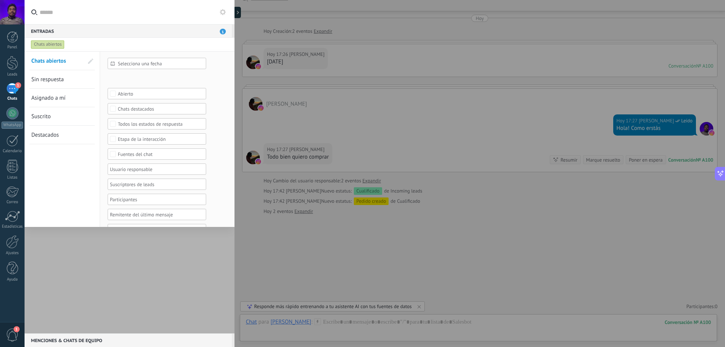
click at [115, 260] on div at bounding box center [130, 192] width 210 height 282
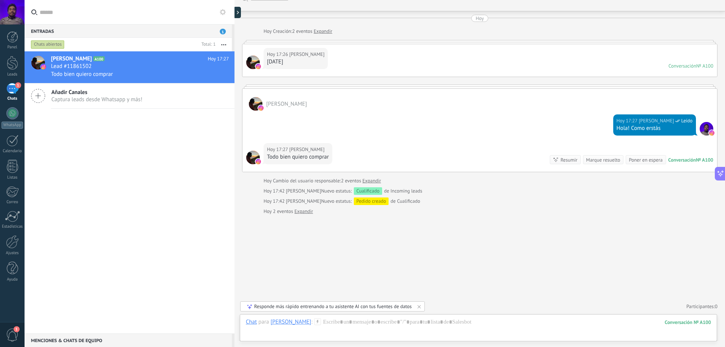
click at [126, 9] on input "text" at bounding box center [134, 12] width 189 height 24
click at [222, 8] on button at bounding box center [222, 12] width 9 height 9
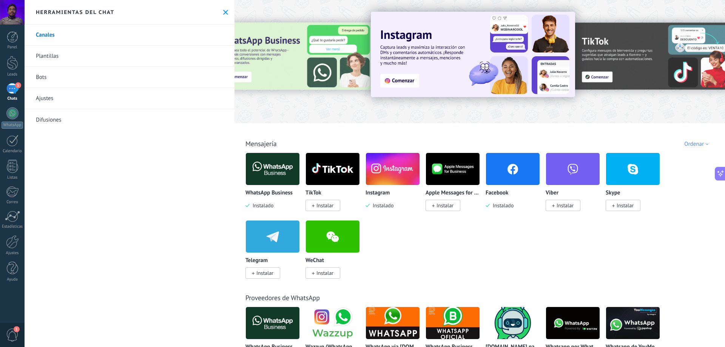
click at [170, 102] on link "Ajustes" at bounding box center [130, 98] width 210 height 21
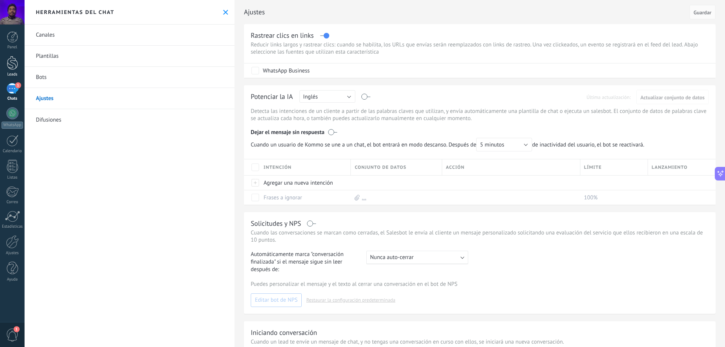
click at [19, 70] on link "Leads" at bounding box center [12, 66] width 25 height 21
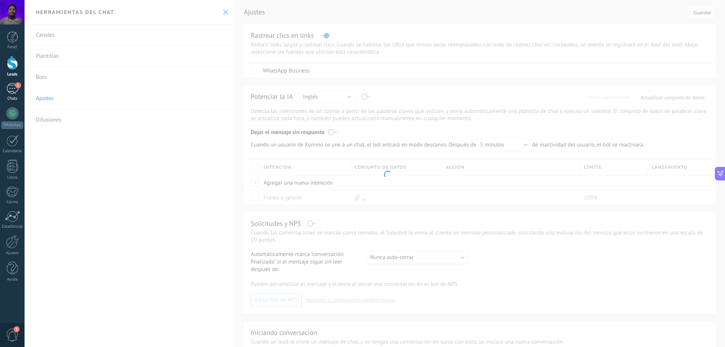
click at [9, 89] on div "1" at bounding box center [12, 88] width 12 height 11
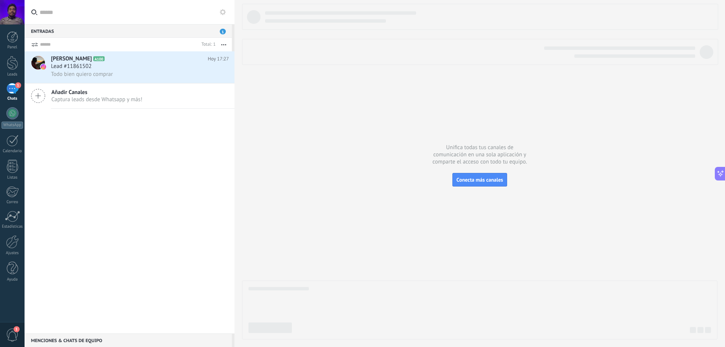
click at [9, 89] on div "1" at bounding box center [12, 88] width 12 height 11
